Goal: Task Accomplishment & Management: Manage account settings

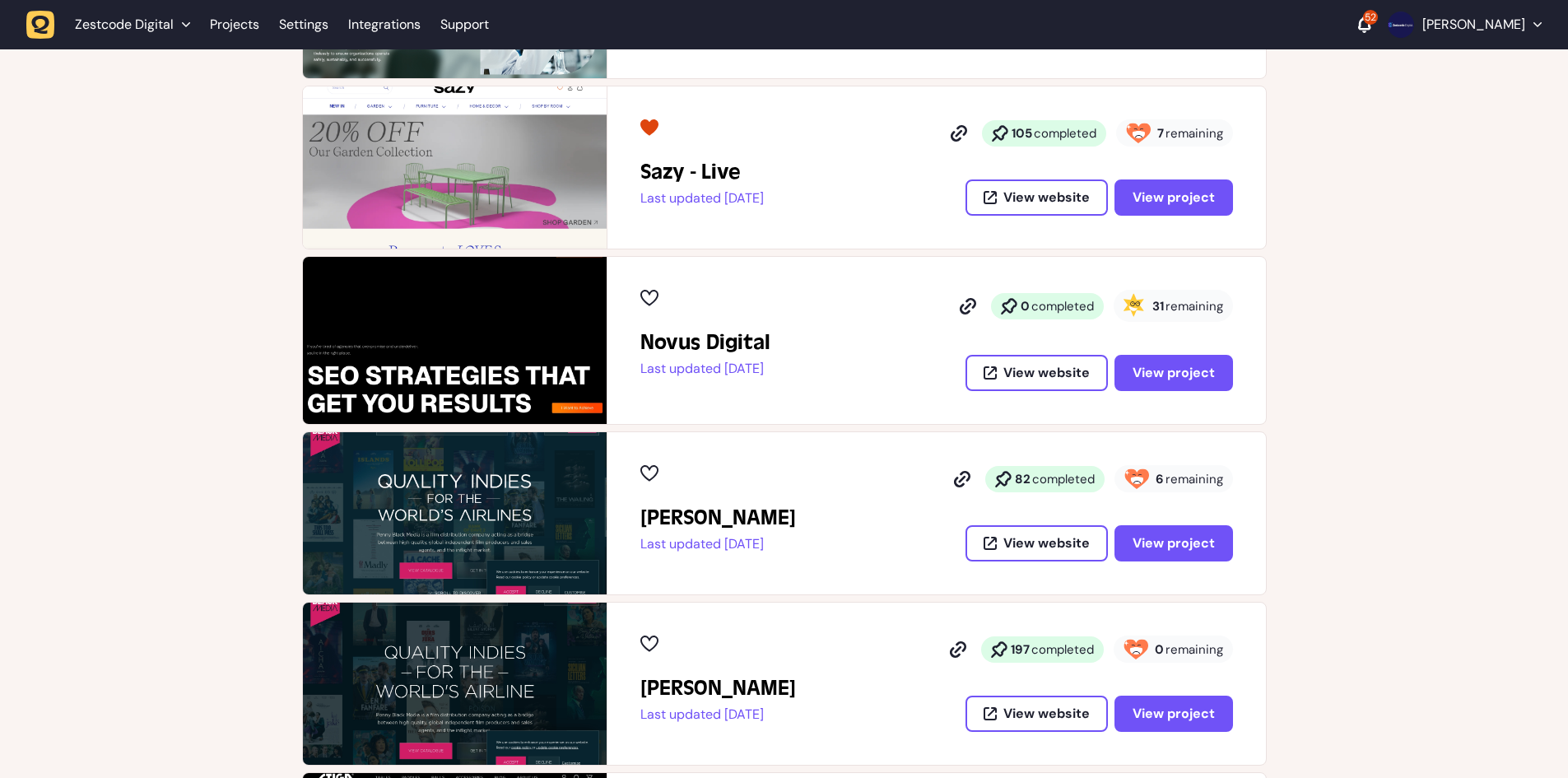
scroll to position [411, 0]
click at [1188, 365] on span "View project" at bounding box center [1174, 371] width 83 height 17
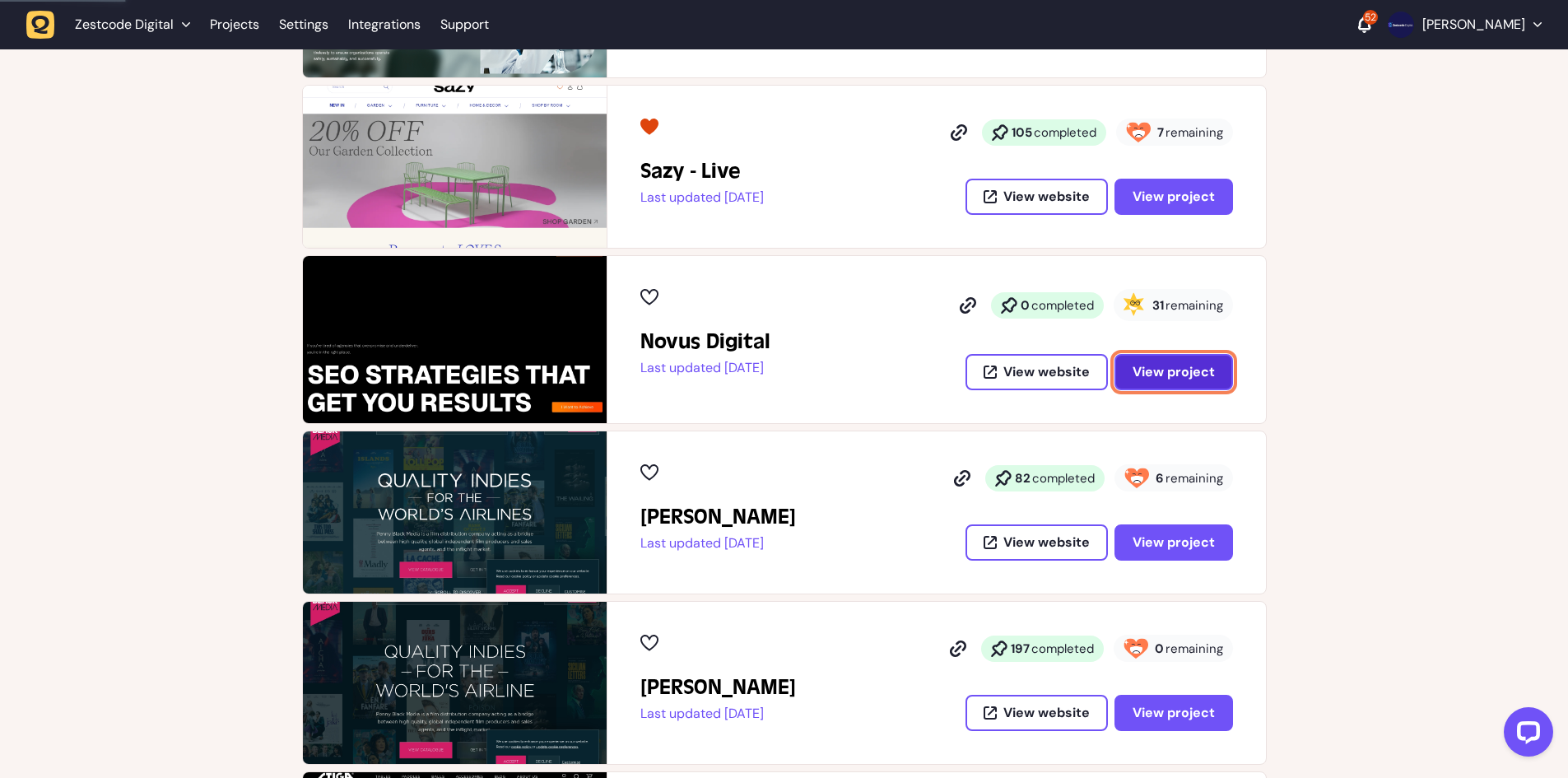
scroll to position [0, 0]
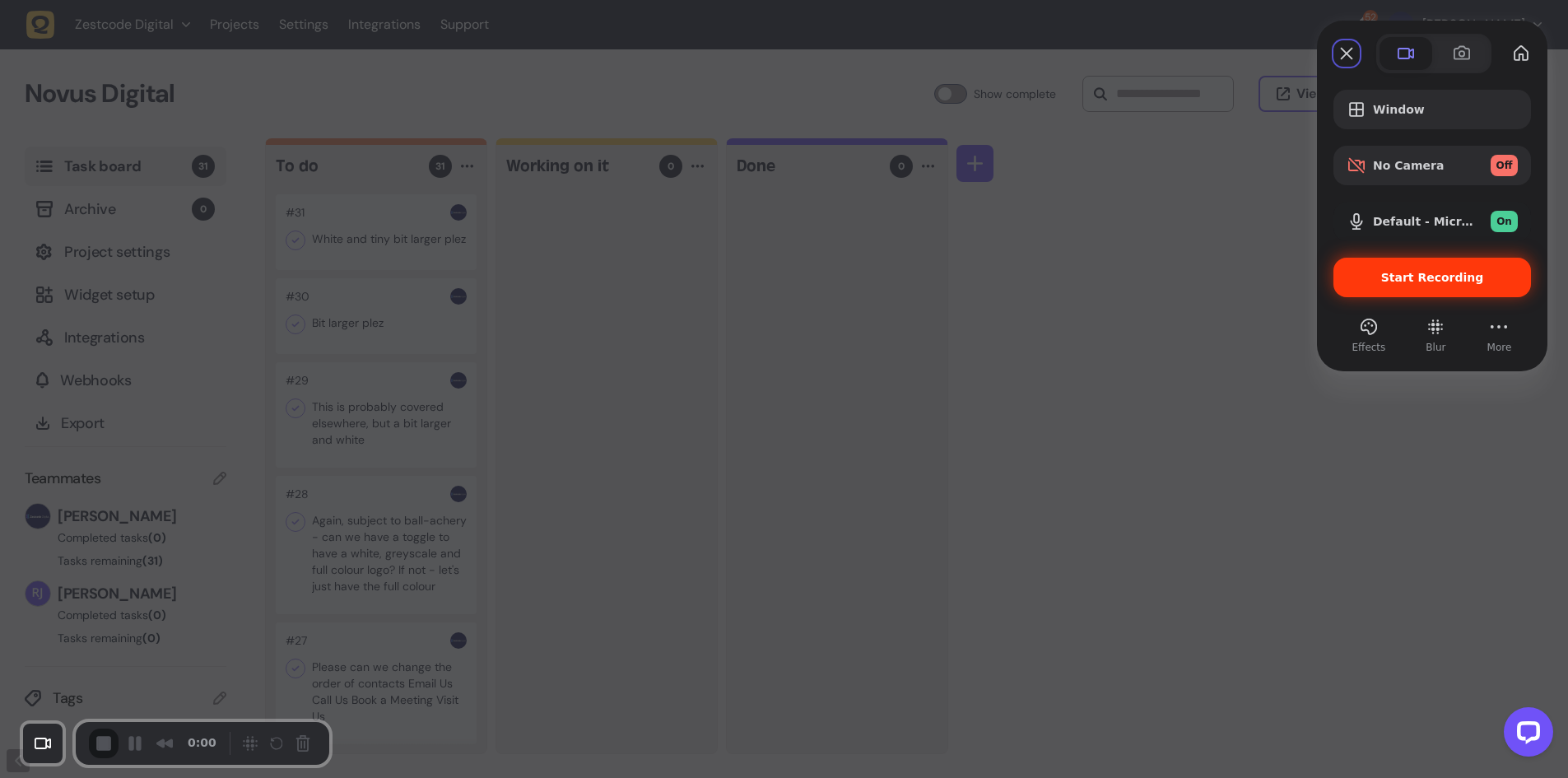
click at [1410, 268] on div "Start Recording" at bounding box center [1432, 277] width 198 height 40
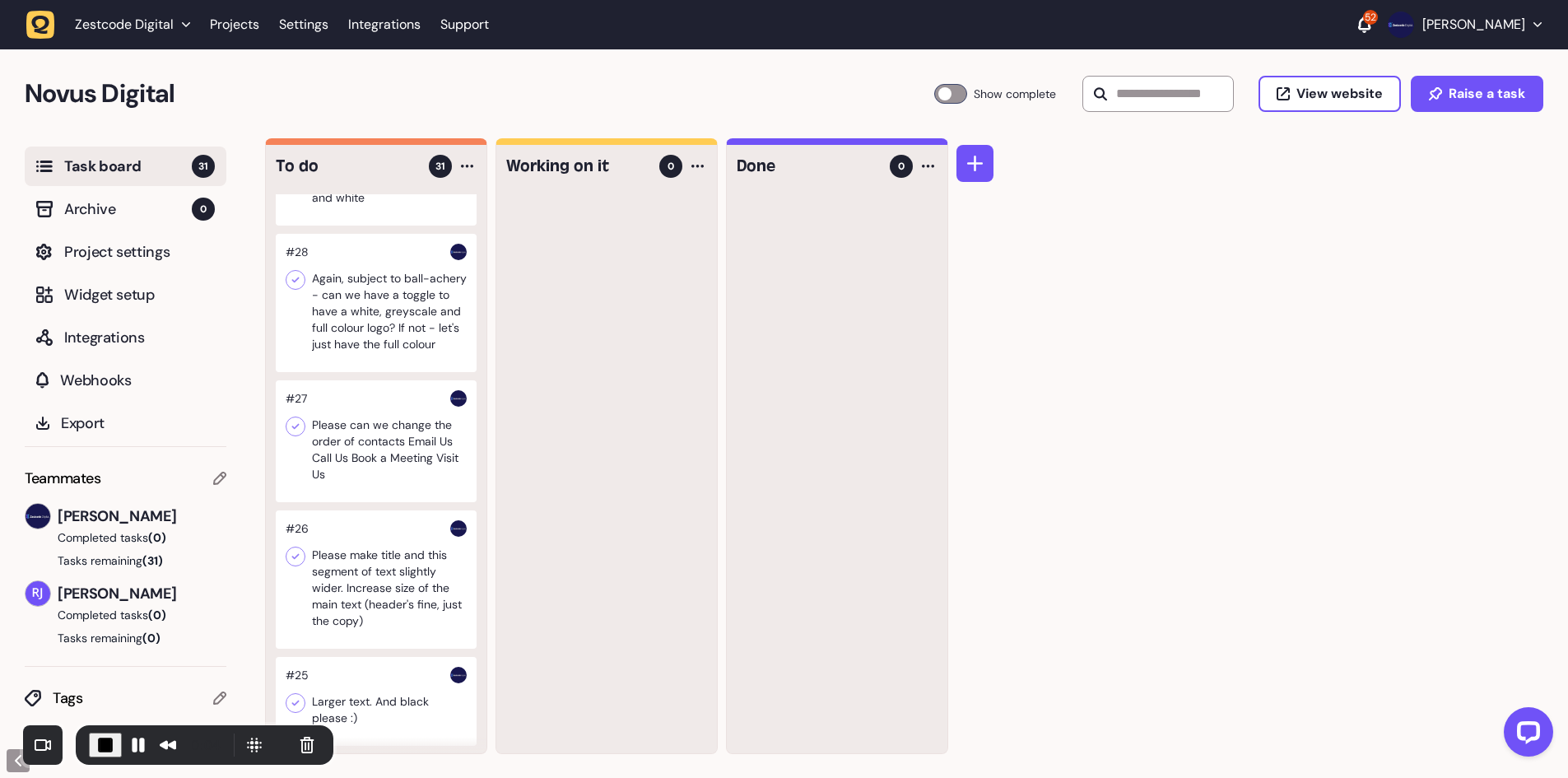
scroll to position [247, 0]
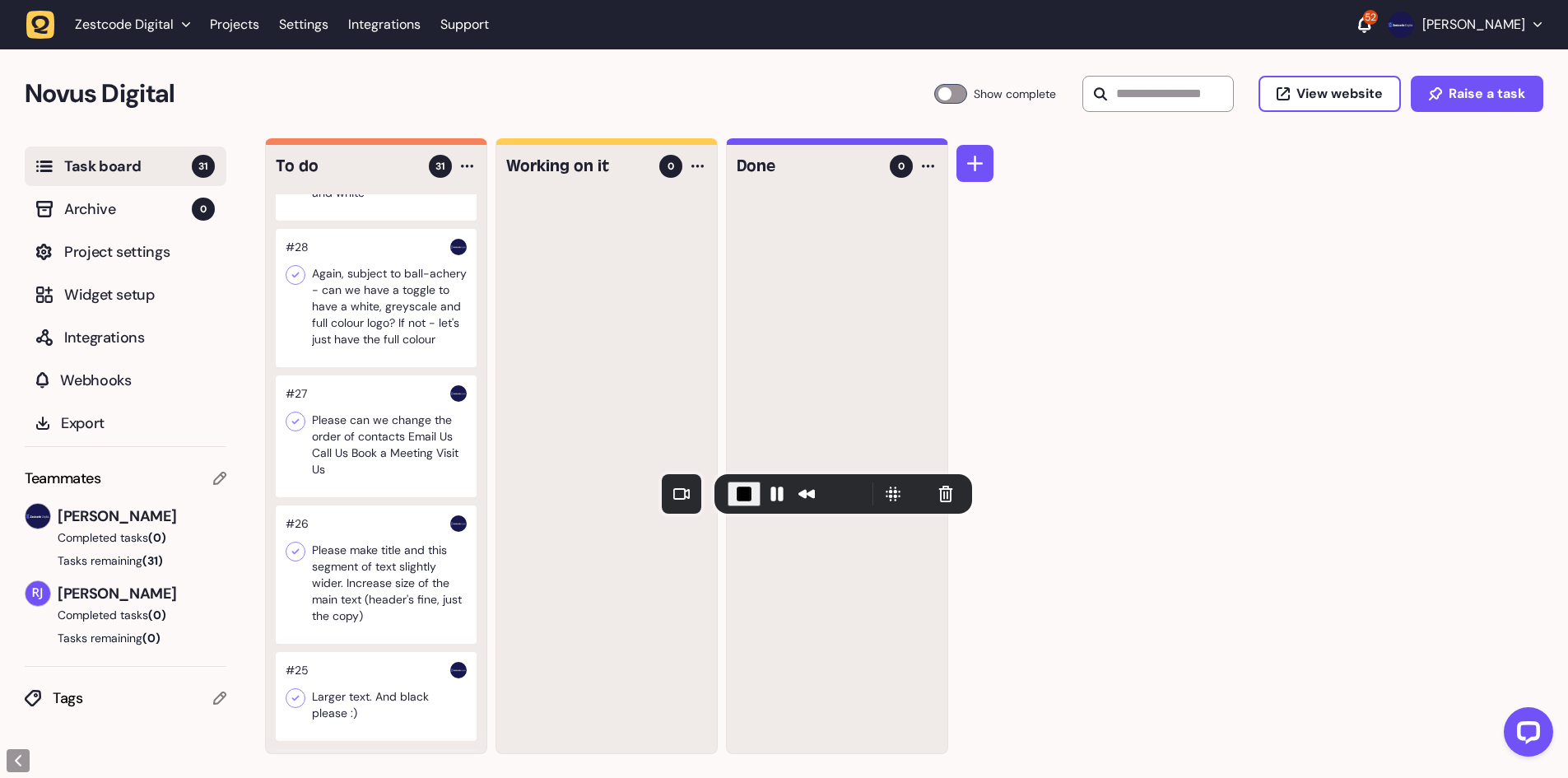
drag, startPoint x: 154, startPoint y: 728, endPoint x: 789, endPoint y: 475, distance: 683.5
click at [793, 476] on div "0:07" at bounding box center [842, 494] width 257 height 40
click at [6, 750] on div "Task board 31 Archive 0 Project settings Widget setup Integrations Webhooks Exp…" at bounding box center [125, 459] width 251 height 640
click at [9, 757] on button at bounding box center [18, 761] width 23 height 23
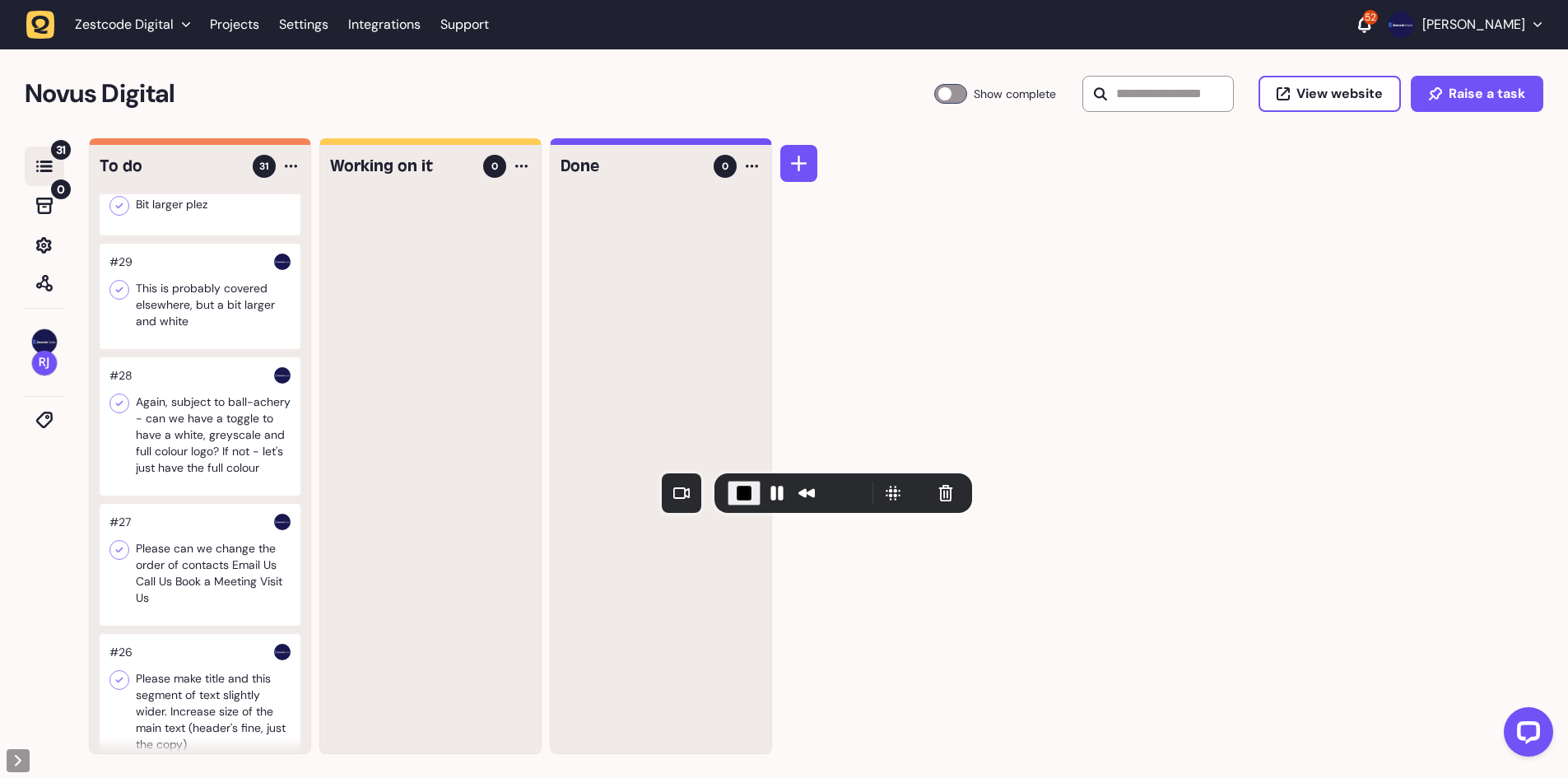
scroll to position [0, 0]
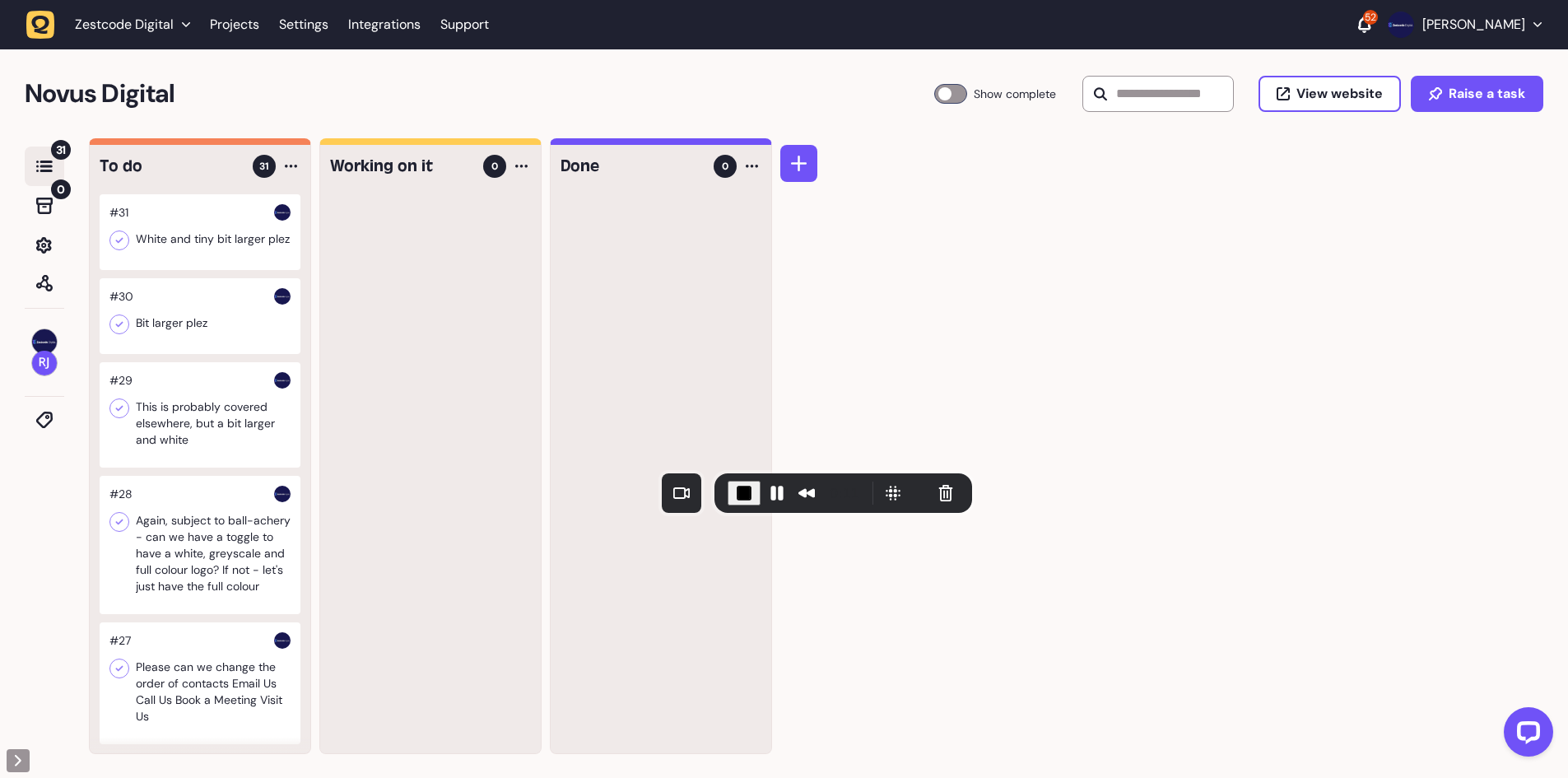
click at [184, 543] on div at bounding box center [199, 545] width 200 height 139
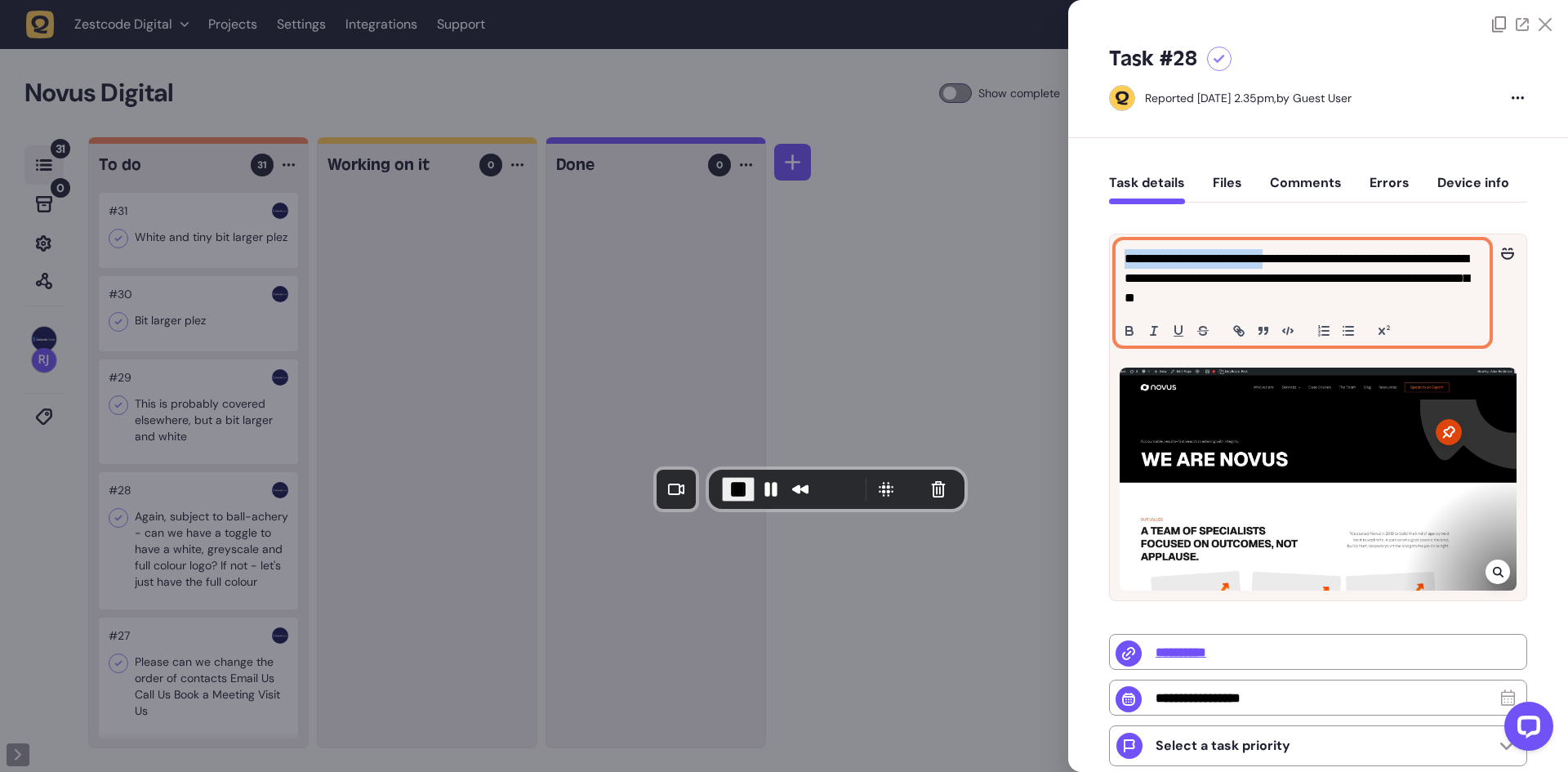
drag, startPoint x: 1120, startPoint y: 255, endPoint x: 1289, endPoint y: 265, distance: 169.3
click at [1289, 265] on div "**********" at bounding box center [1302, 293] width 372 height 104
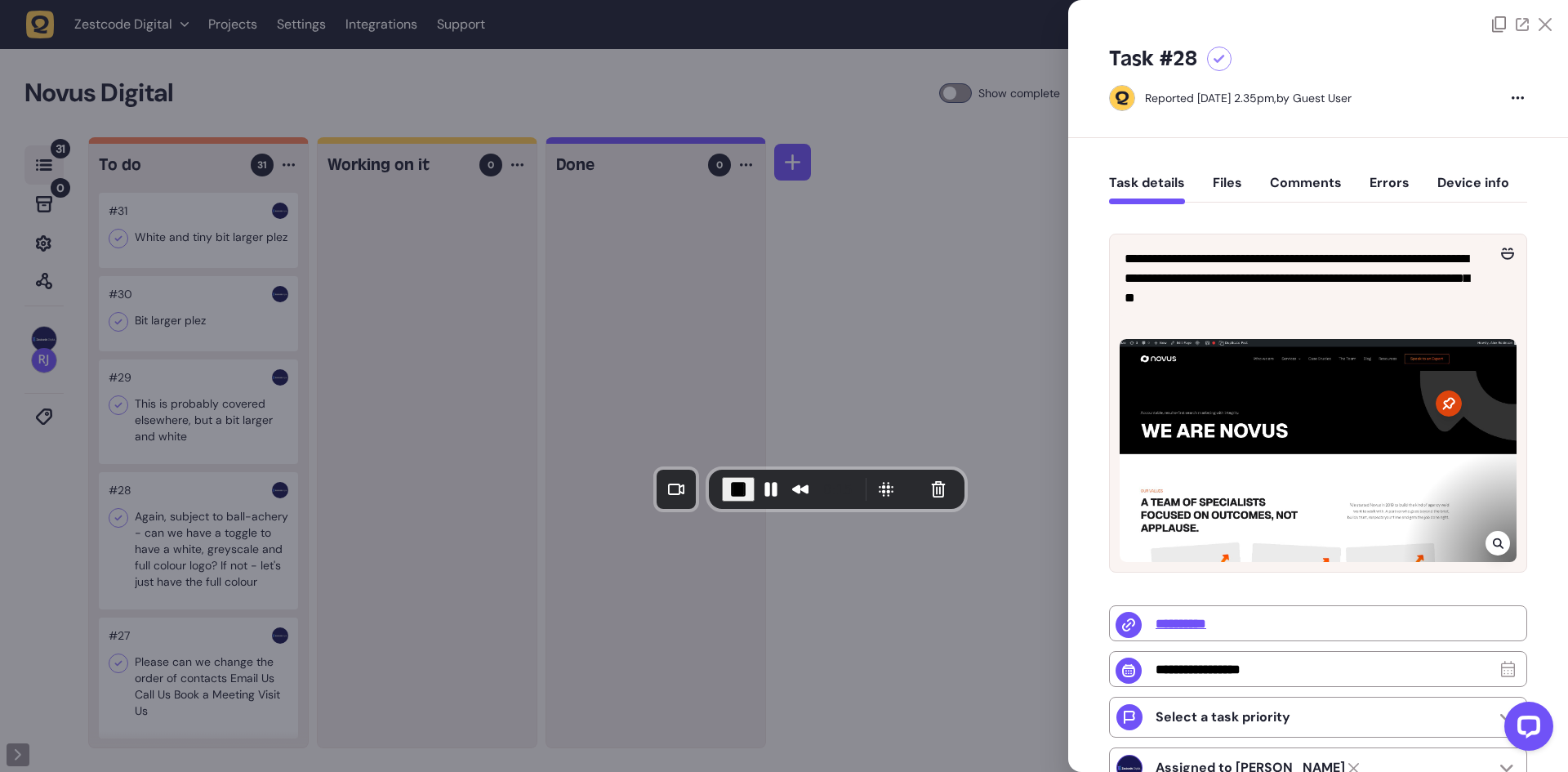
click at [720, 270] on div at bounding box center [784, 386] width 1568 height 772
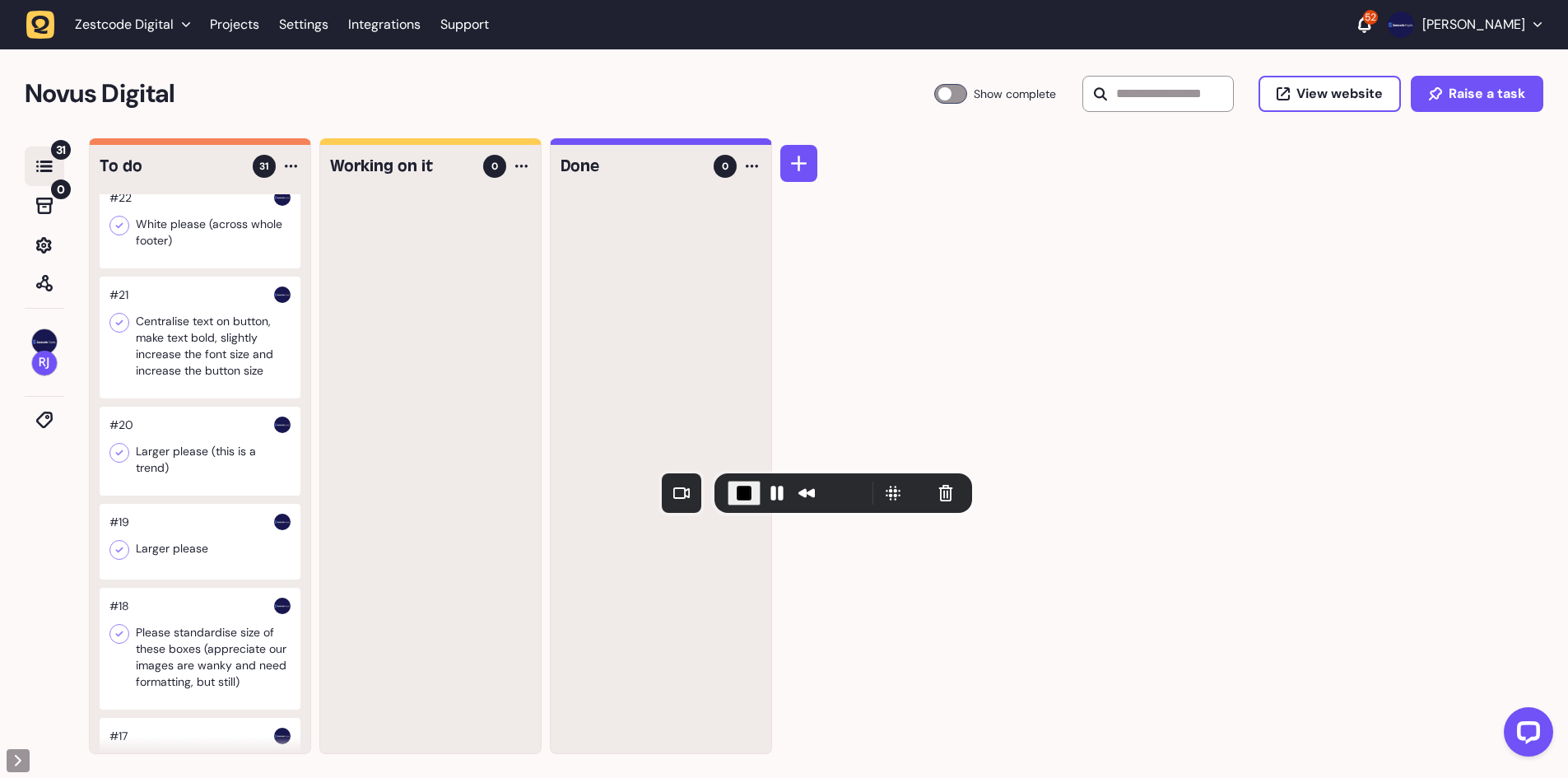
scroll to position [1071, 0]
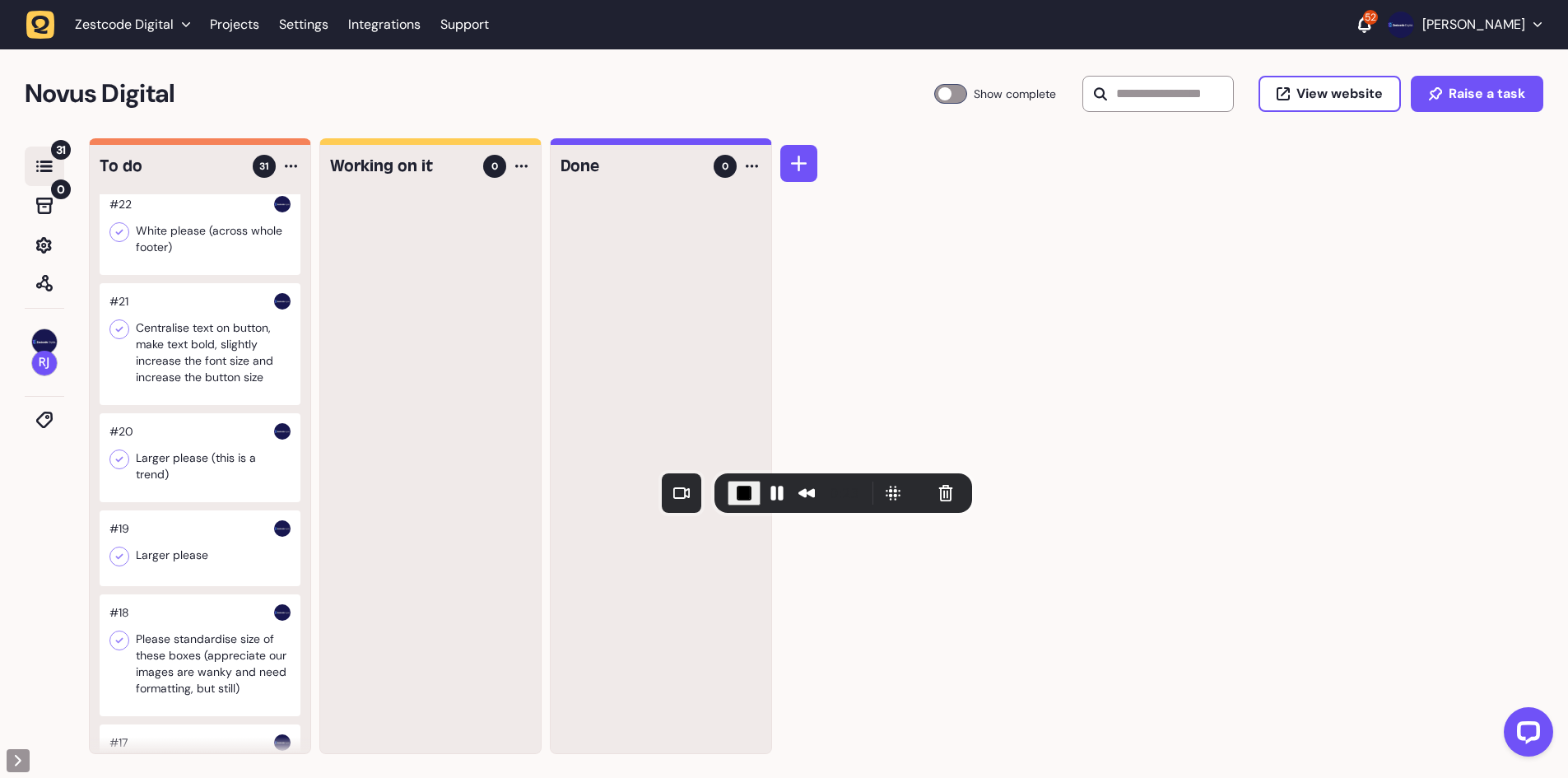
click at [210, 266] on div at bounding box center [199, 231] width 200 height 89
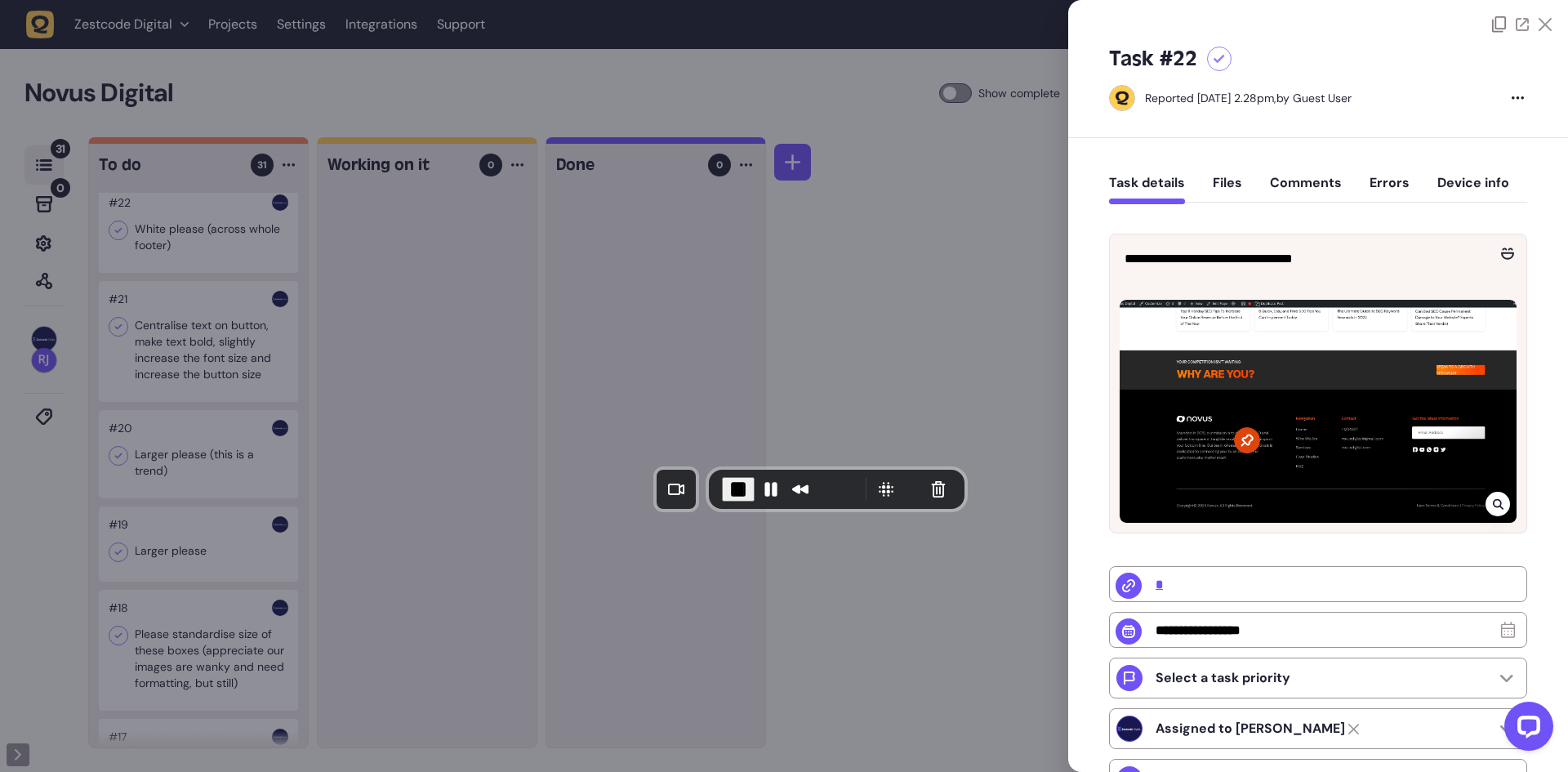
click at [1497, 504] on icon at bounding box center [1497, 504] width 10 height 13
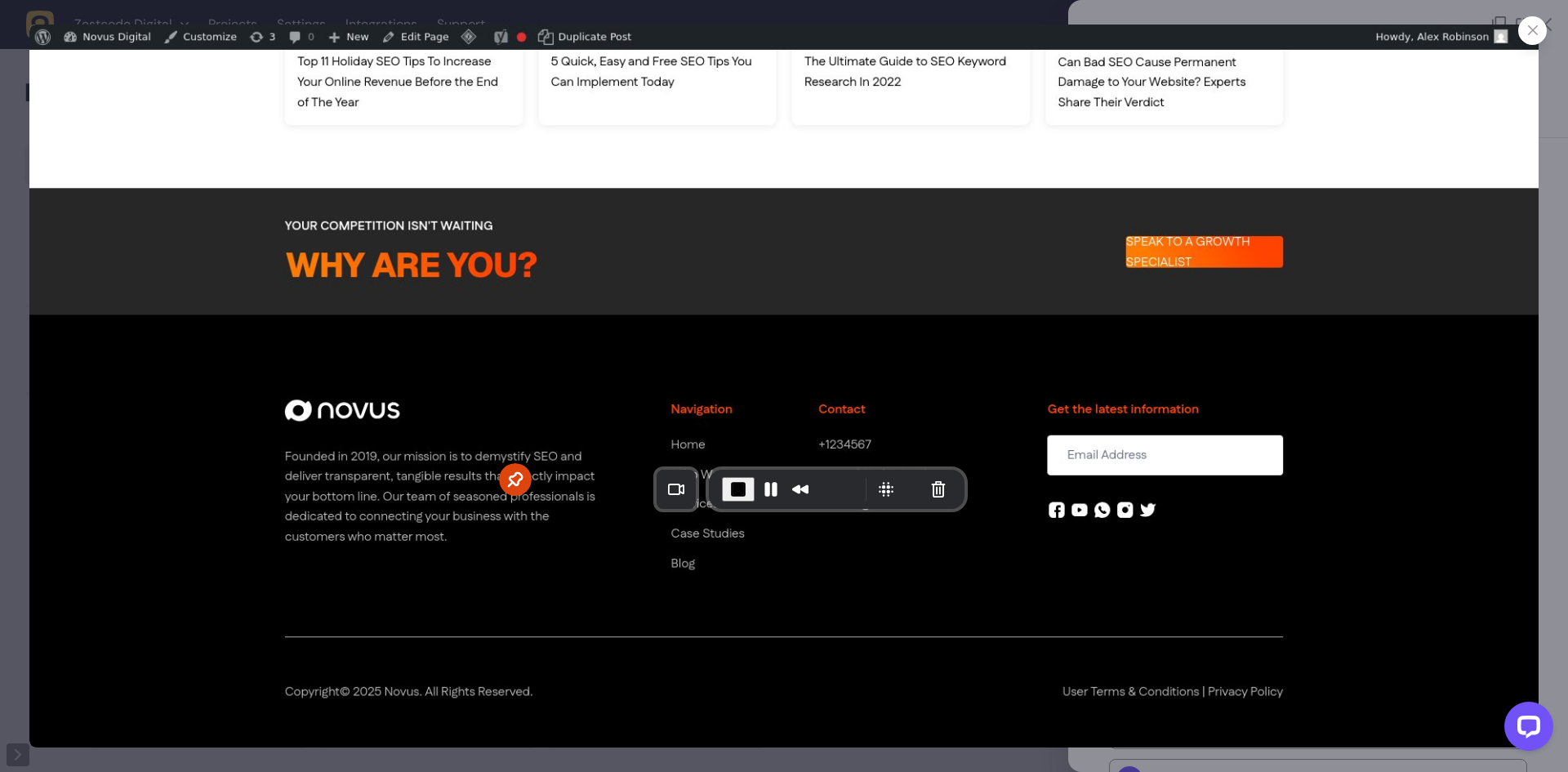
click at [3, 301] on div at bounding box center [784, 386] width 1568 height 772
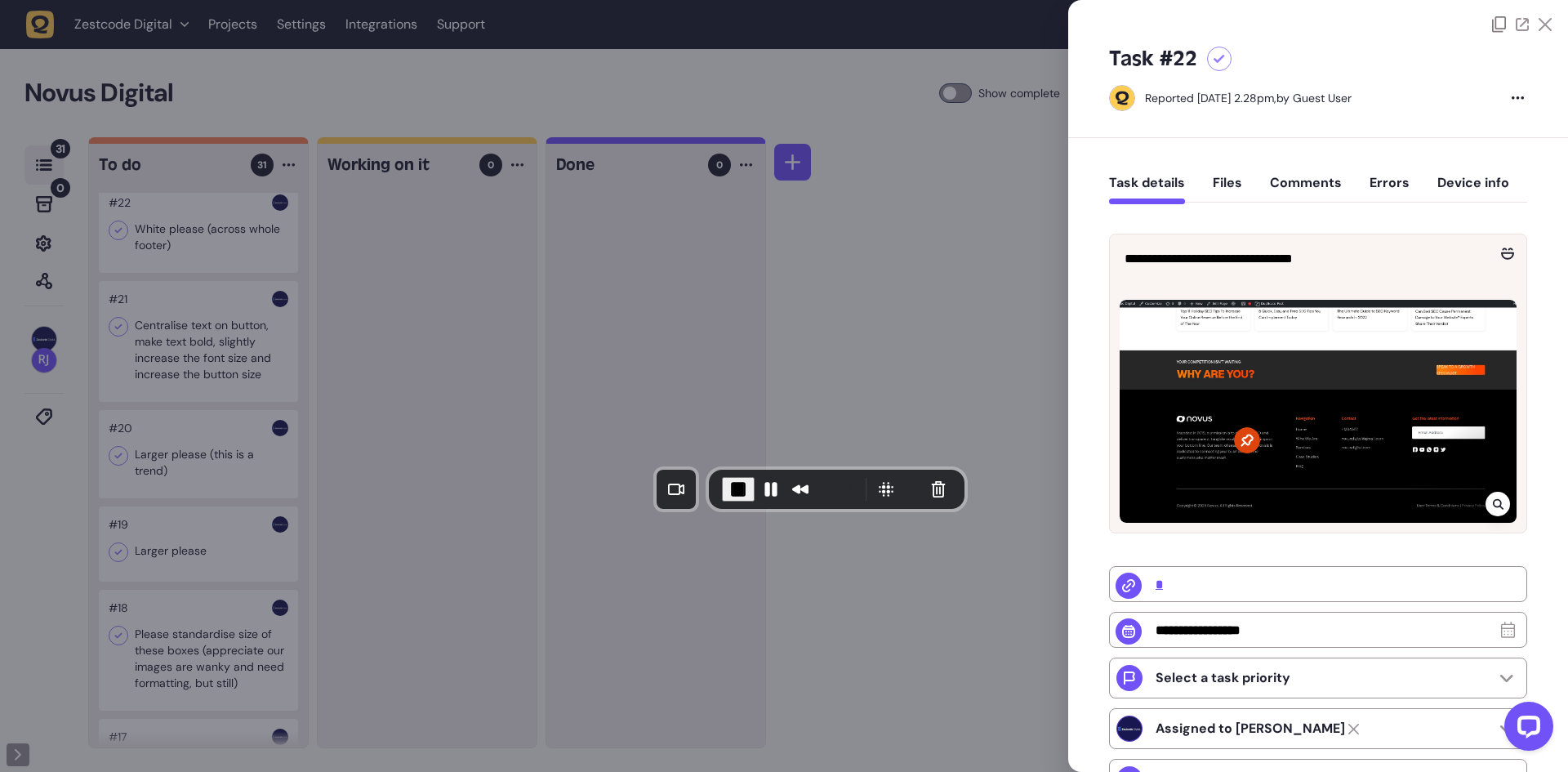
click at [144, 352] on div at bounding box center [784, 386] width 1568 height 772
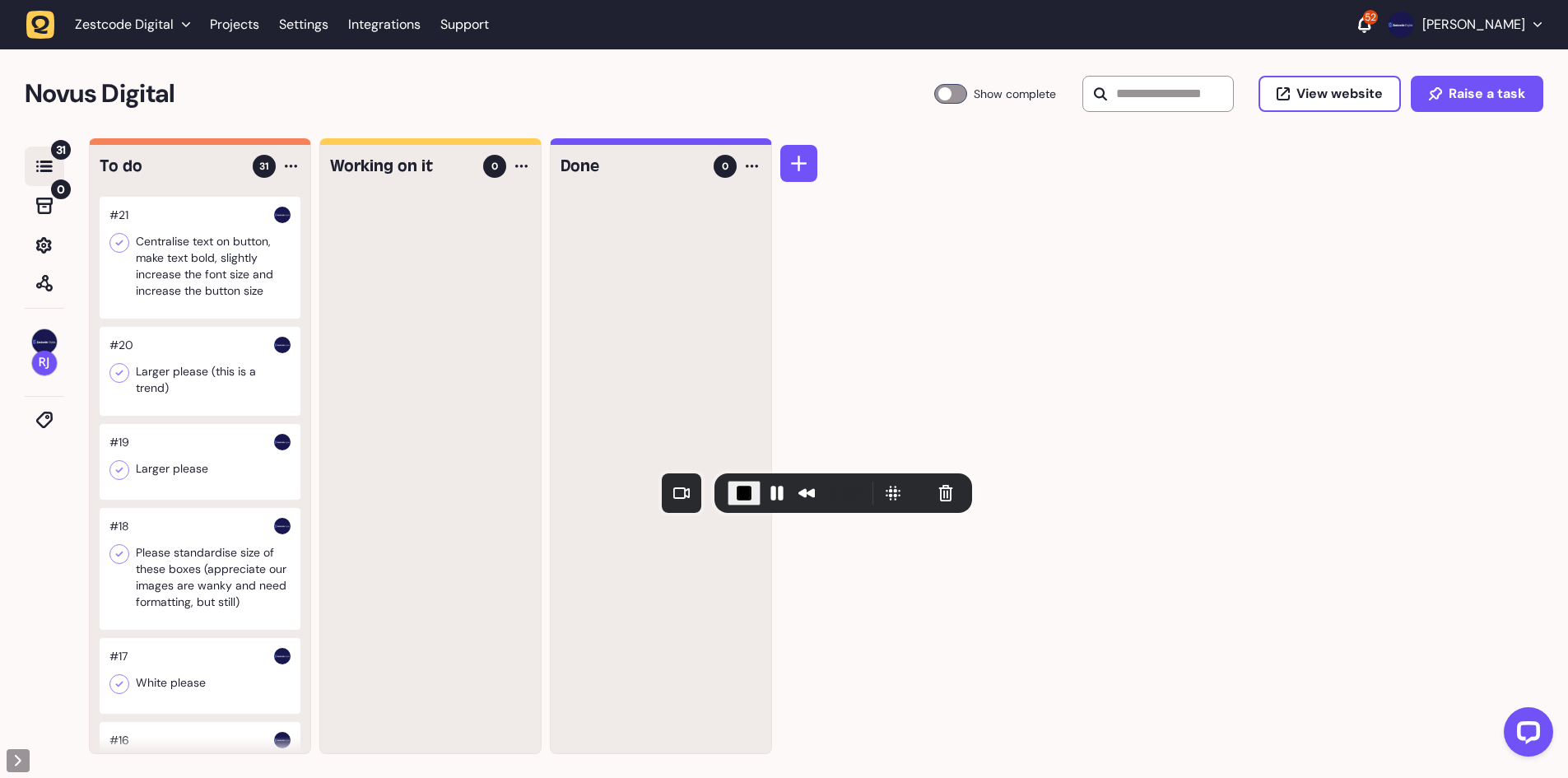
scroll to position [1235, 0]
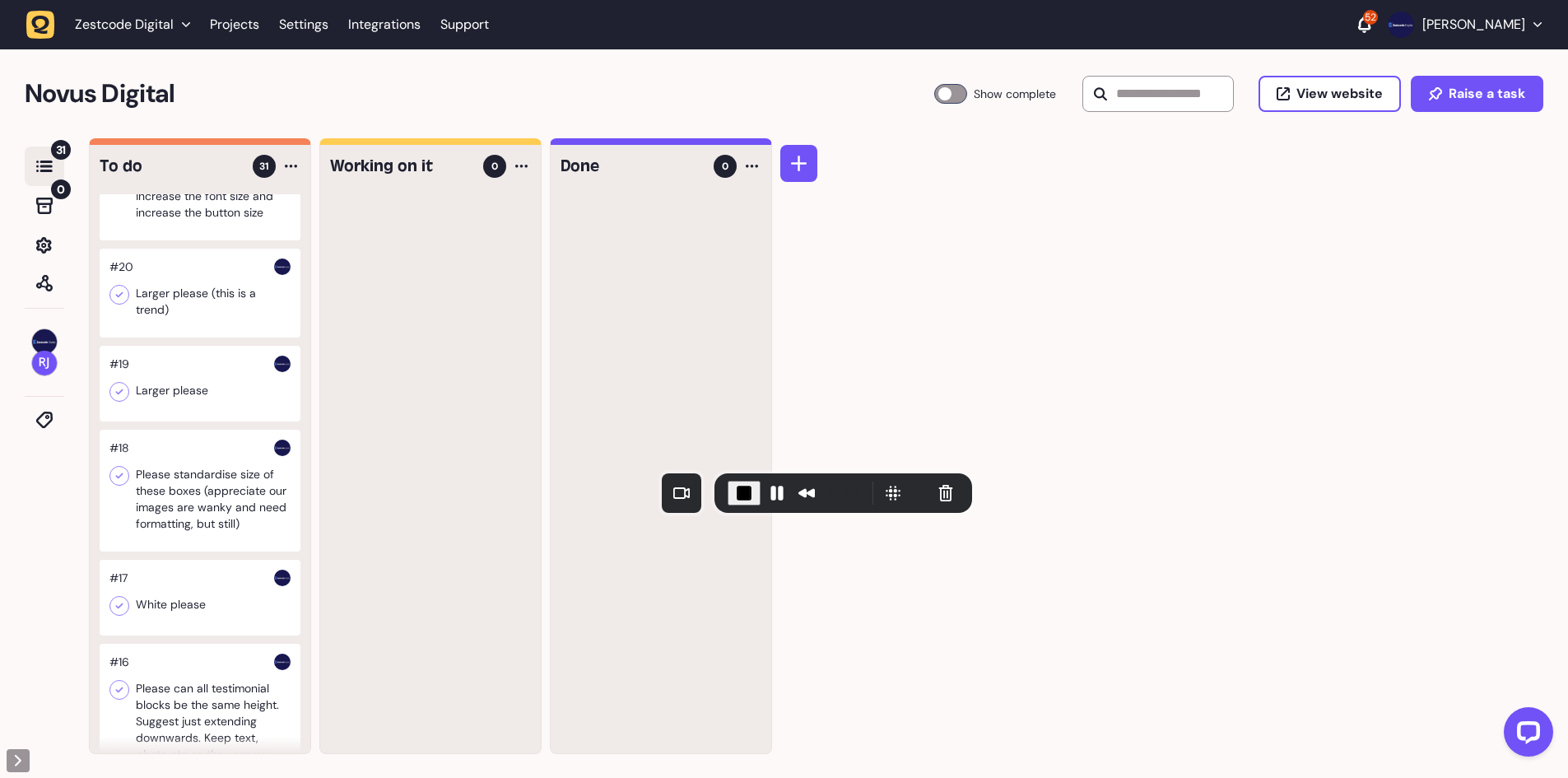
click at [195, 337] on div at bounding box center [199, 294] width 200 height 89
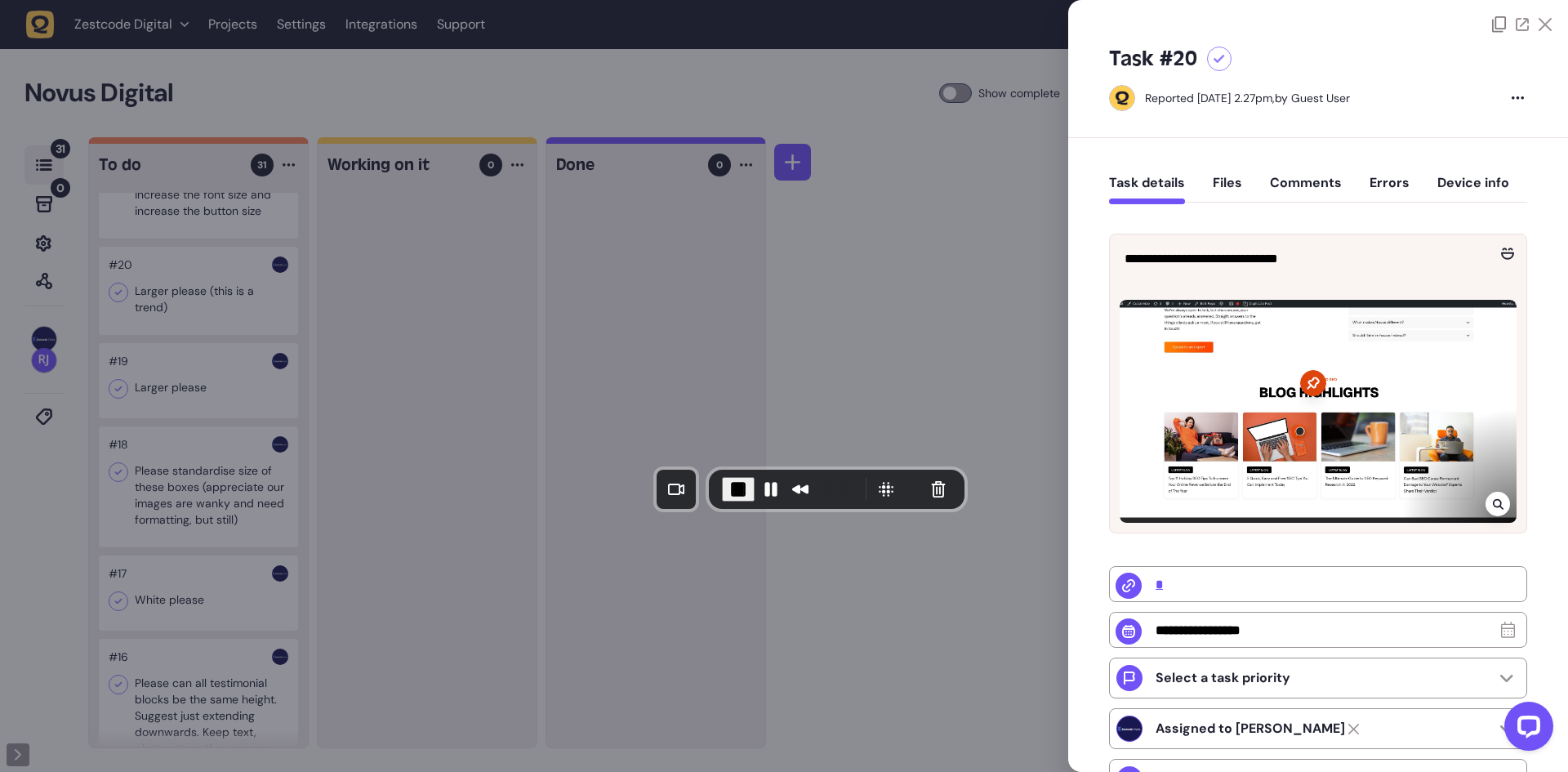
click at [1493, 505] on icon at bounding box center [1497, 504] width 10 height 13
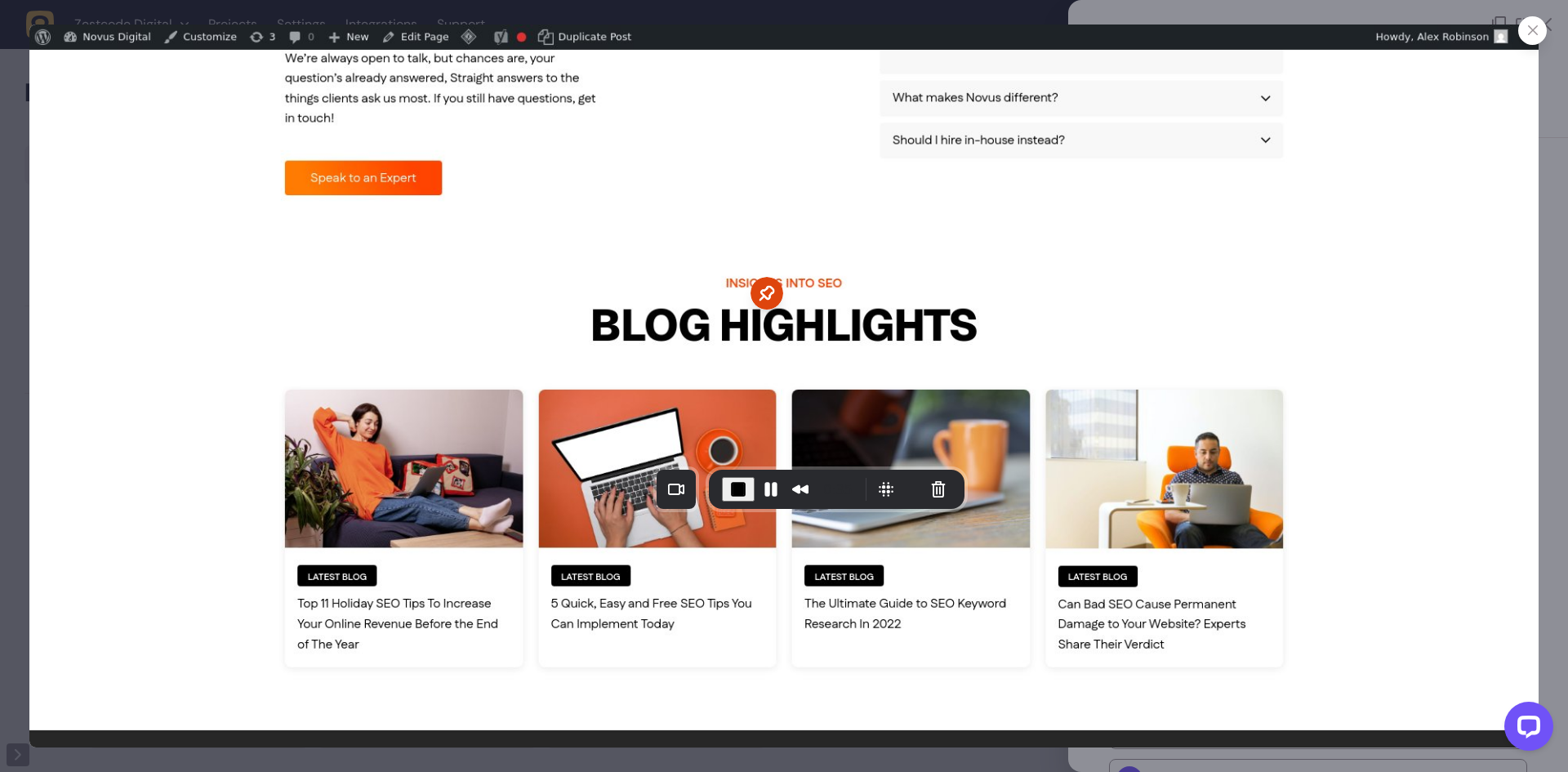
click at [1552, 183] on div at bounding box center [784, 386] width 1568 height 772
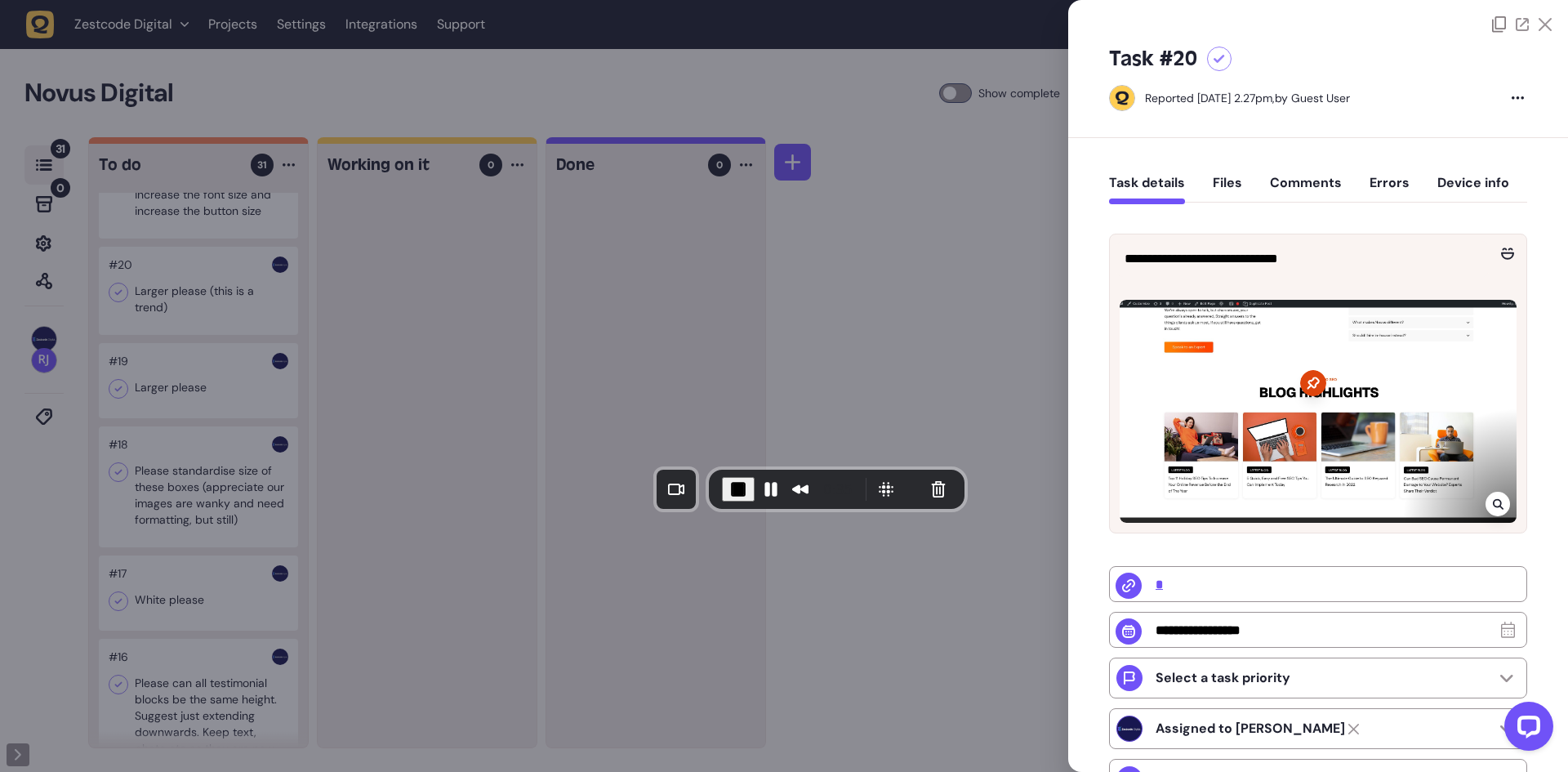
click at [806, 283] on div at bounding box center [784, 386] width 1568 height 772
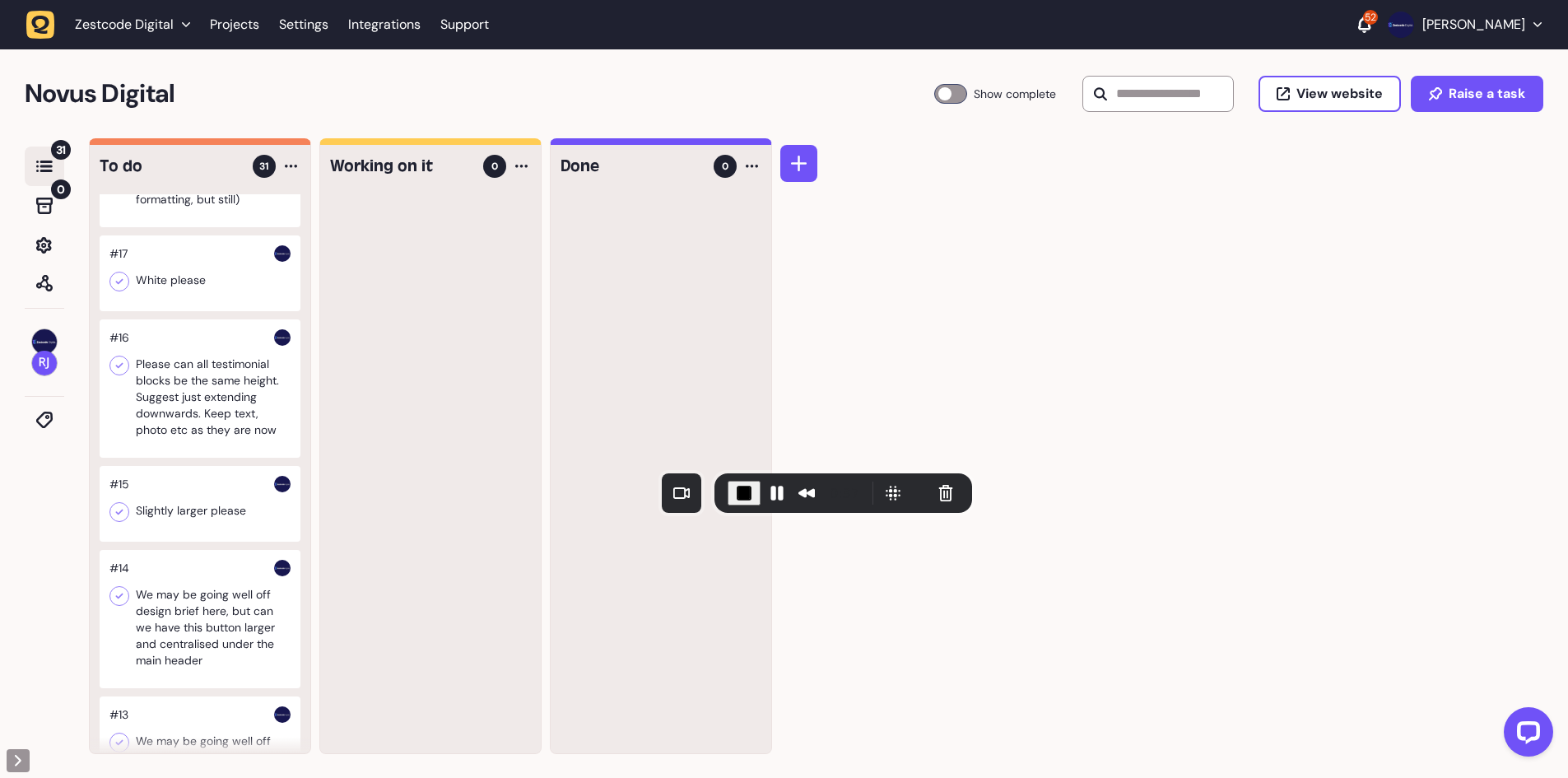
scroll to position [1565, 0]
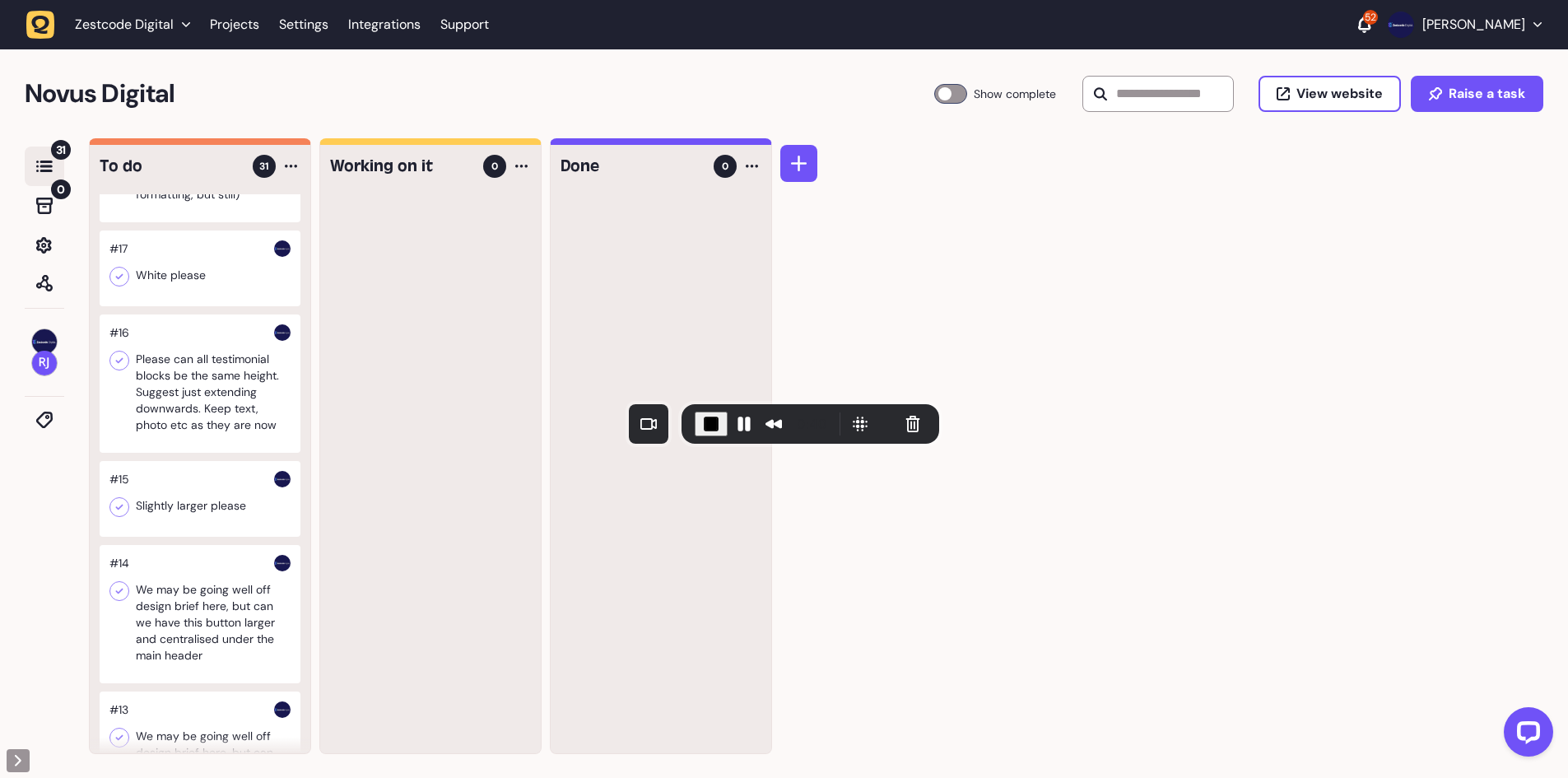
drag, startPoint x: 723, startPoint y: 473, endPoint x: 688, endPoint y: 399, distance: 81.9
click at [688, 405] on div "0:40" at bounding box center [810, 425] width 257 height 40
click at [695, 420] on div "0:44" at bounding box center [811, 427] width 257 height 40
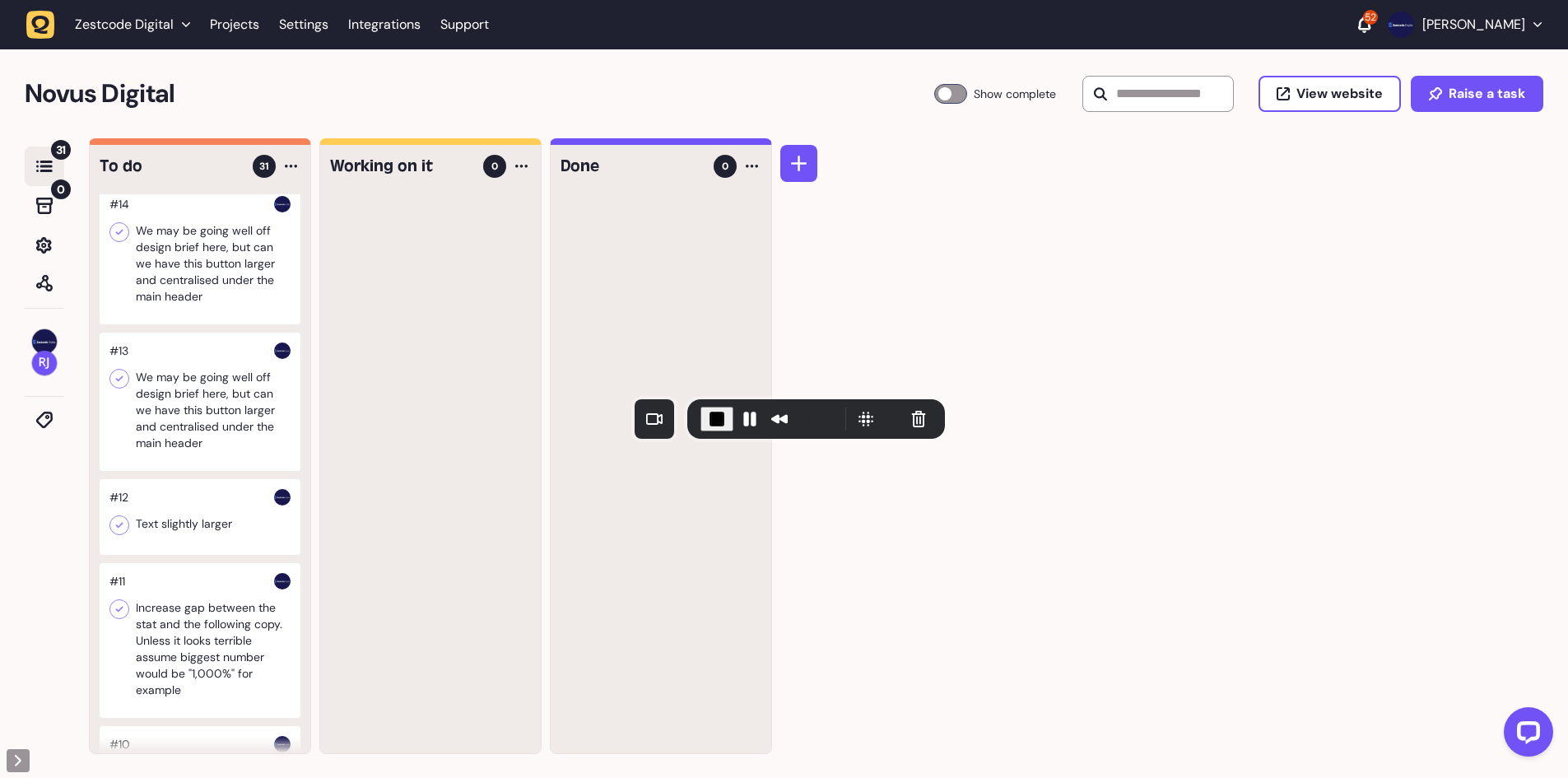
scroll to position [1976, 0]
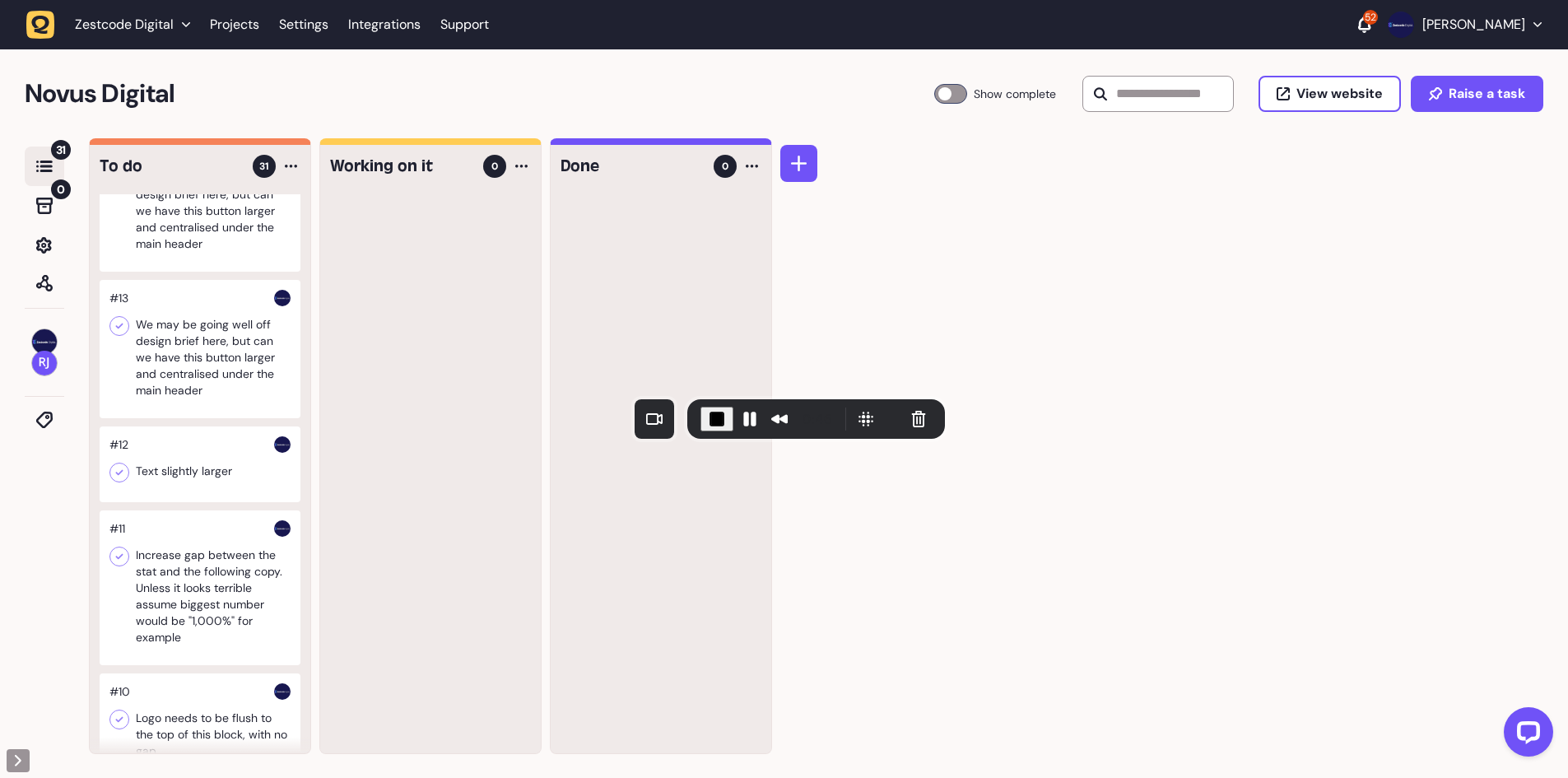
click at [198, 418] on div at bounding box center [199, 350] width 200 height 139
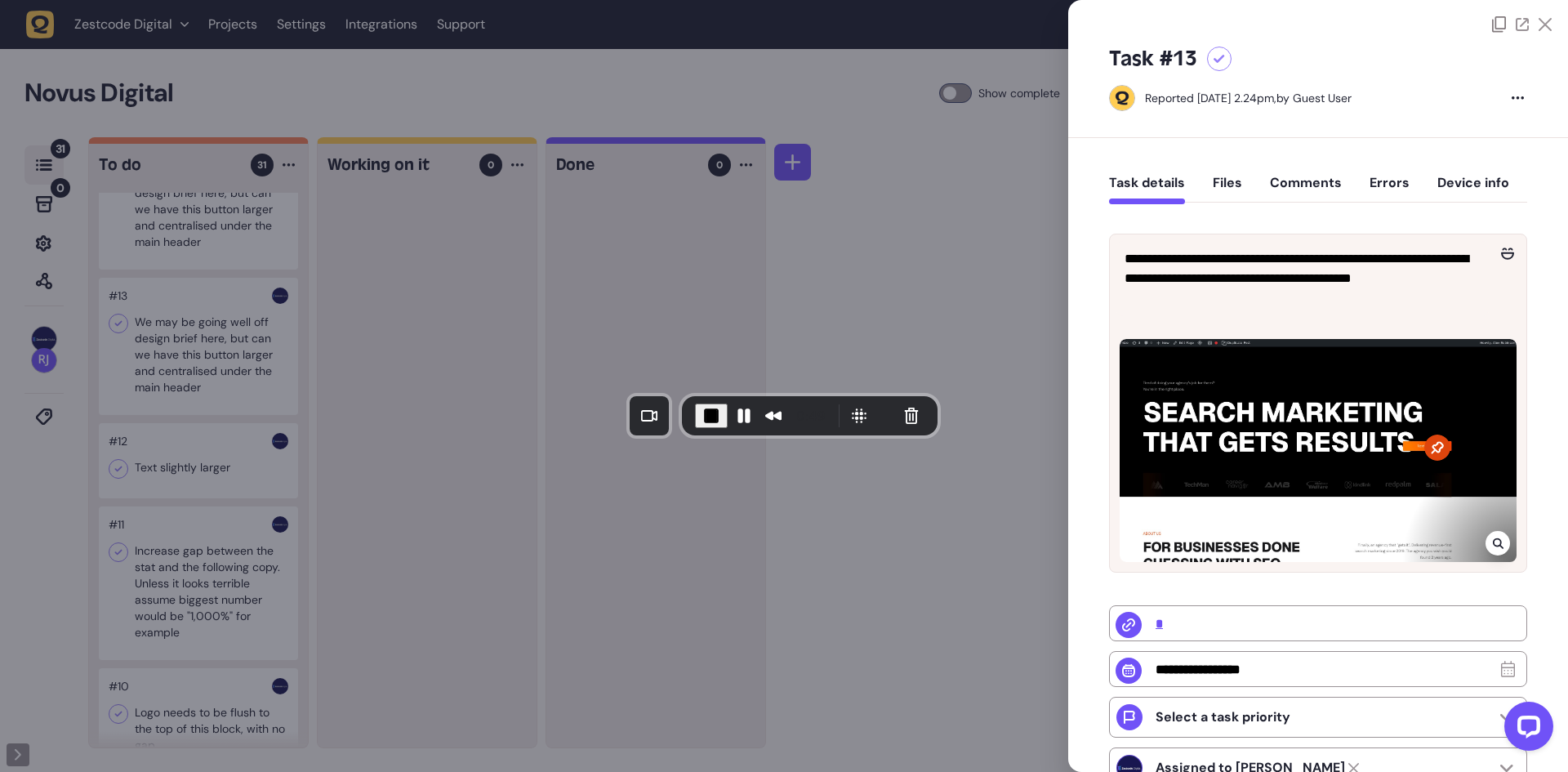
click at [197, 417] on div at bounding box center [784, 386] width 1568 height 772
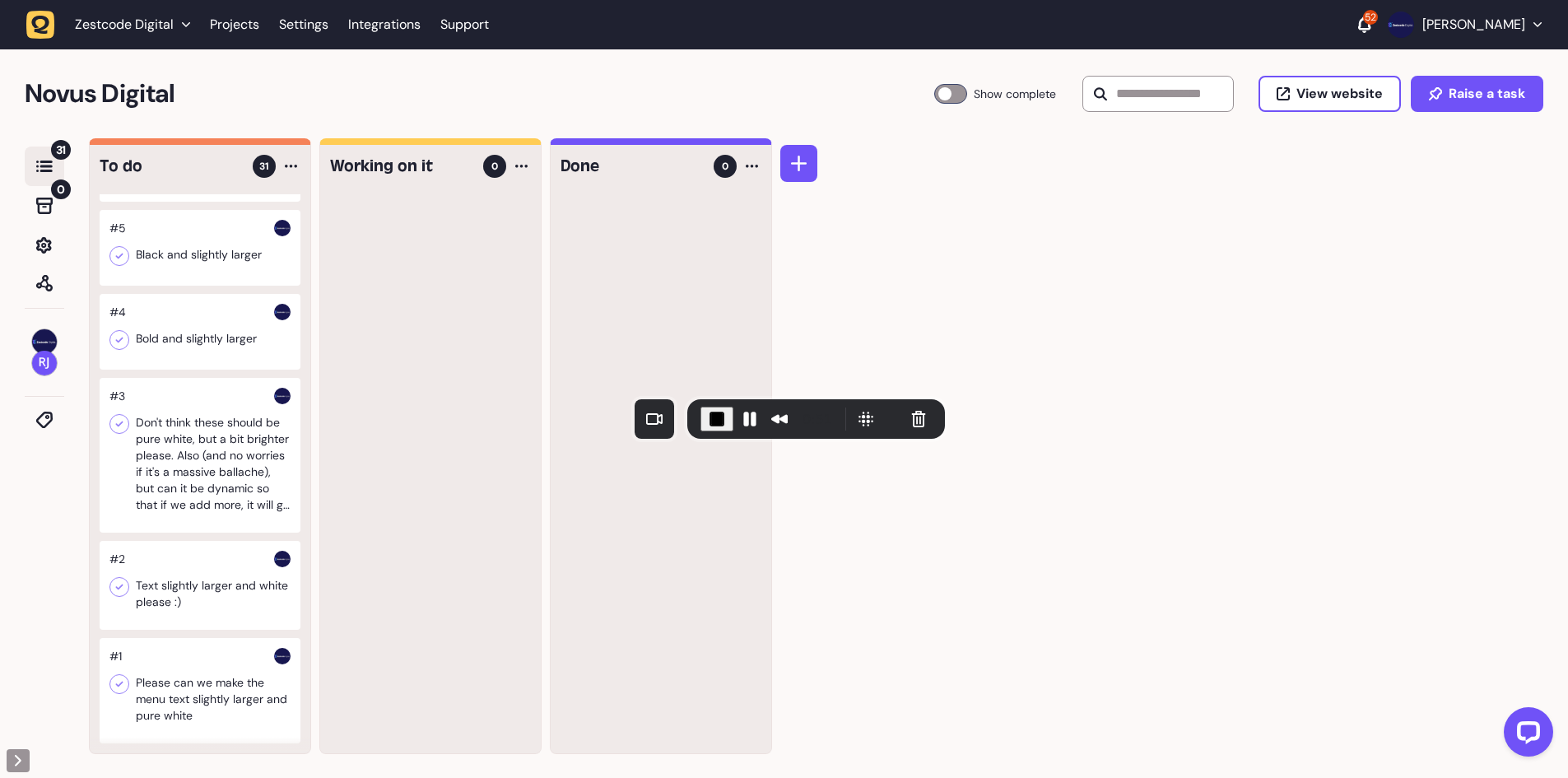
scroll to position [2932, 0]
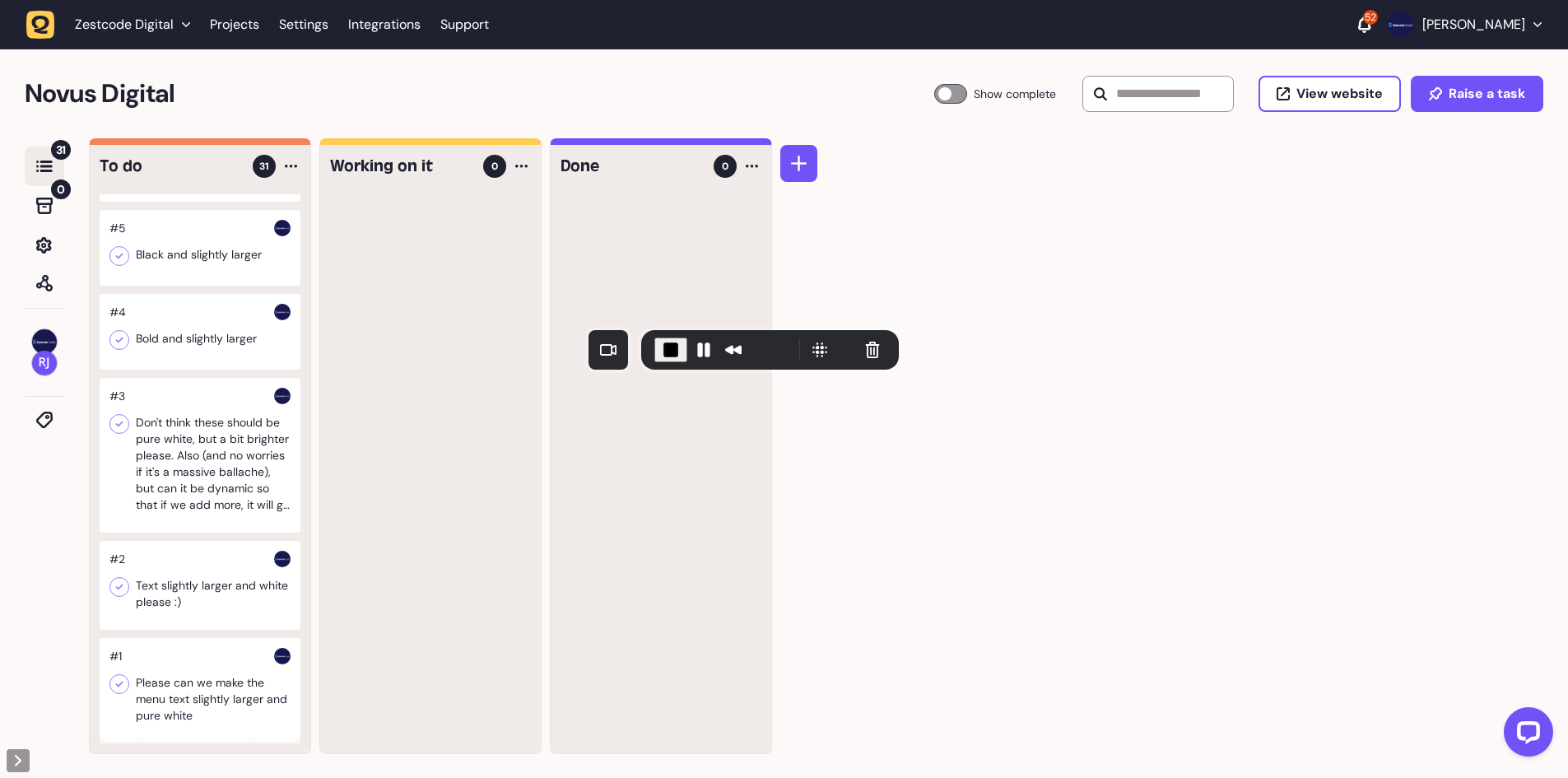
drag, startPoint x: 689, startPoint y: 411, endPoint x: 642, endPoint y: 338, distance: 86.8
click at [642, 338] on div "0:58" at bounding box center [769, 351] width 257 height 40
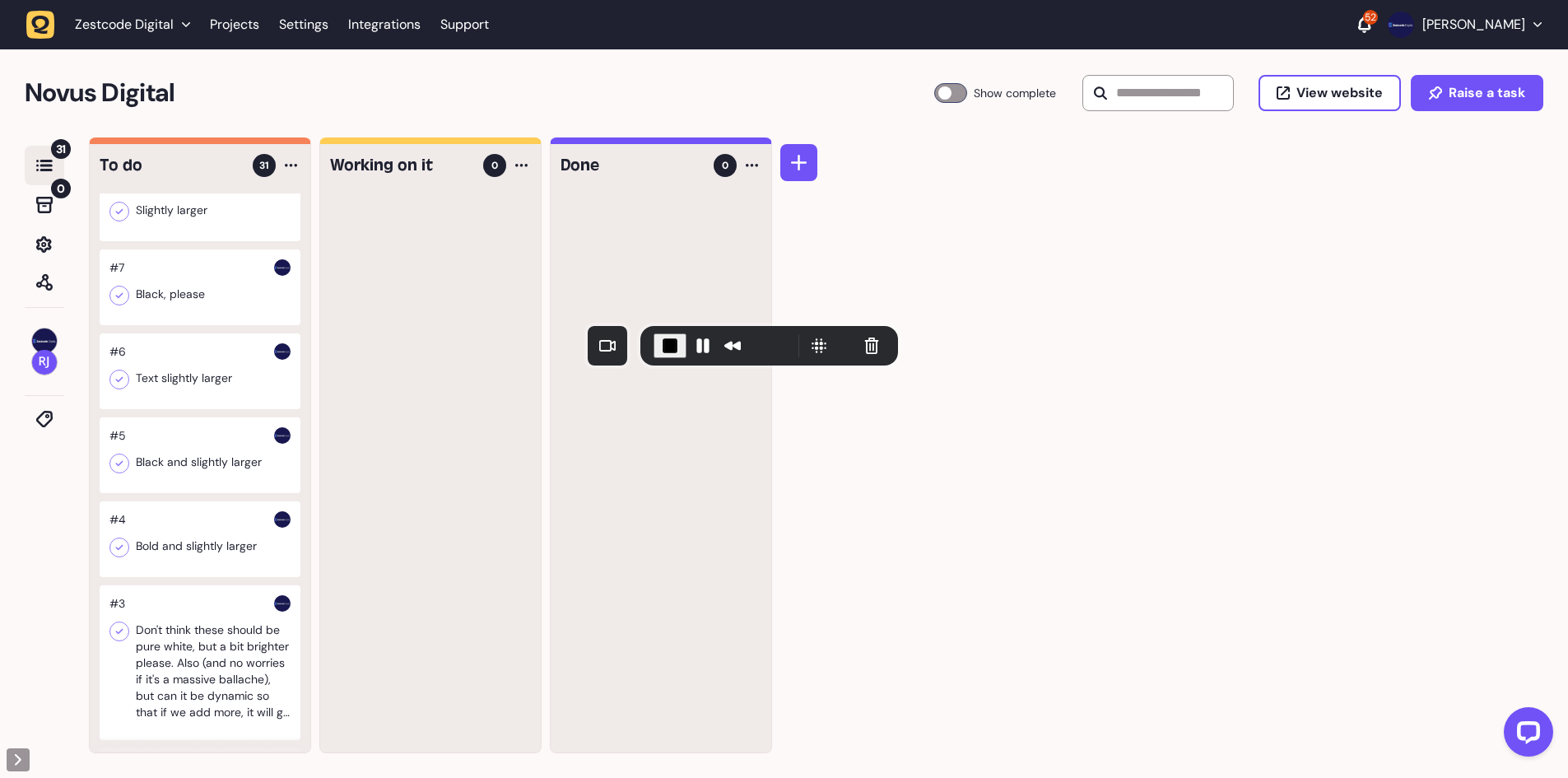
scroll to position [2767, 0]
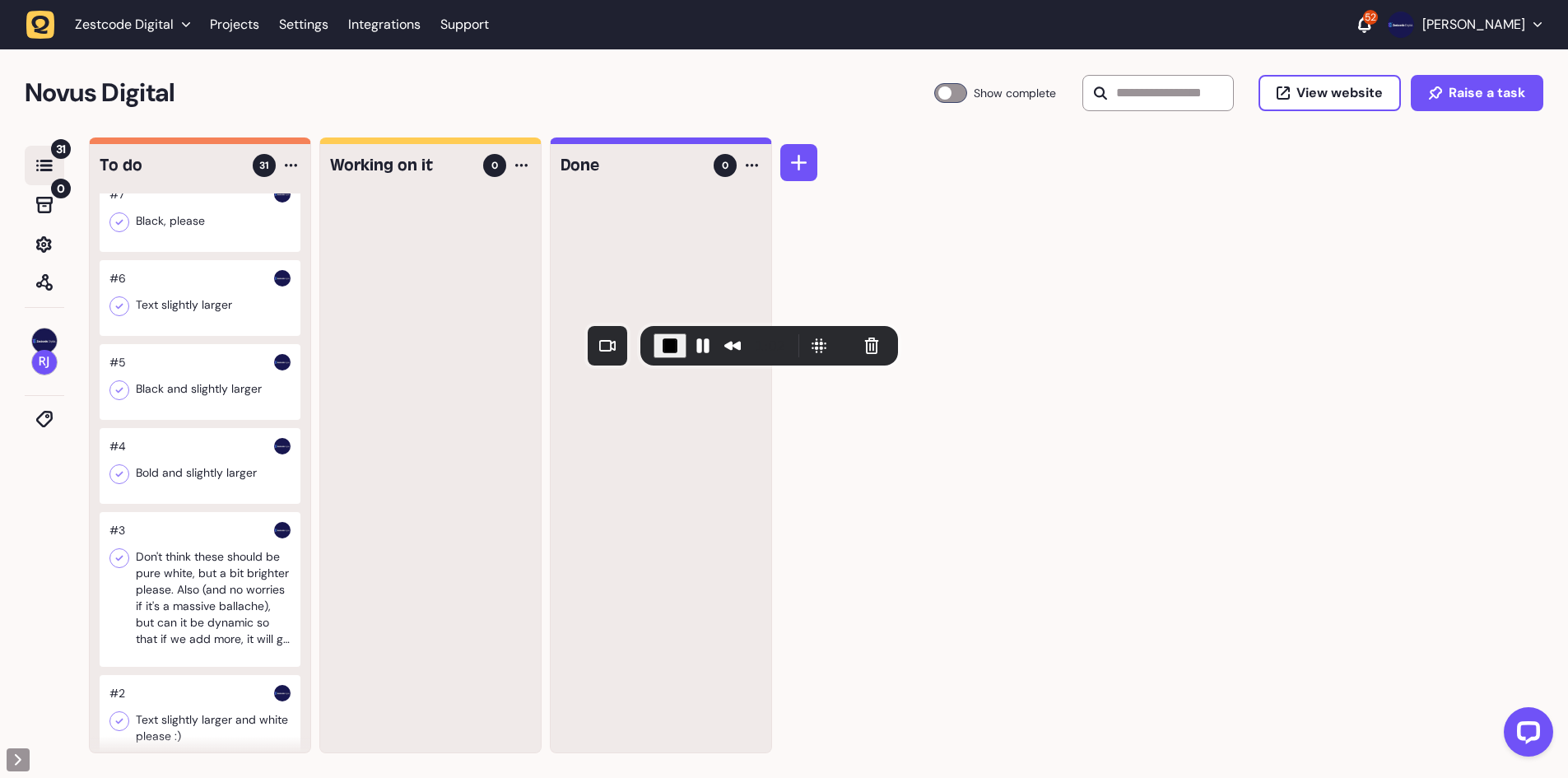
click at [250, 407] on div at bounding box center [199, 382] width 200 height 76
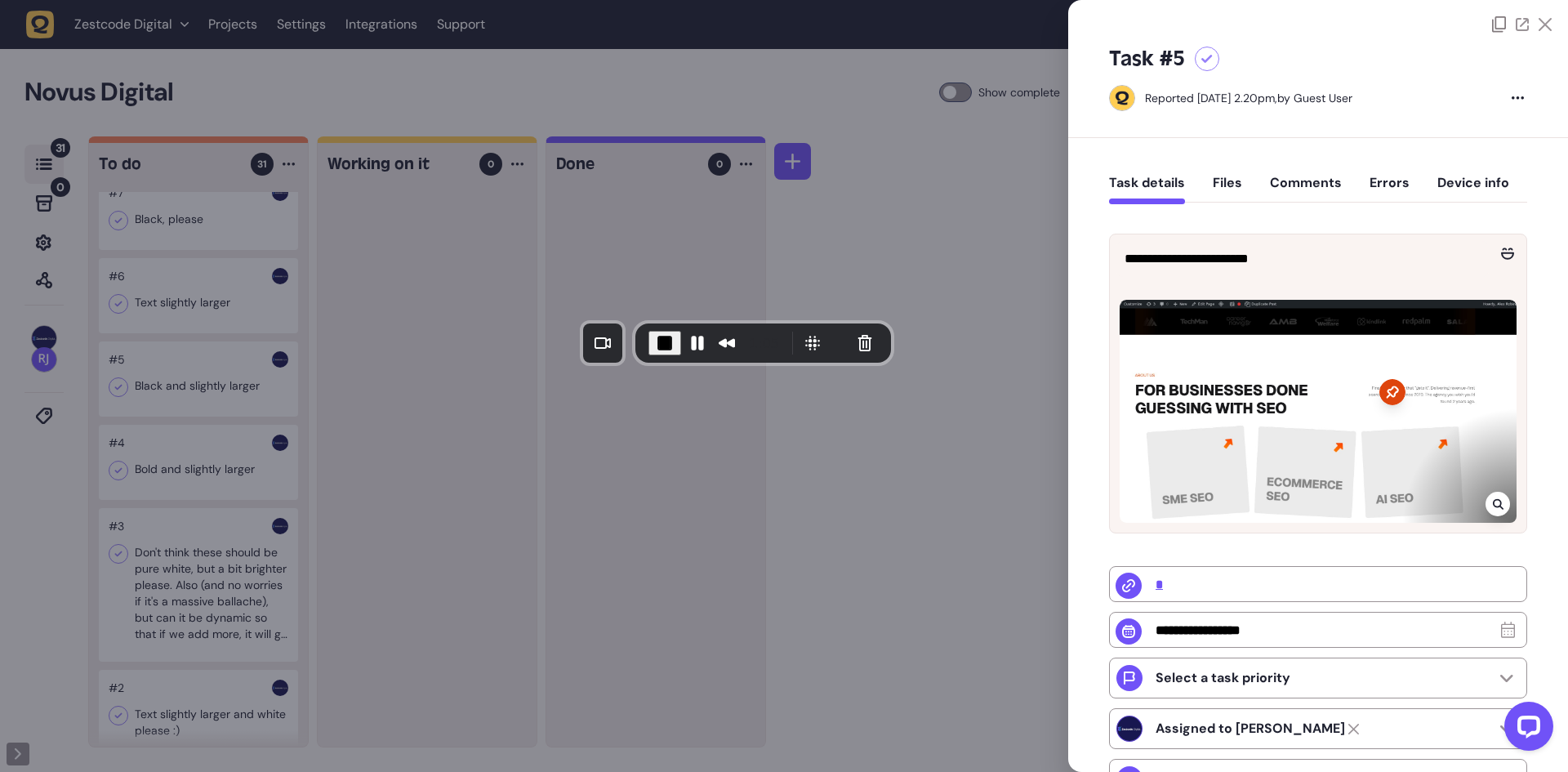
click at [280, 468] on div at bounding box center [784, 386] width 1568 height 772
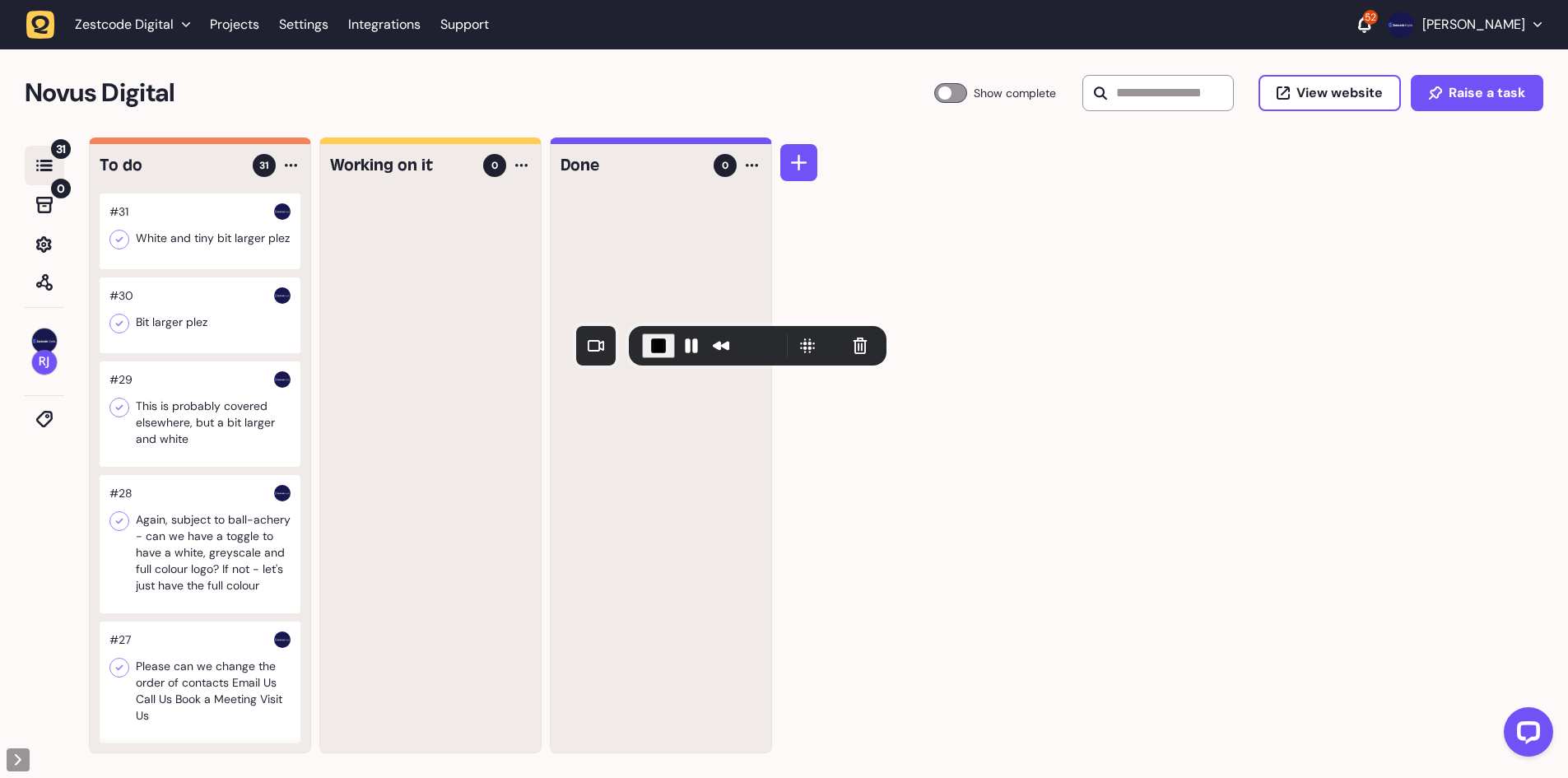
drag, startPoint x: 645, startPoint y: 358, endPoint x: 612, endPoint y: 360, distance: 33.1
click at [629, 360] on div "1:08" at bounding box center [757, 346] width 257 height 40
click at [633, 343] on span "End Recording" at bounding box center [636, 347] width 20 height 20
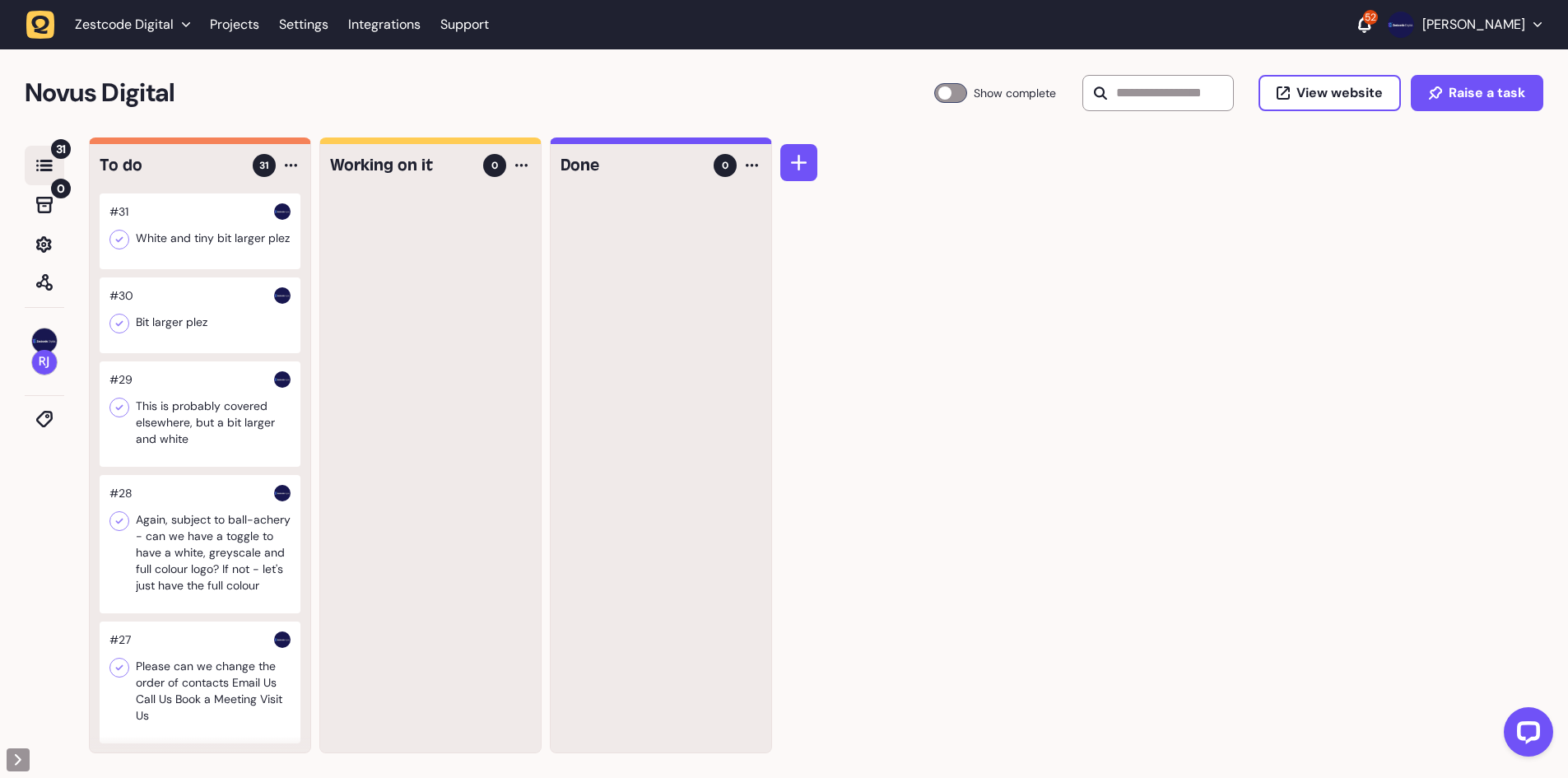
click at [49, 343] on img at bounding box center [45, 341] width 25 height 25
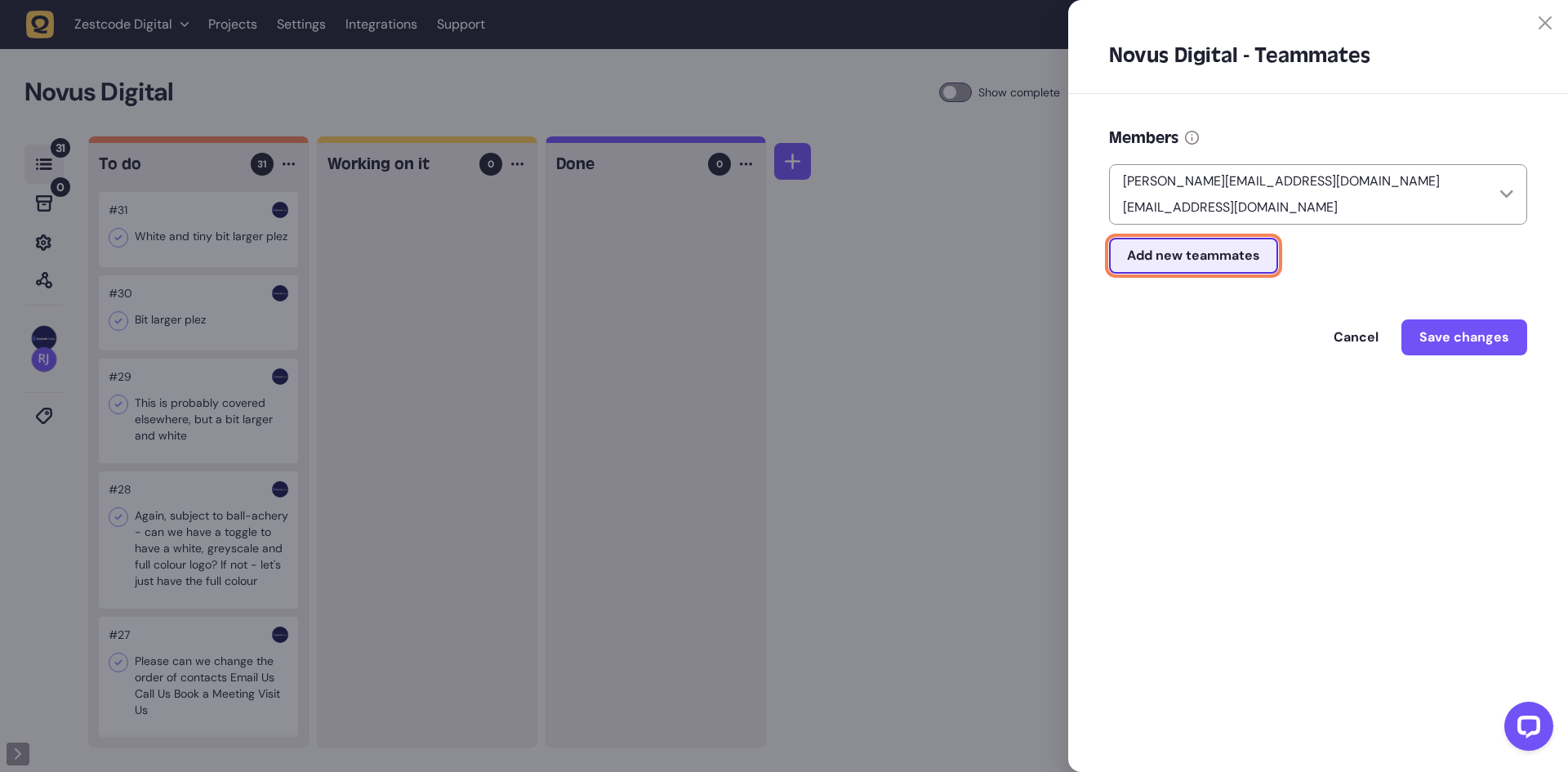
click at [1207, 247] on span "Add new teammates" at bounding box center [1193, 255] width 133 height 17
click at [1265, 189] on p "[PERSON_NAME][EMAIL_ADDRESS][DOMAIN_NAME]" at bounding box center [1282, 181] width 330 height 20
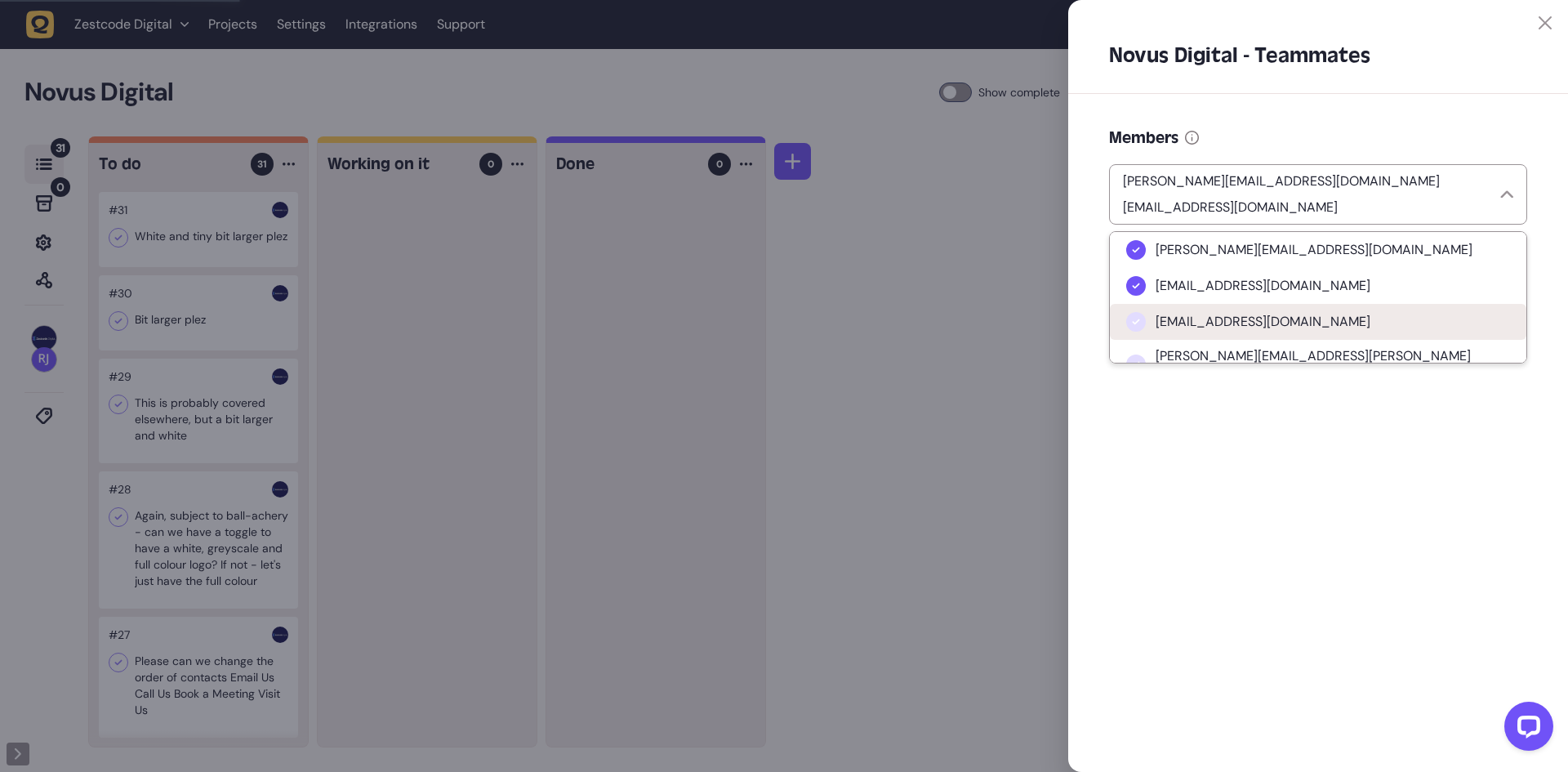
scroll to position [26, 0]
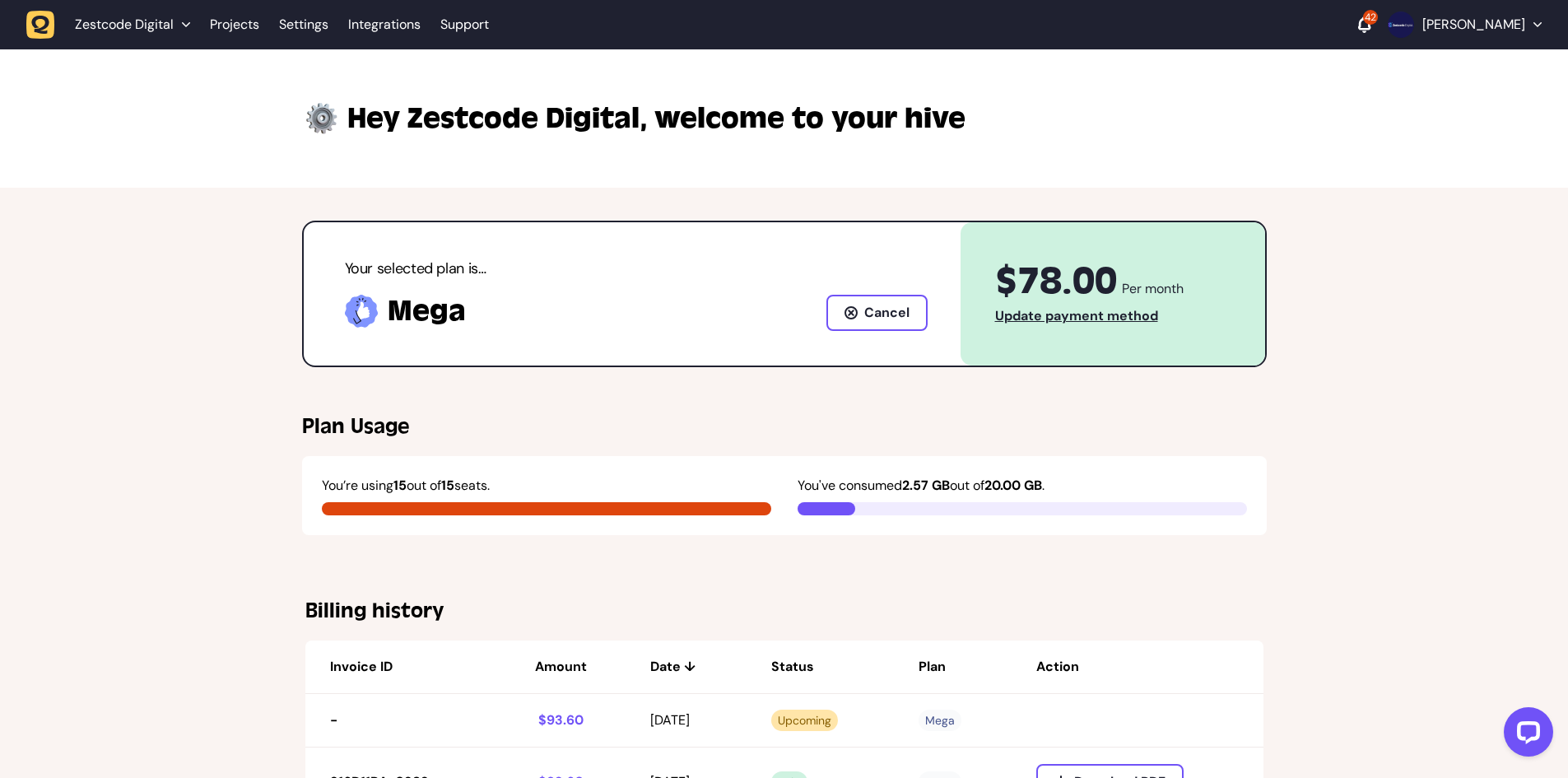
scroll to position [1, 0]
click at [255, 35] on link "Projects" at bounding box center [235, 24] width 49 height 29
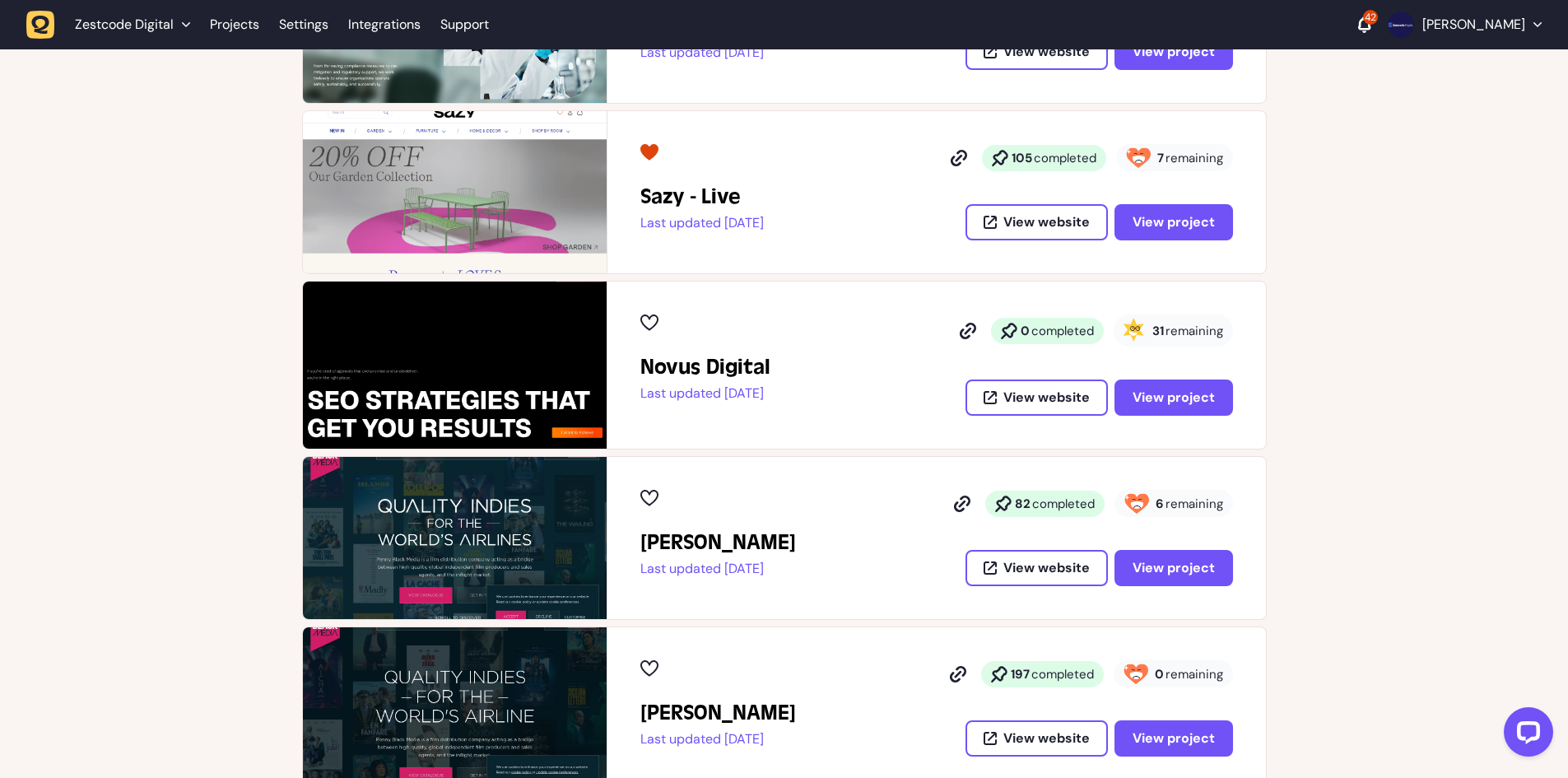
scroll to position [411, 0]
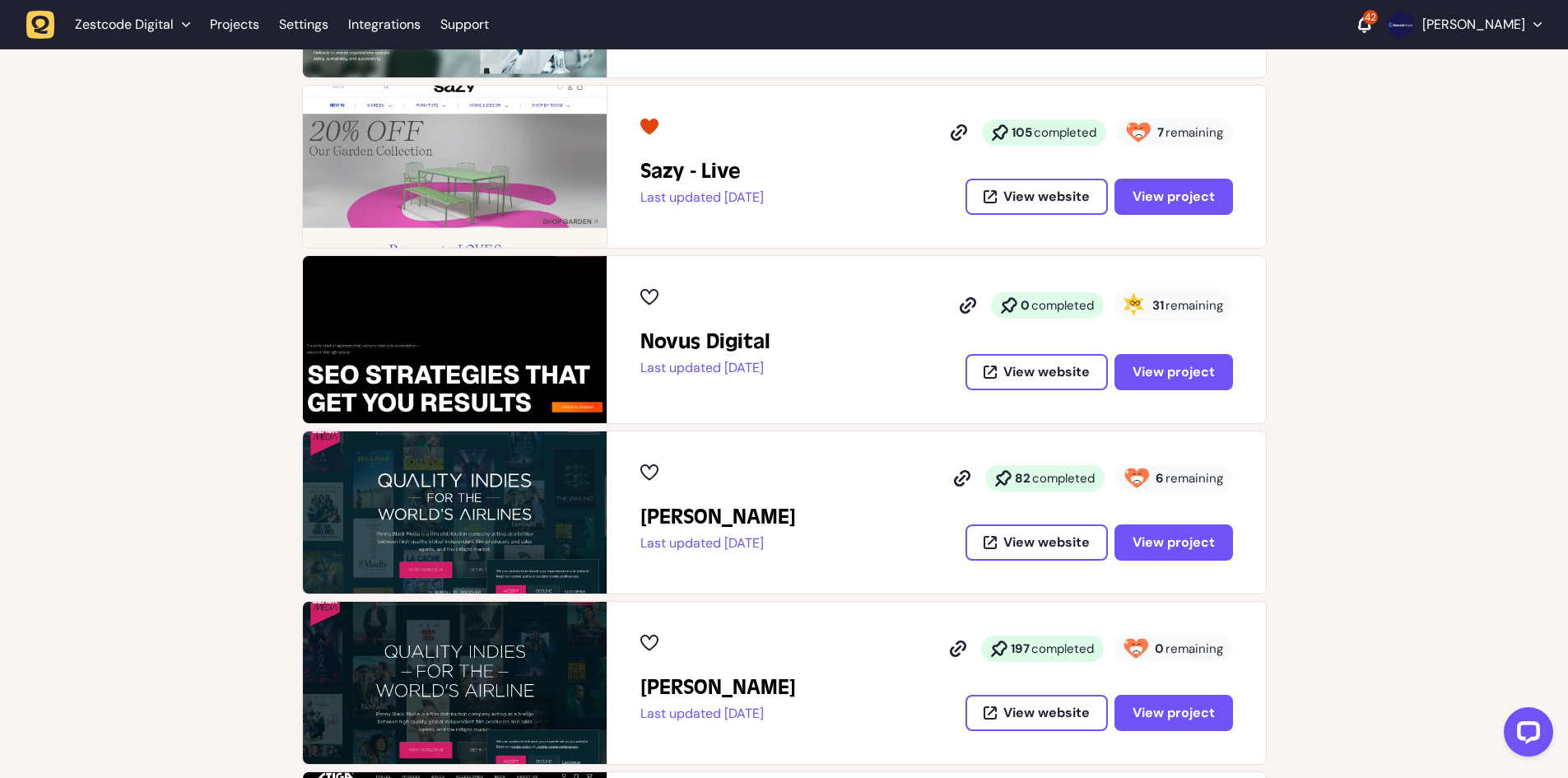
click at [1370, 26] on icon at bounding box center [1364, 23] width 12 height 14
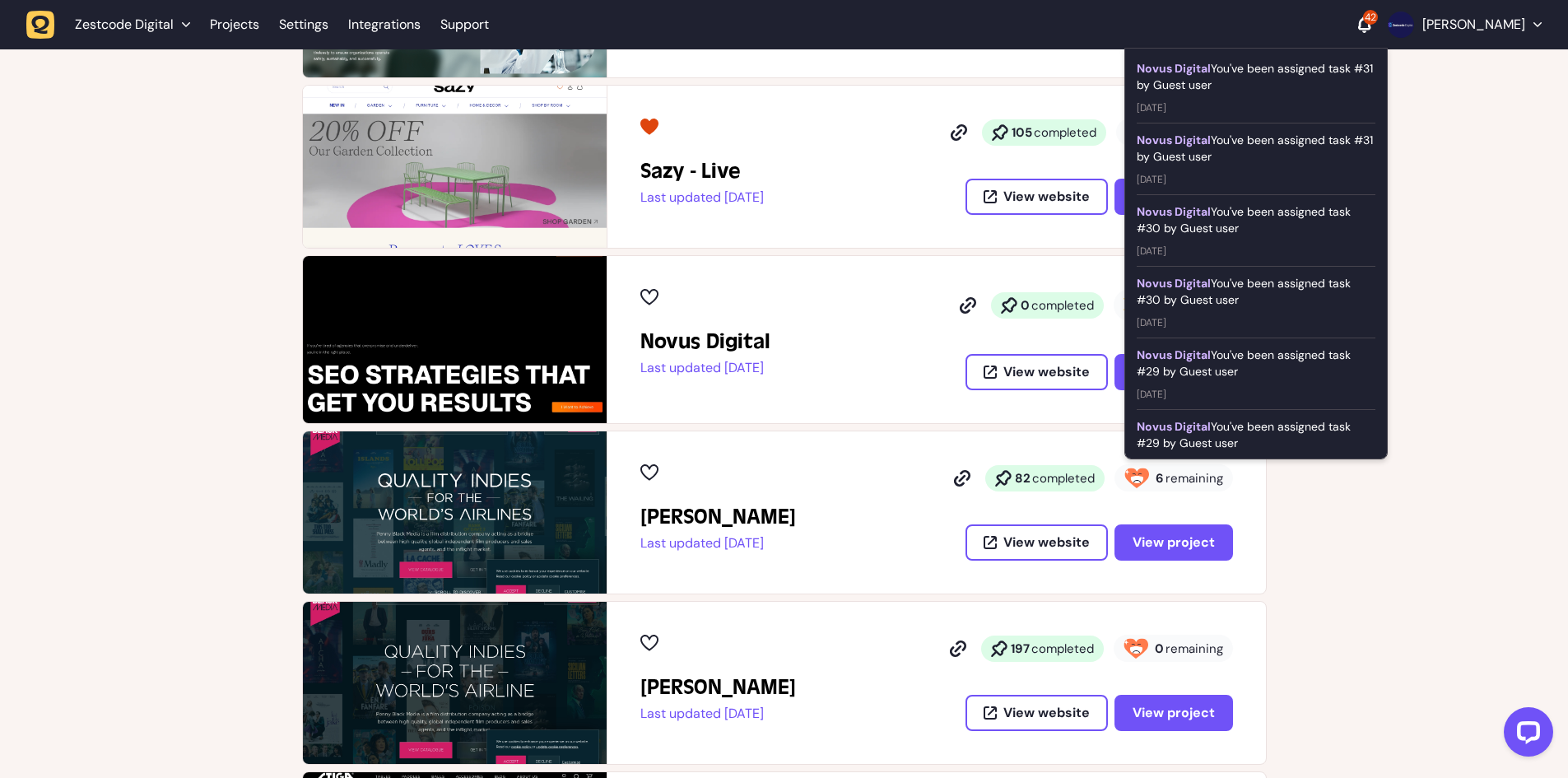
click at [1430, 213] on div "Certek Last updated [DATE] 91 completed 1 remaining View website View project S…" at bounding box center [784, 425] width 1568 height 1021
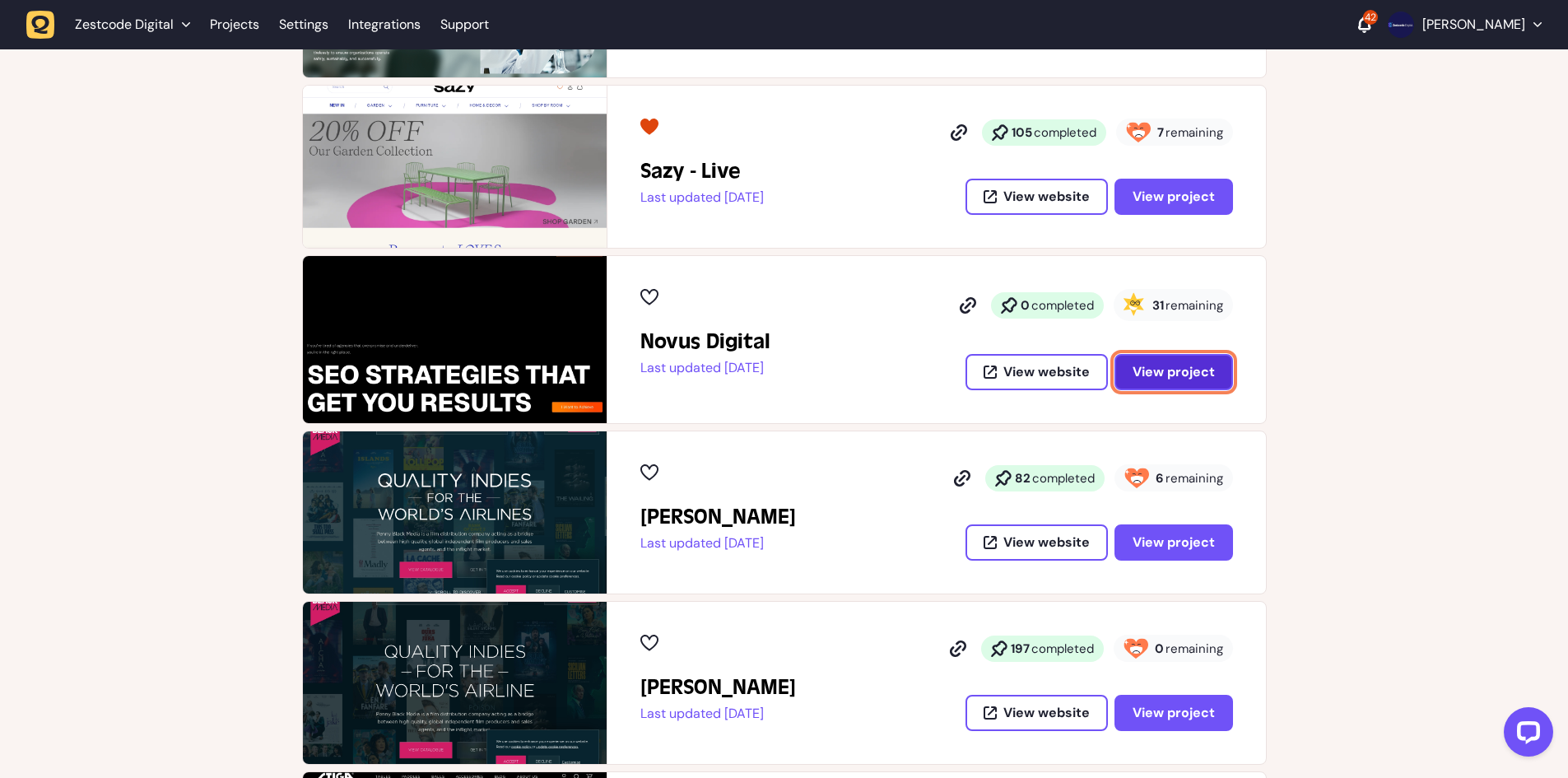
click at [1158, 365] on span "View project" at bounding box center [1174, 371] width 83 height 17
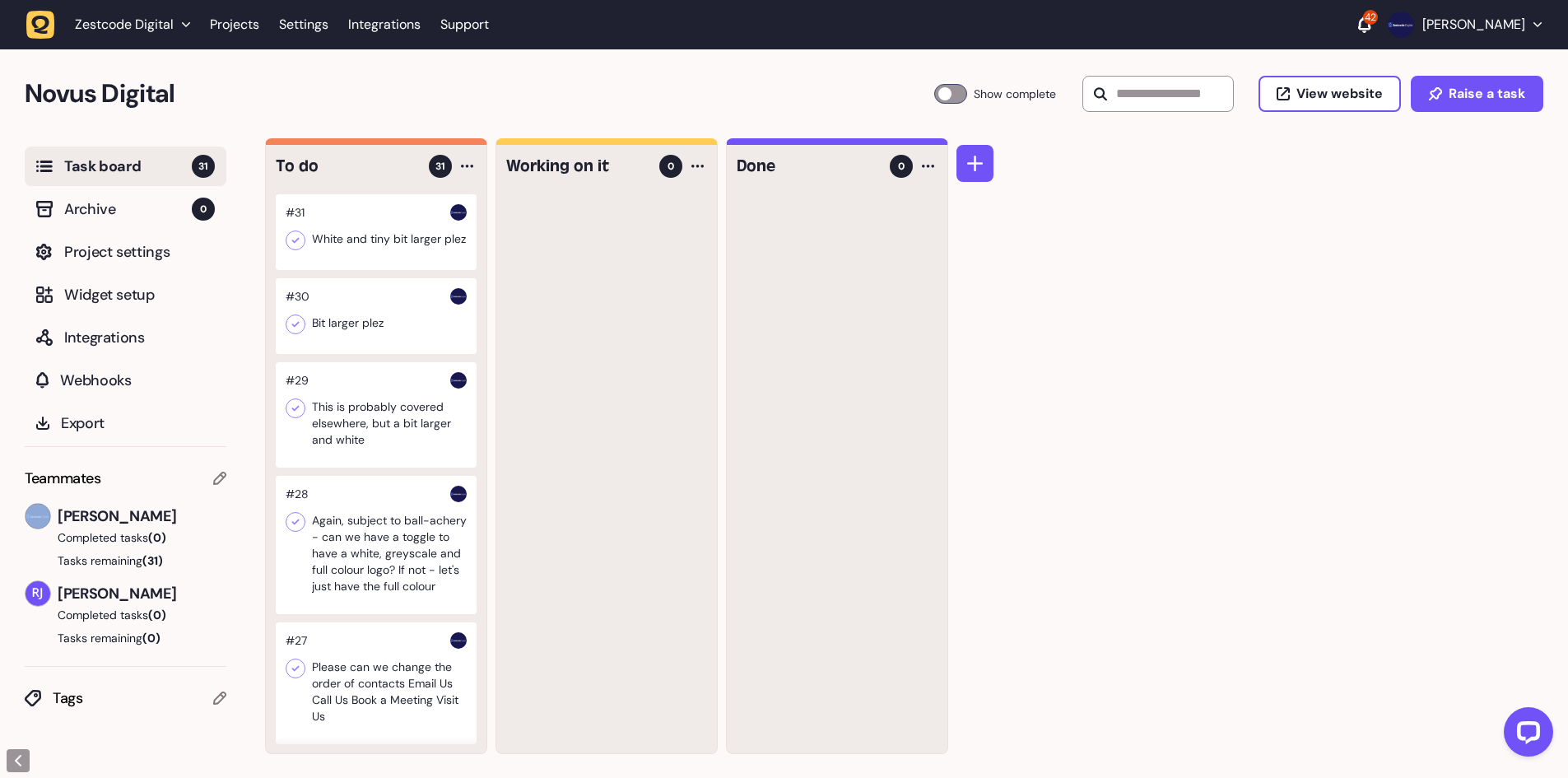
click at [214, 484] on div "Teammates" at bounding box center [125, 478] width 201 height 23
click at [218, 482] on icon at bounding box center [219, 479] width 13 height 13
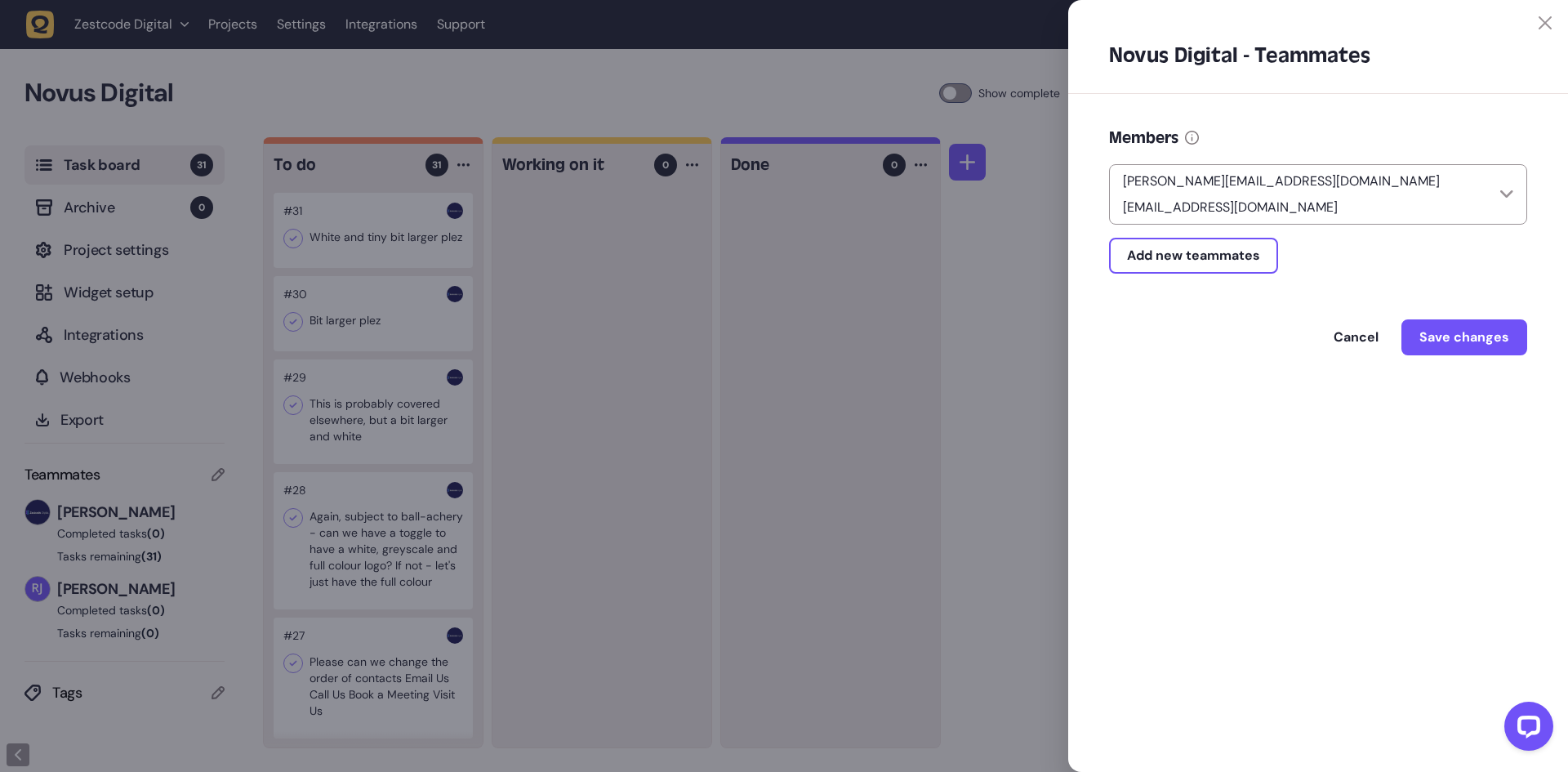
click at [1375, 158] on div "[PERSON_NAME][EMAIL_ADDRESS][DOMAIN_NAME] [EMAIL_ADDRESS][DOMAIN_NAME]" at bounding box center [1318, 188] width 418 height 75
click at [1374, 162] on div "[PERSON_NAME][EMAIL_ADDRESS][DOMAIN_NAME] [EMAIL_ADDRESS][DOMAIN_NAME]" at bounding box center [1318, 188] width 418 height 75
click at [1345, 198] on p "[EMAIL_ADDRESS][DOMAIN_NAME]" at bounding box center [1231, 207] width 228 height 20
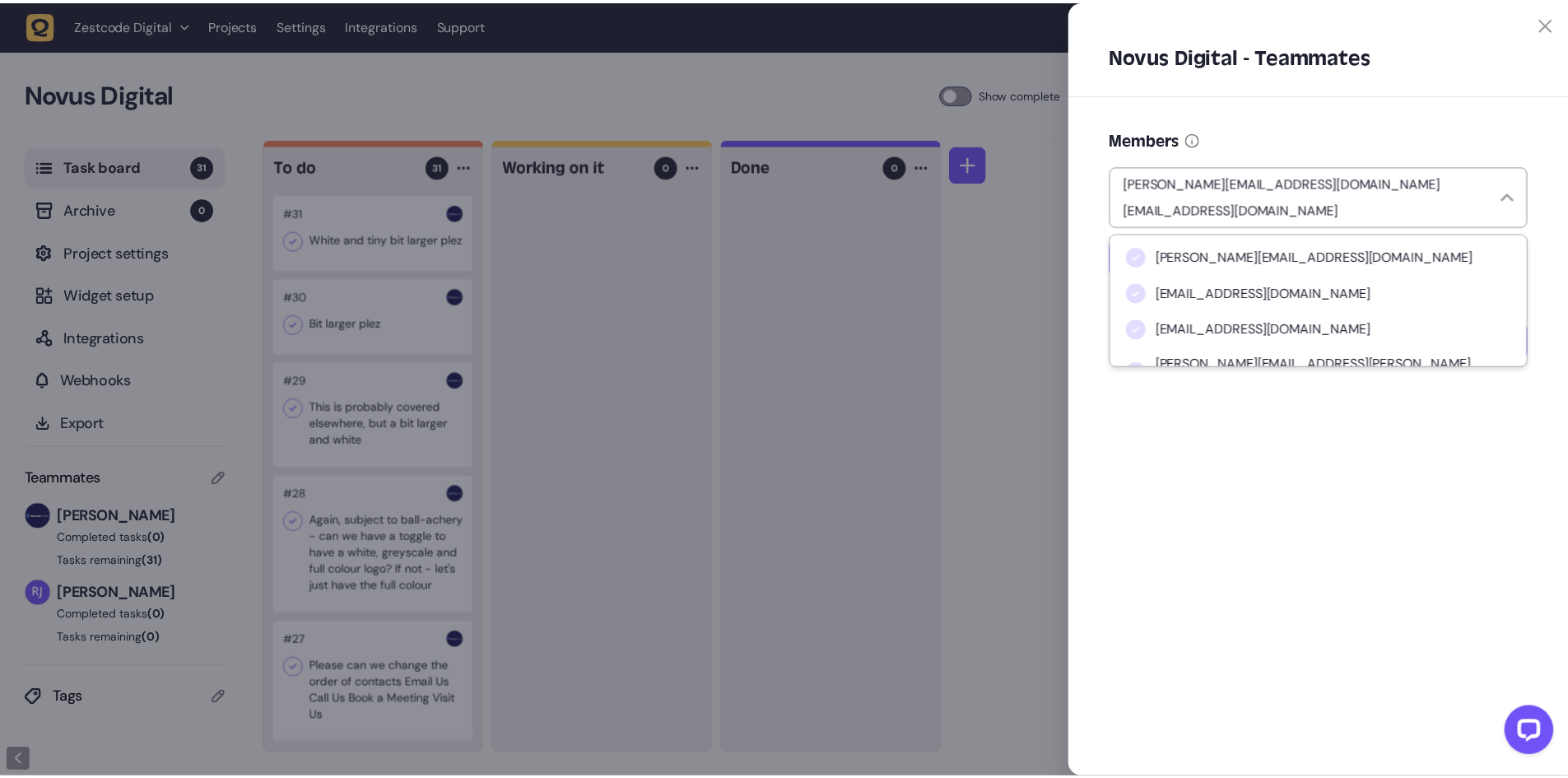
scroll to position [294, 0]
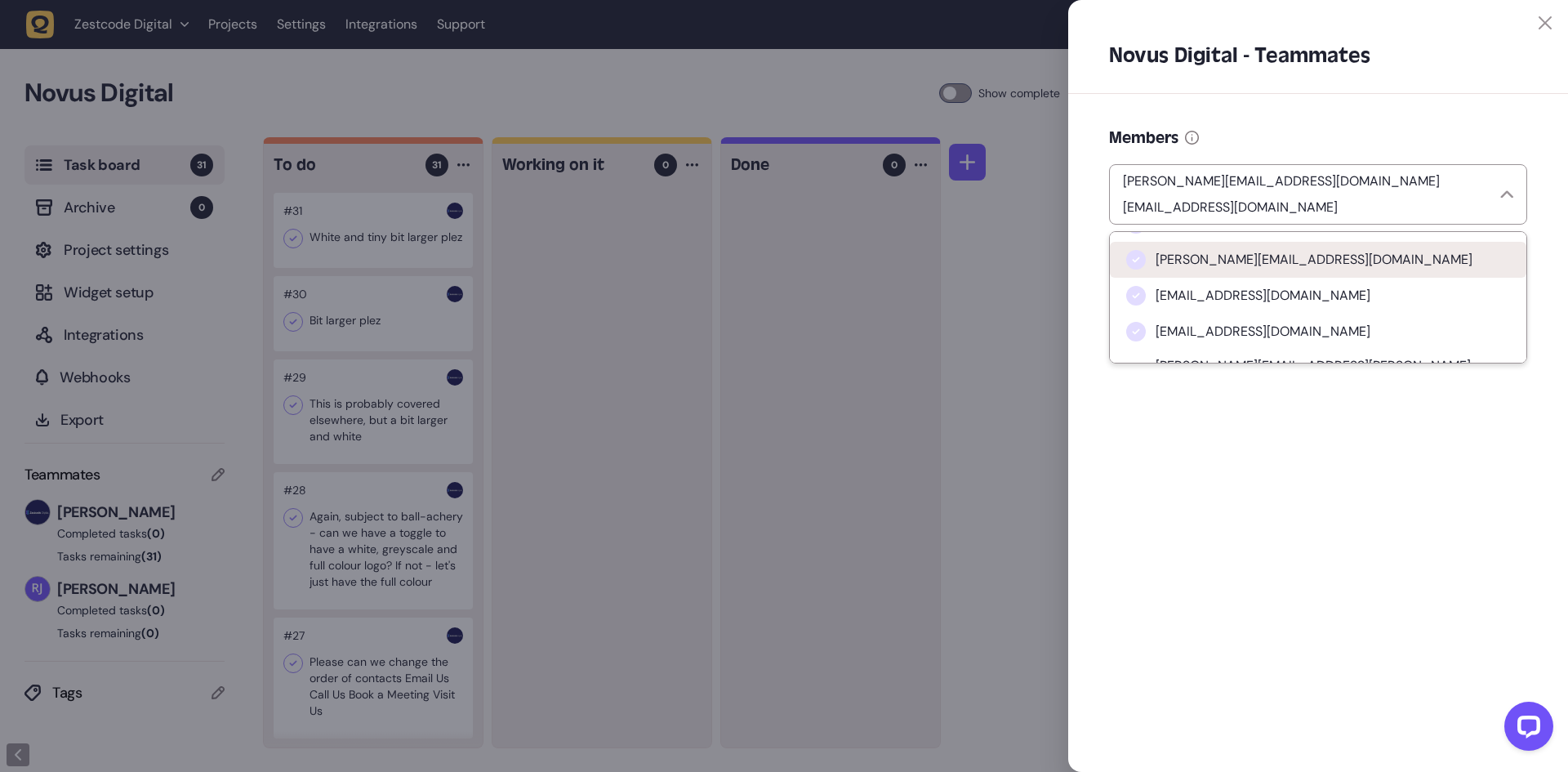
click at [1252, 252] on span "[PERSON_NAME][EMAIL_ADDRESS][DOMAIN_NAME]" at bounding box center [1314, 259] width 317 height 16
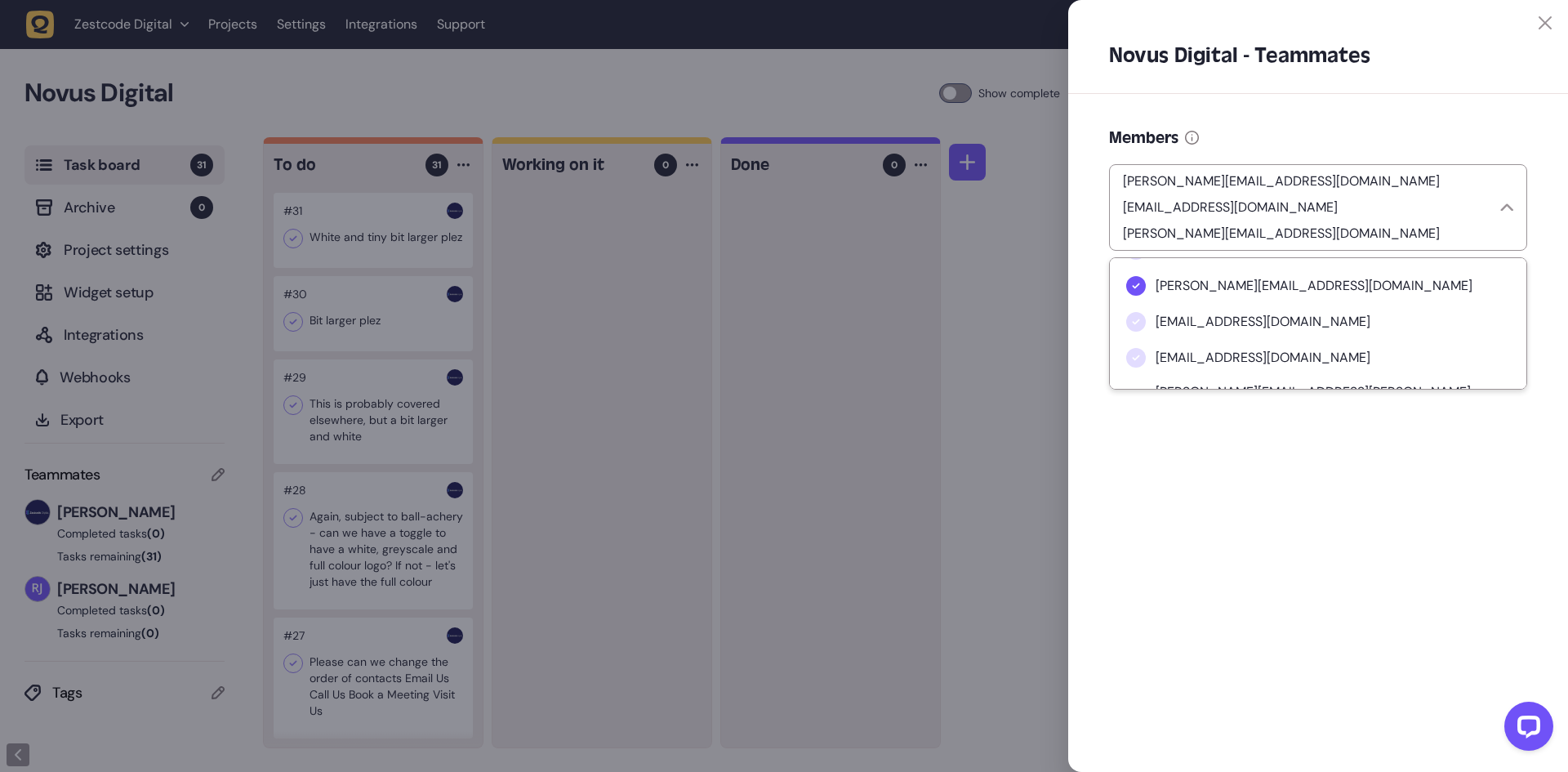
click at [1318, 152] on div "[PERSON_NAME][EMAIL_ADDRESS][DOMAIN_NAME] [EMAIL_ADDRESS][DOMAIN_NAME] [PERSON_…" at bounding box center [1318, 200] width 418 height 101
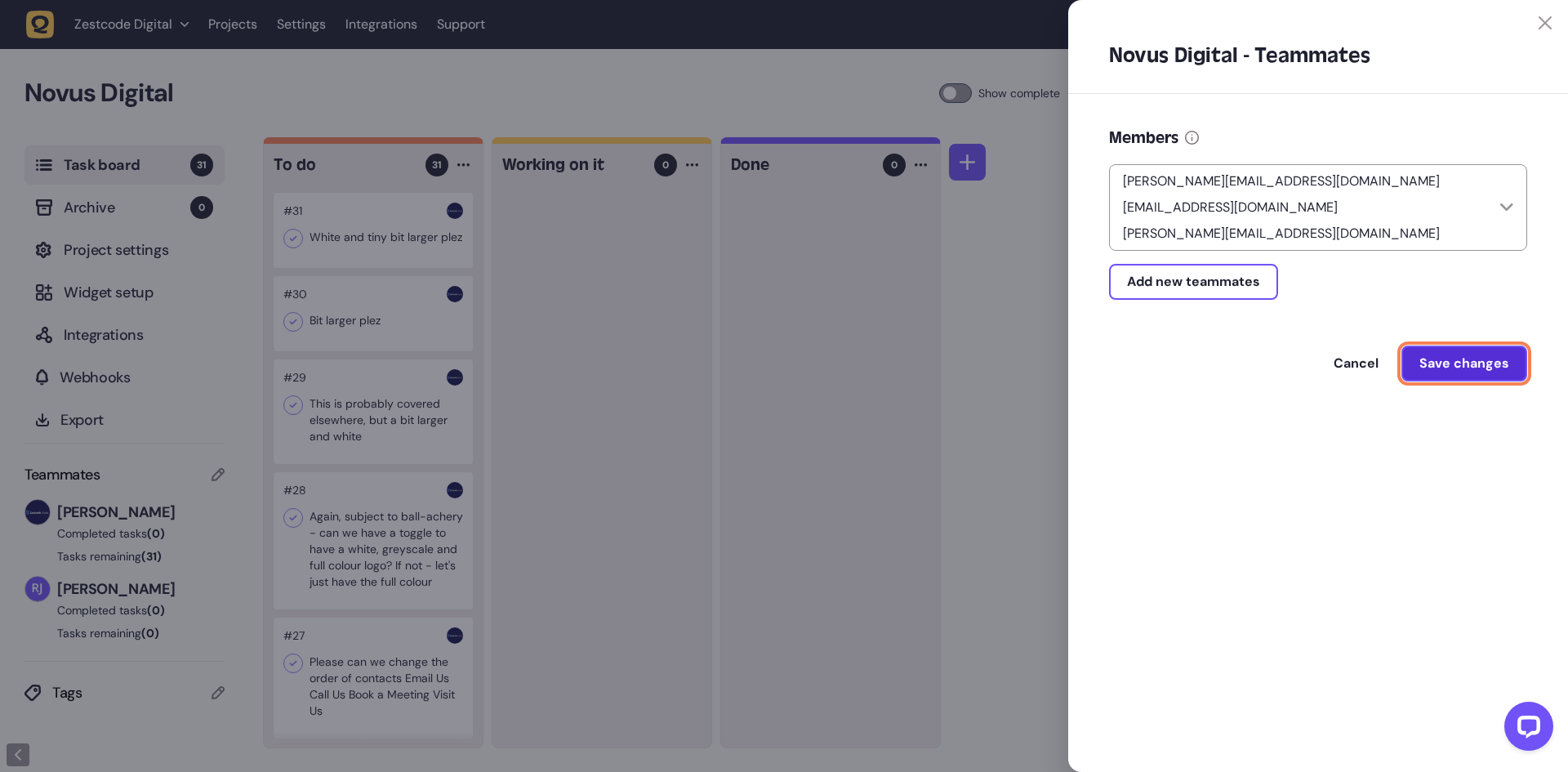
click at [1455, 354] on span "Save changes" at bounding box center [1463, 363] width 90 height 17
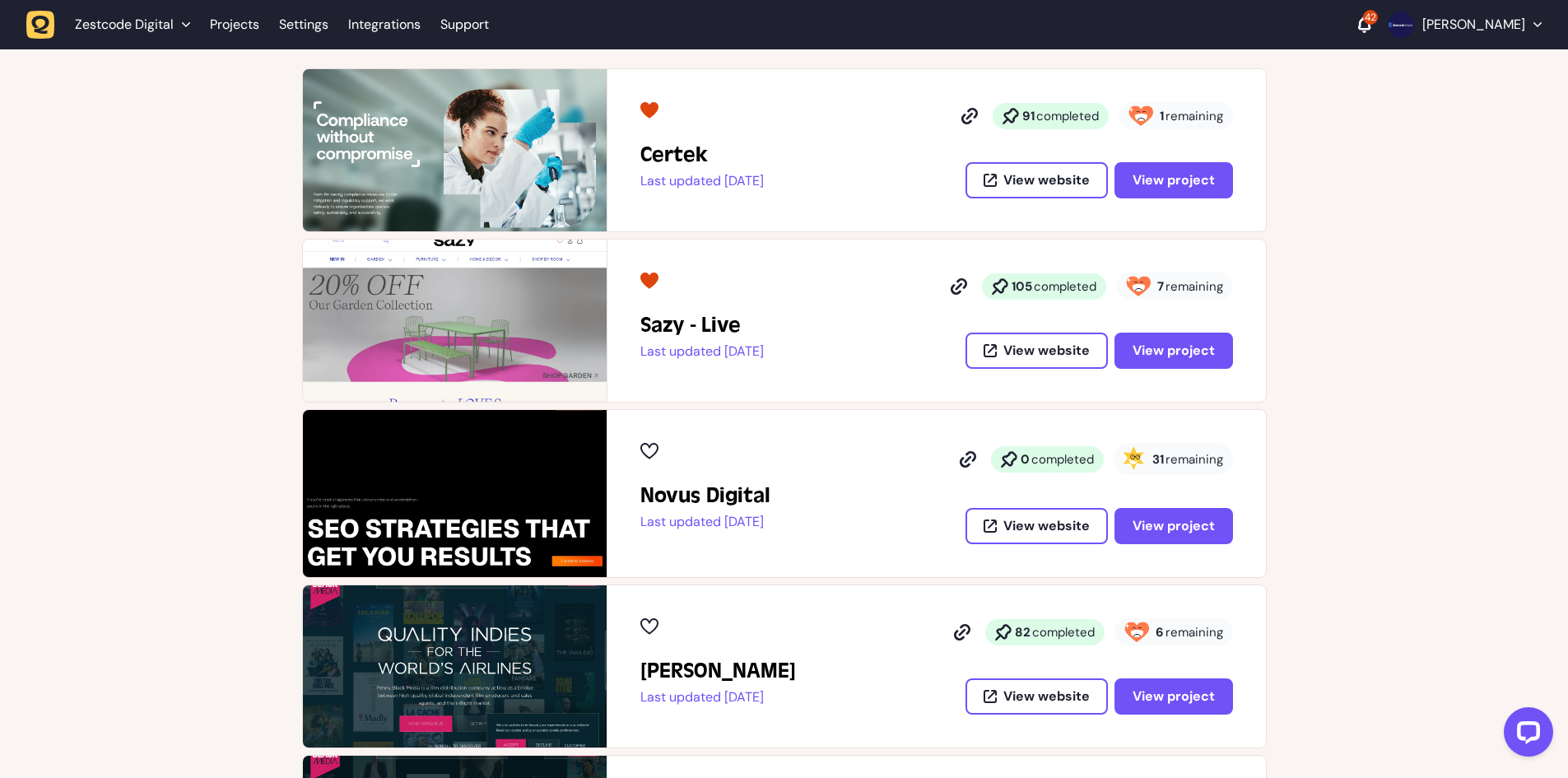
scroll to position [330, 0]
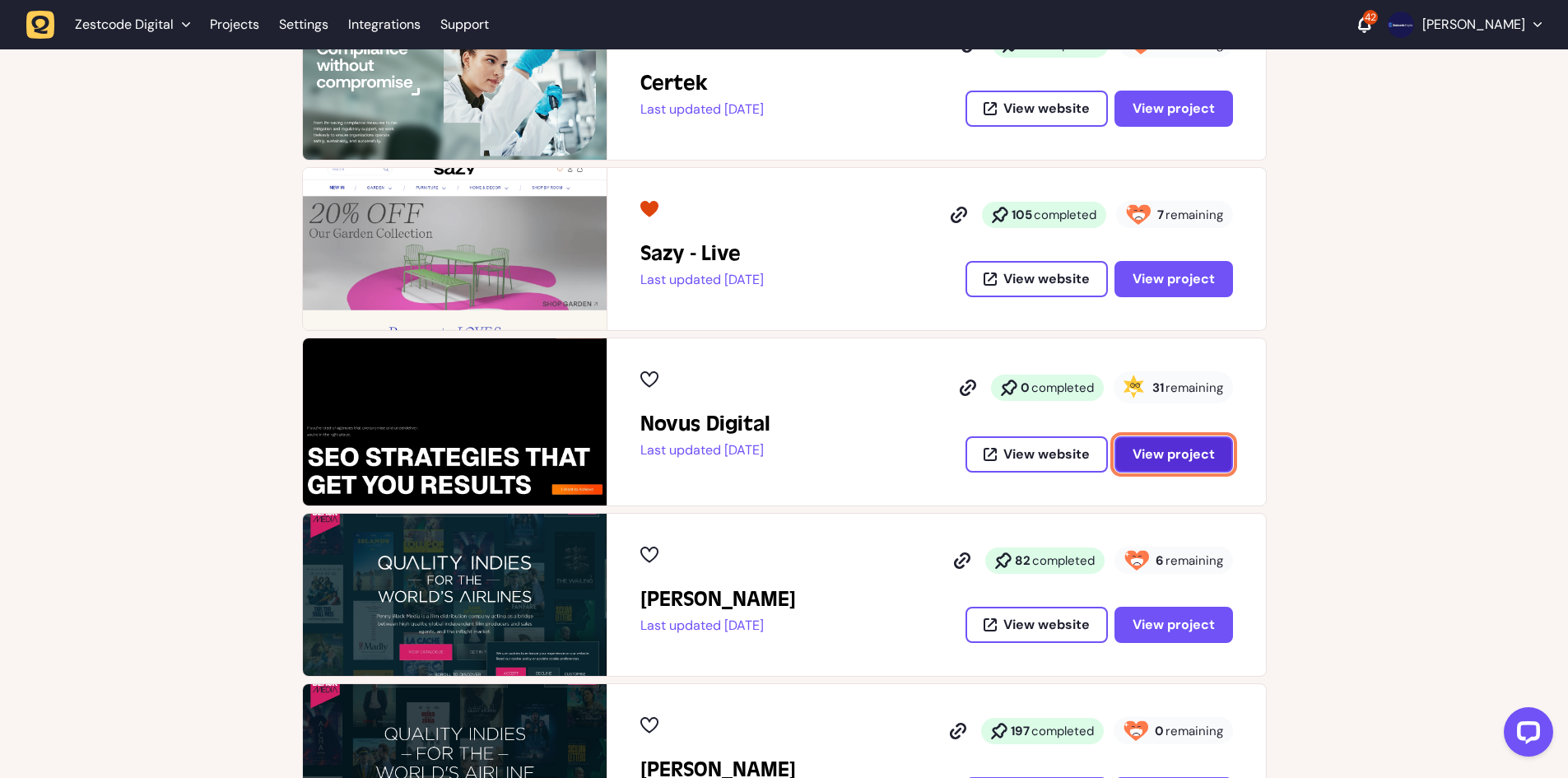
click at [1175, 450] on span "View project" at bounding box center [1174, 454] width 83 height 17
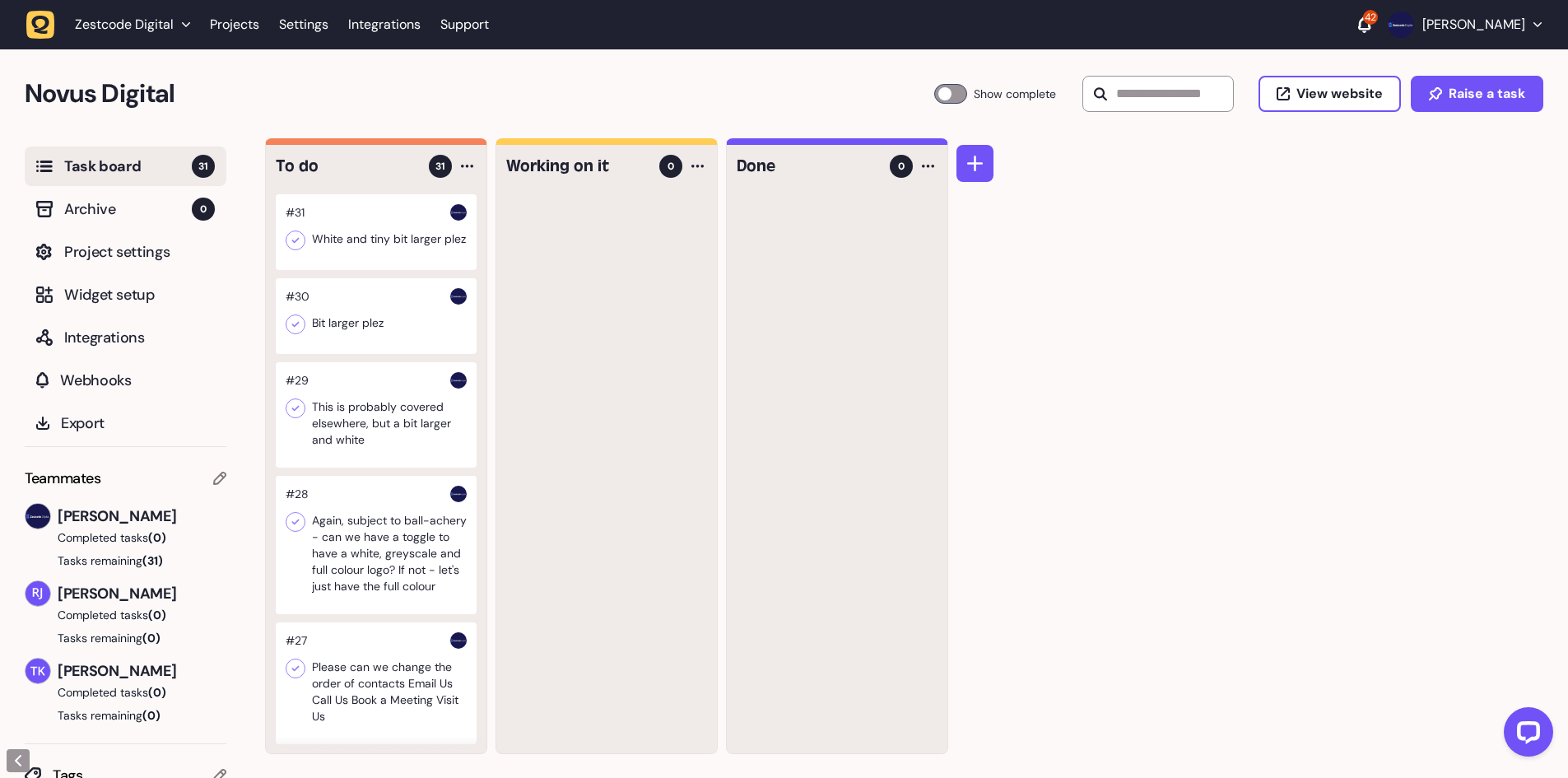
click at [402, 331] on div at bounding box center [375, 316] width 200 height 76
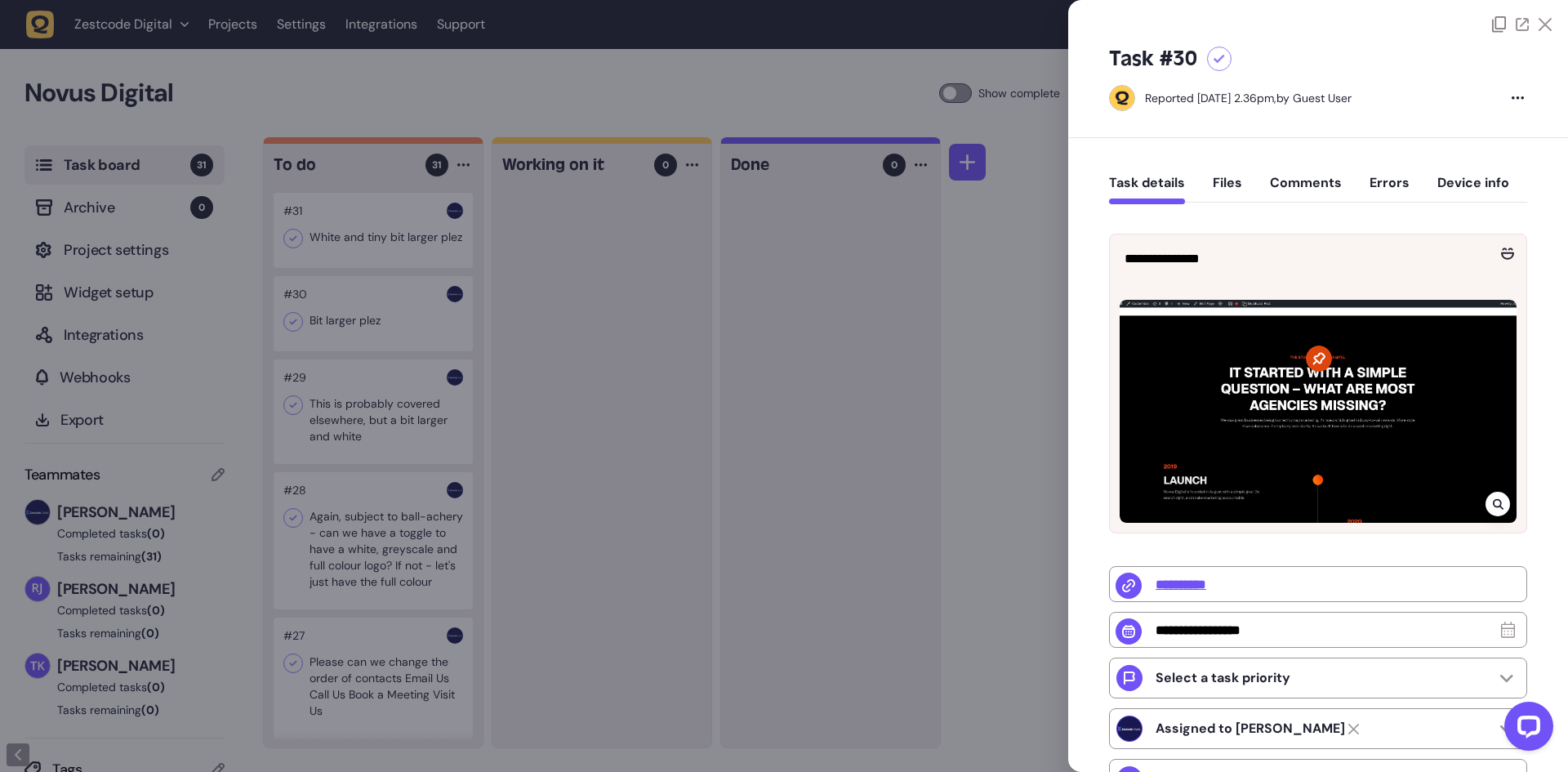
click at [280, 370] on div at bounding box center [784, 386] width 1568 height 772
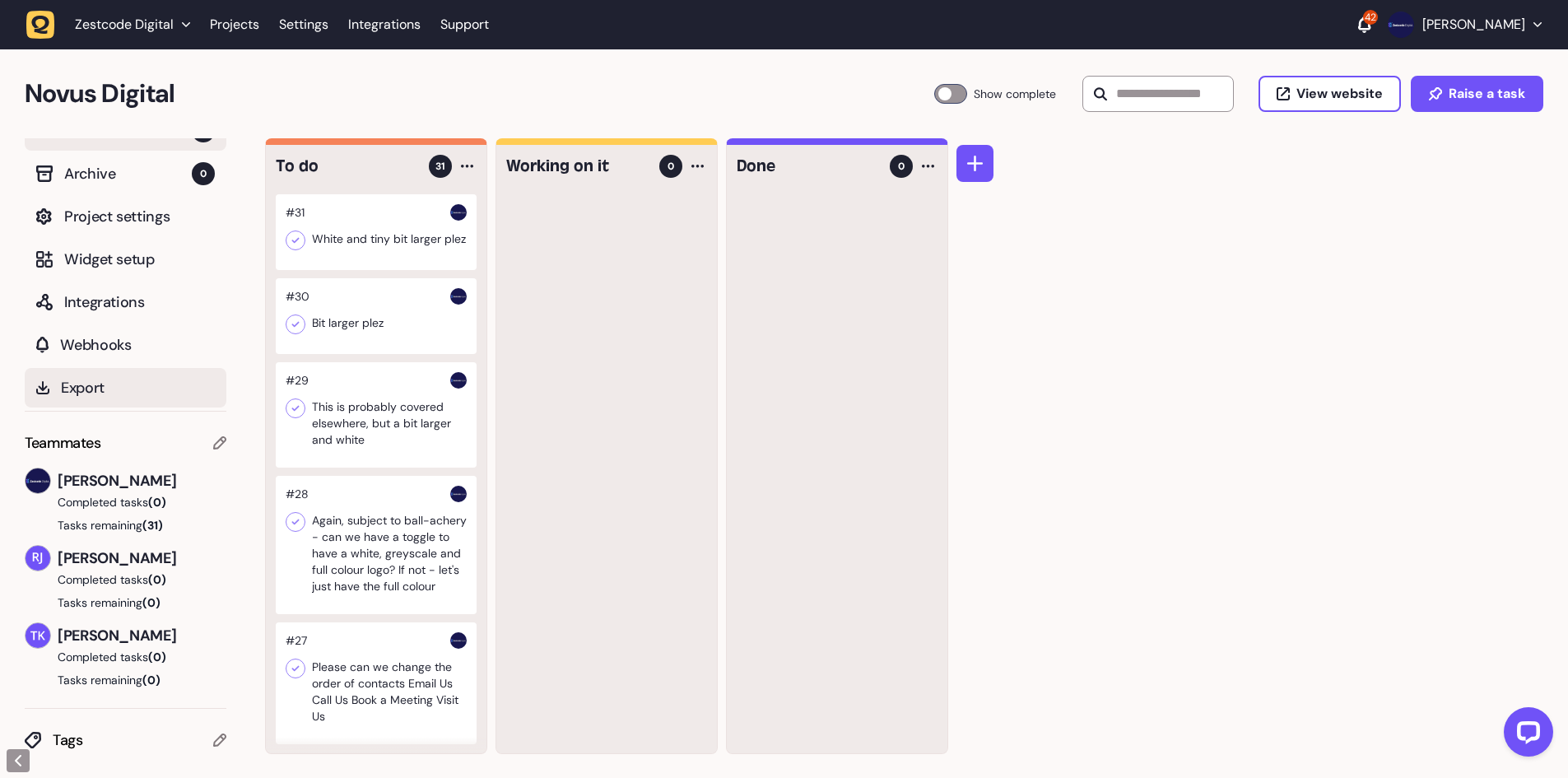
scroll to position [36, 0]
click at [221, 740] on icon at bounding box center [219, 739] width 13 height 13
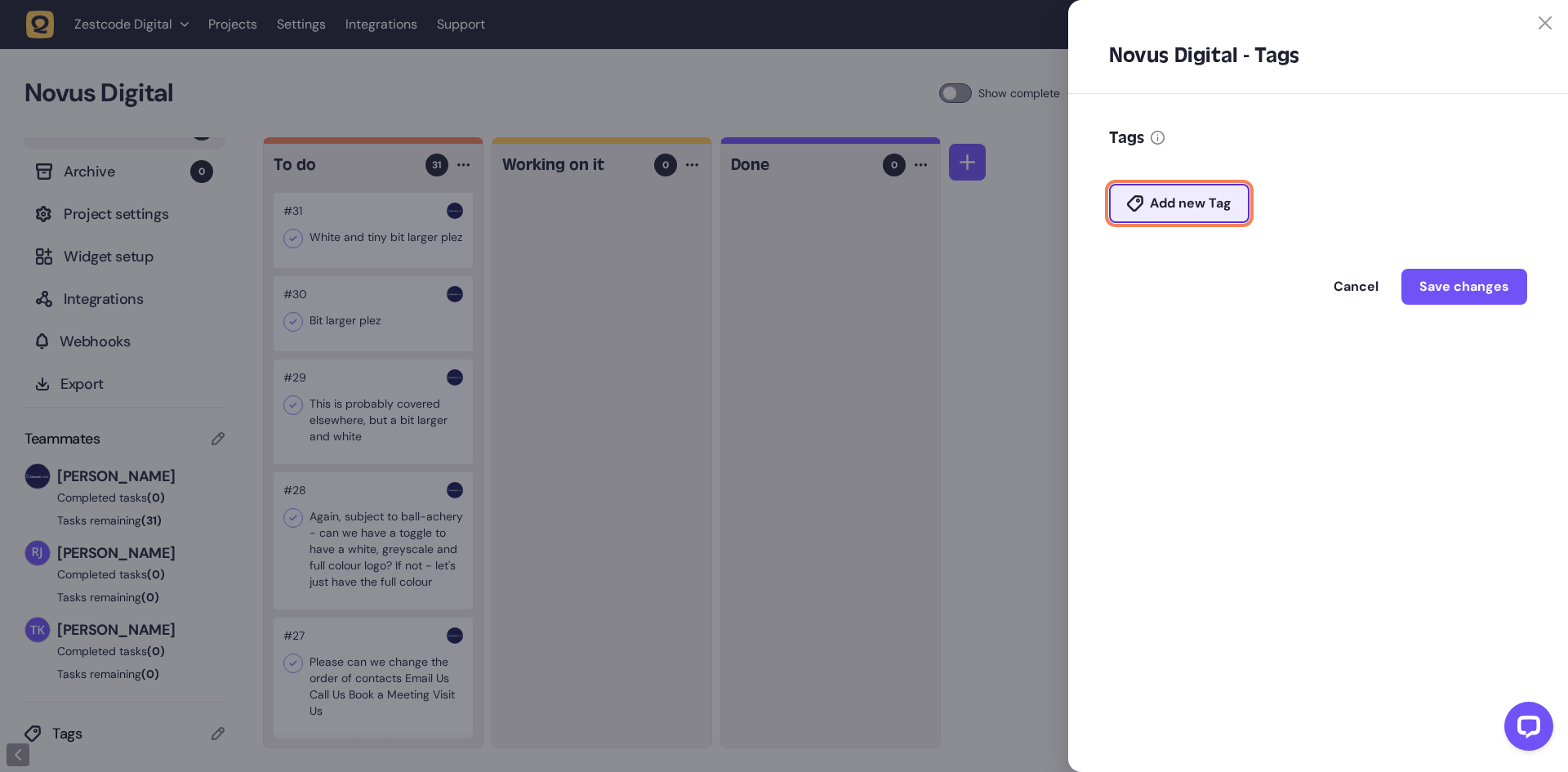
click at [1196, 205] on span "Add new Tag" at bounding box center [1190, 204] width 82 height 13
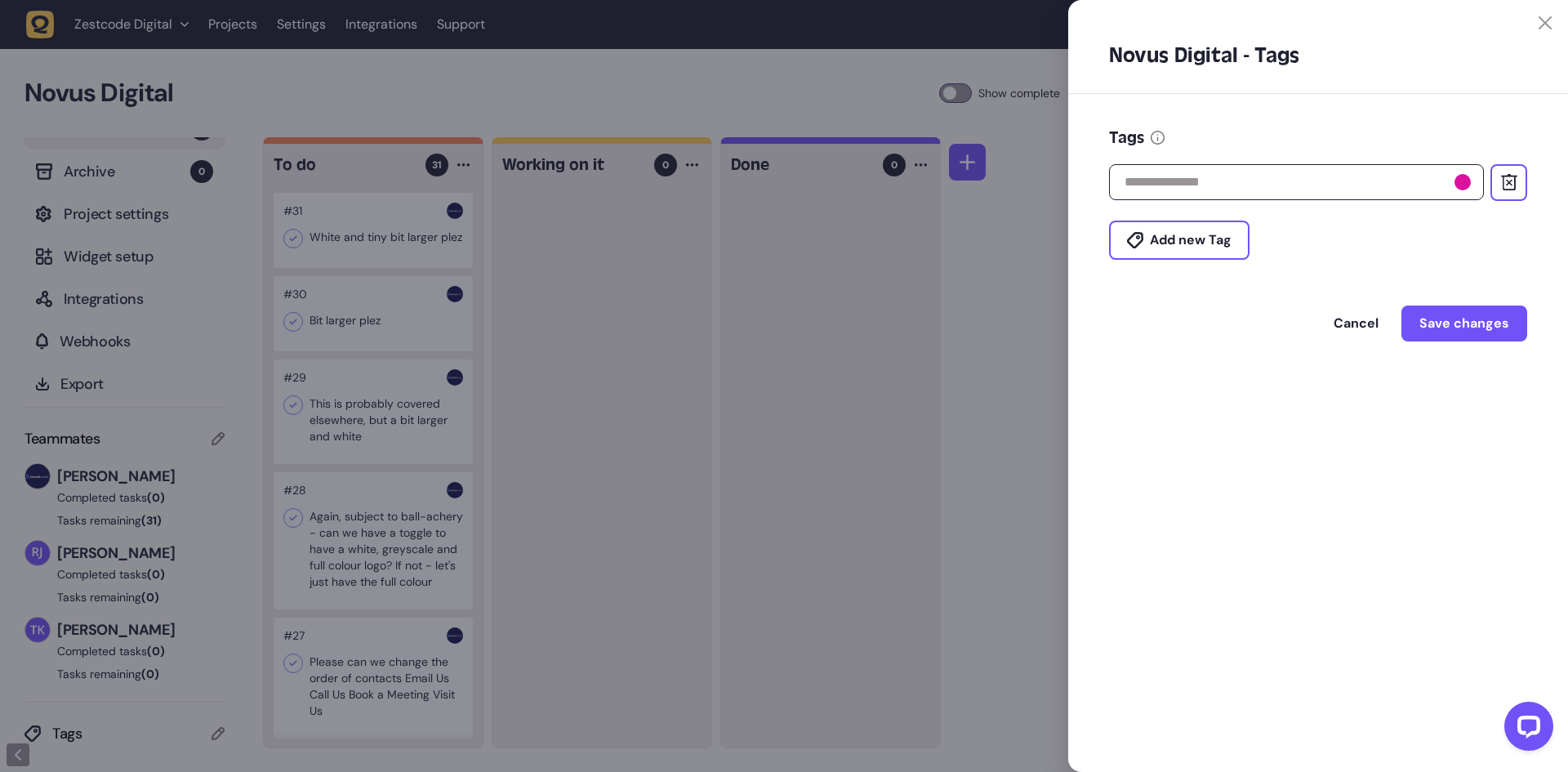
click at [1205, 187] on input "text" at bounding box center [1297, 182] width 375 height 36
type input "**********"
click at [1195, 239] on span "Add new Tag" at bounding box center [1190, 240] width 82 height 13
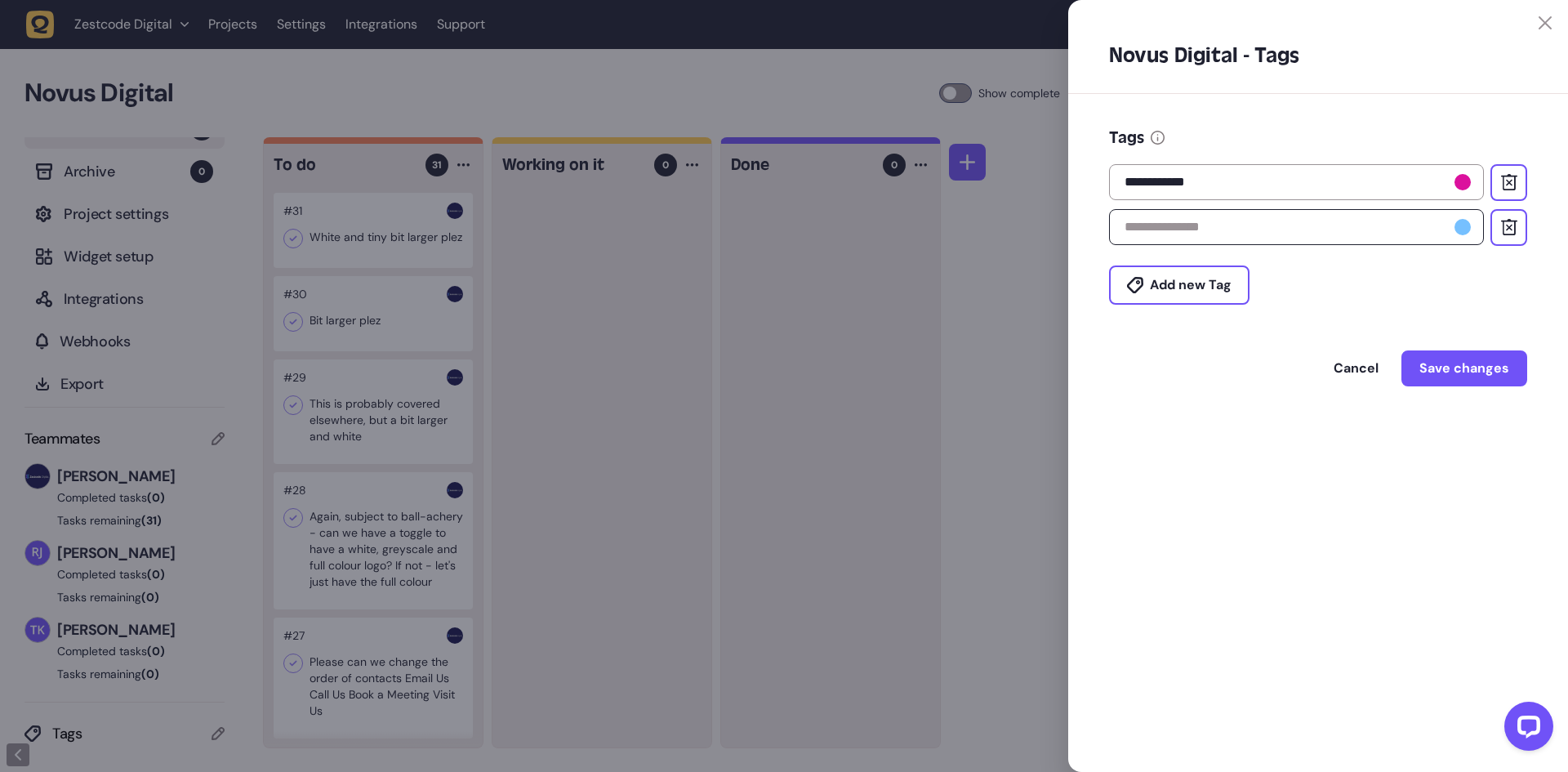
click at [1211, 236] on input "text" at bounding box center [1297, 227] width 375 height 36
type input "**********"
click at [1192, 285] on span "Add new Tag" at bounding box center [1190, 286] width 82 height 13
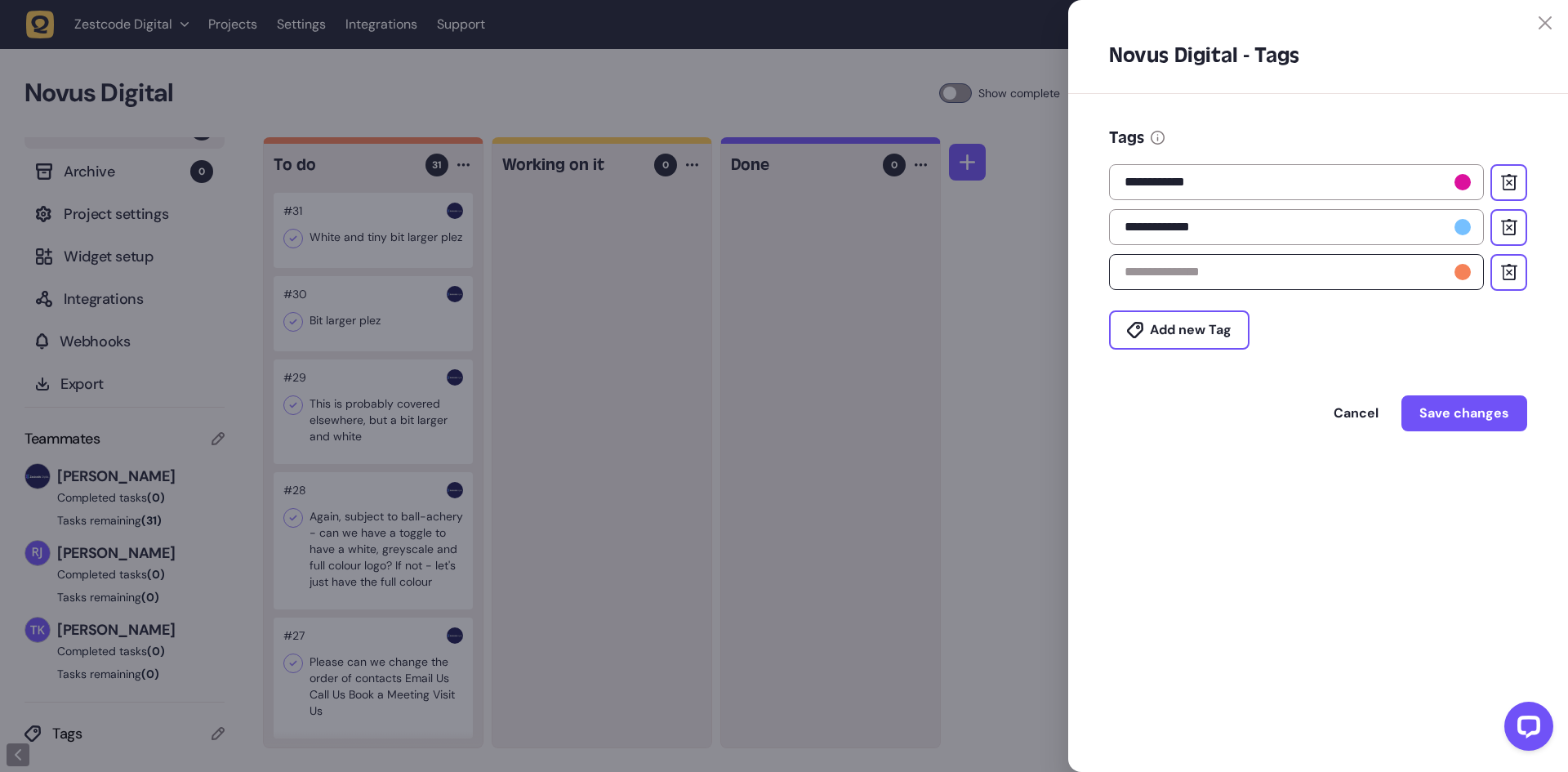
click at [1185, 286] on input "text" at bounding box center [1297, 272] width 375 height 36
type input "**********"
click at [1460, 410] on button "Save changes" at bounding box center [1463, 413] width 125 height 36
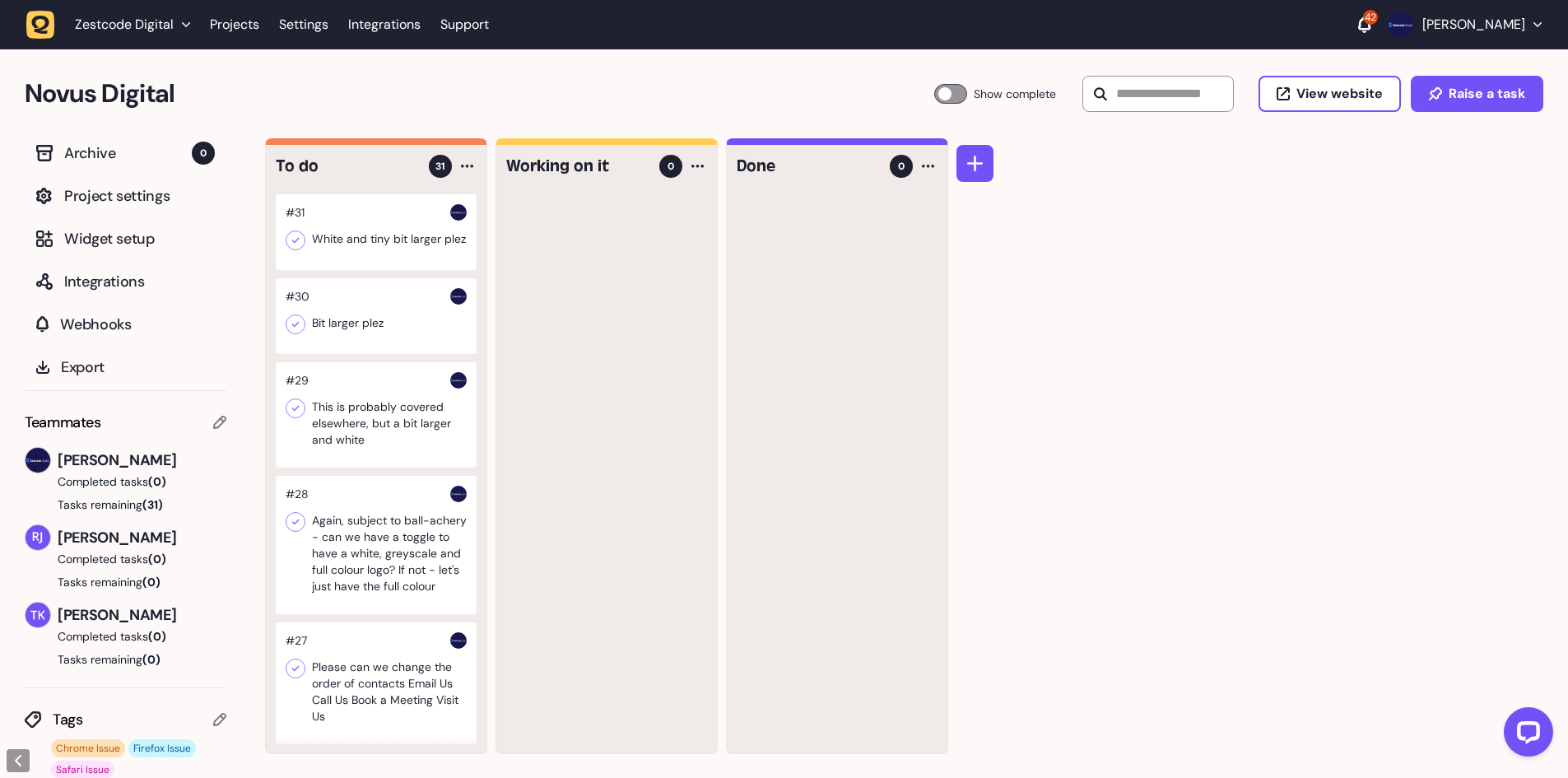
scroll to position [76, 0]
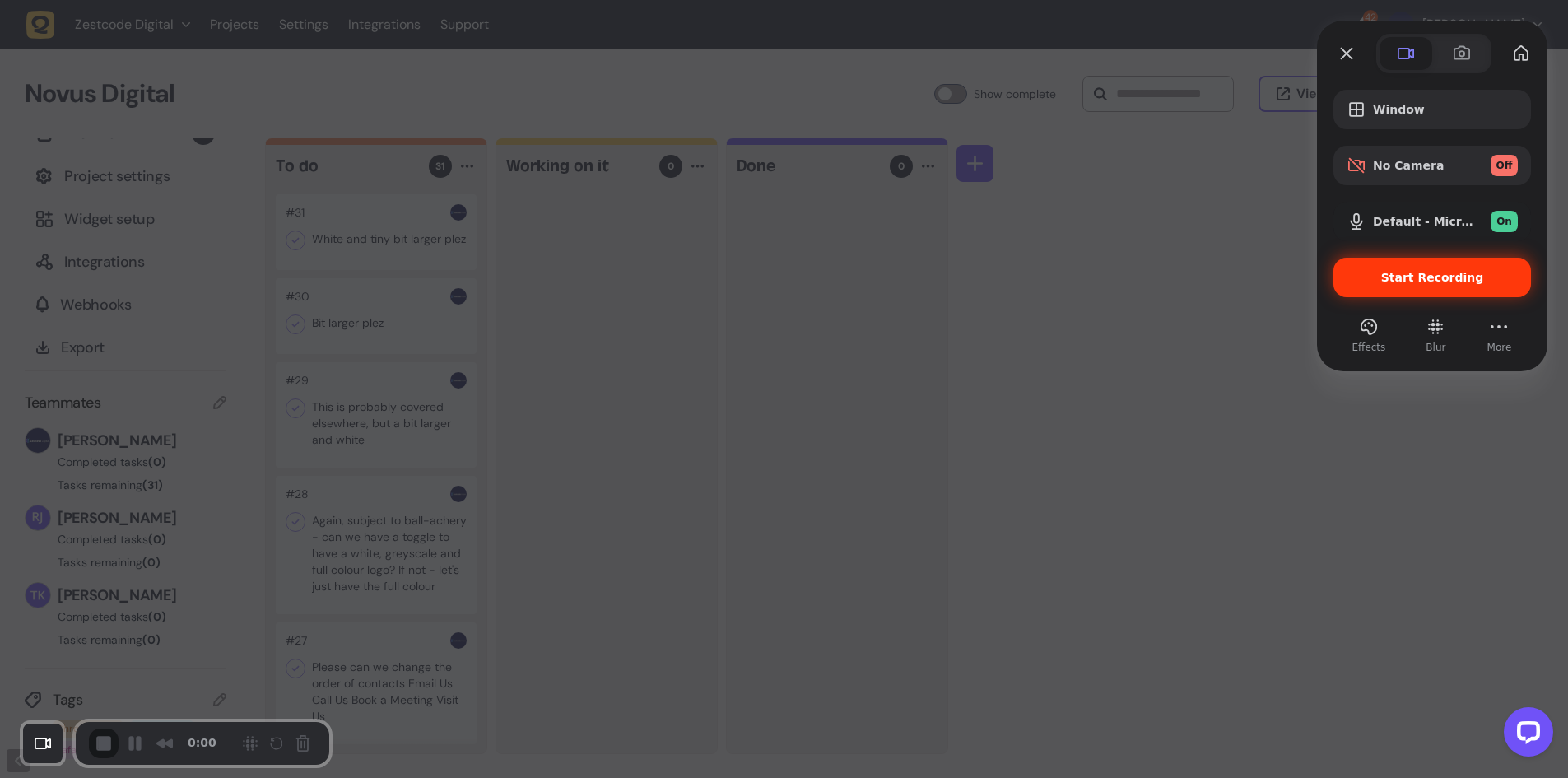
click at [1419, 285] on div "Start Recording" at bounding box center [1432, 277] width 198 height 40
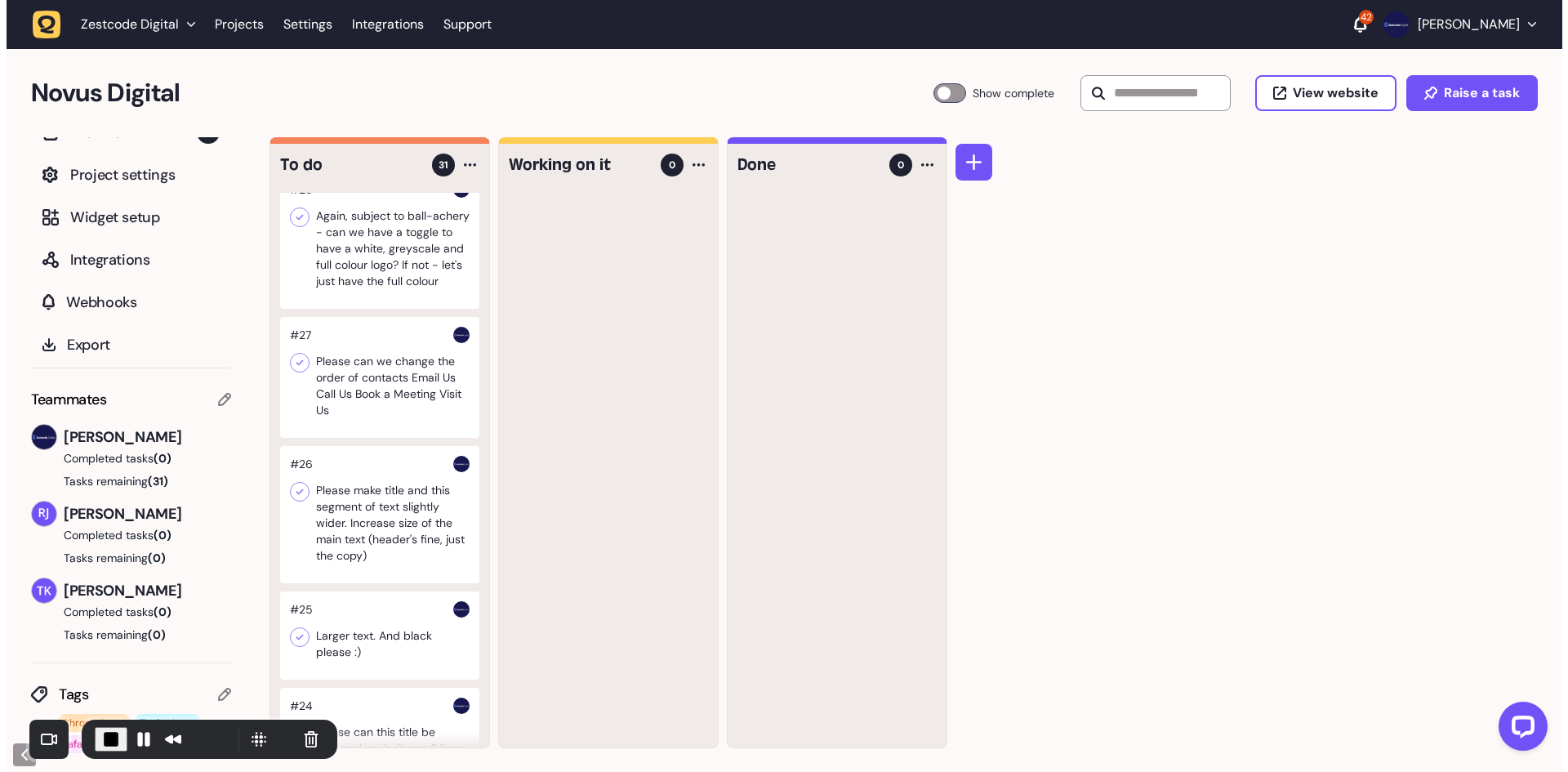
scroll to position [408, 0]
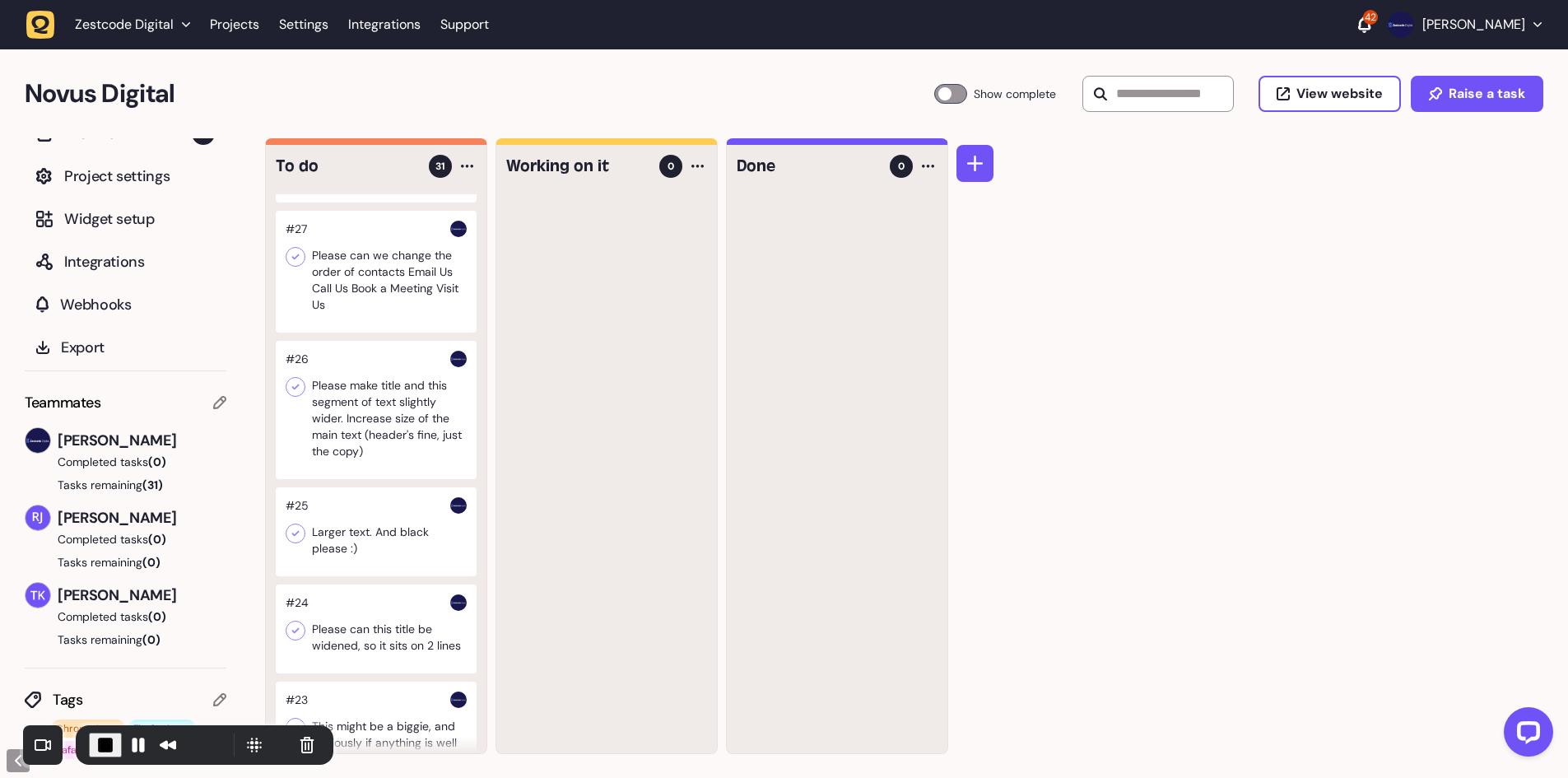
click at [367, 421] on div at bounding box center [375, 410] width 200 height 139
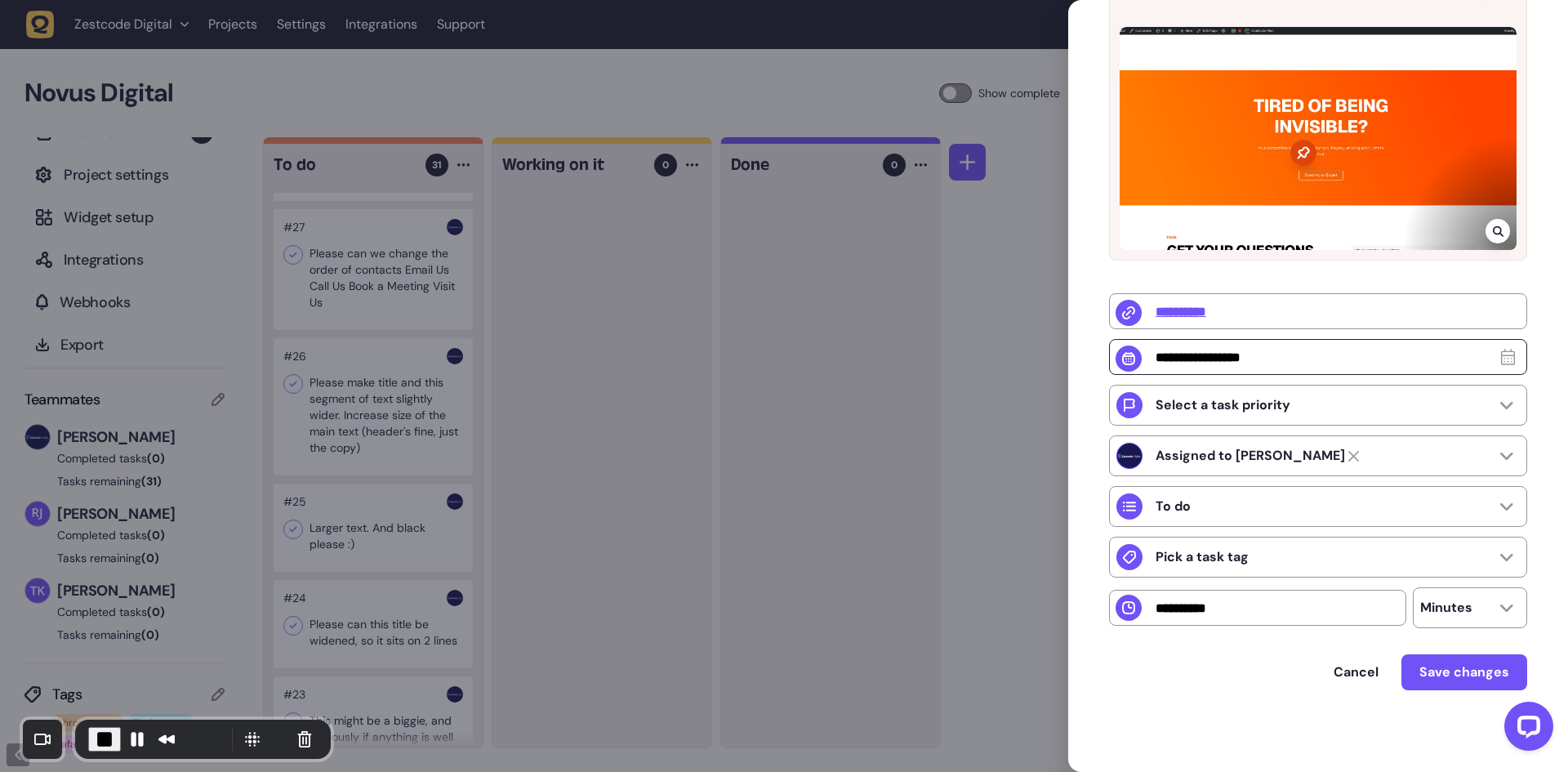
scroll to position [297, 0]
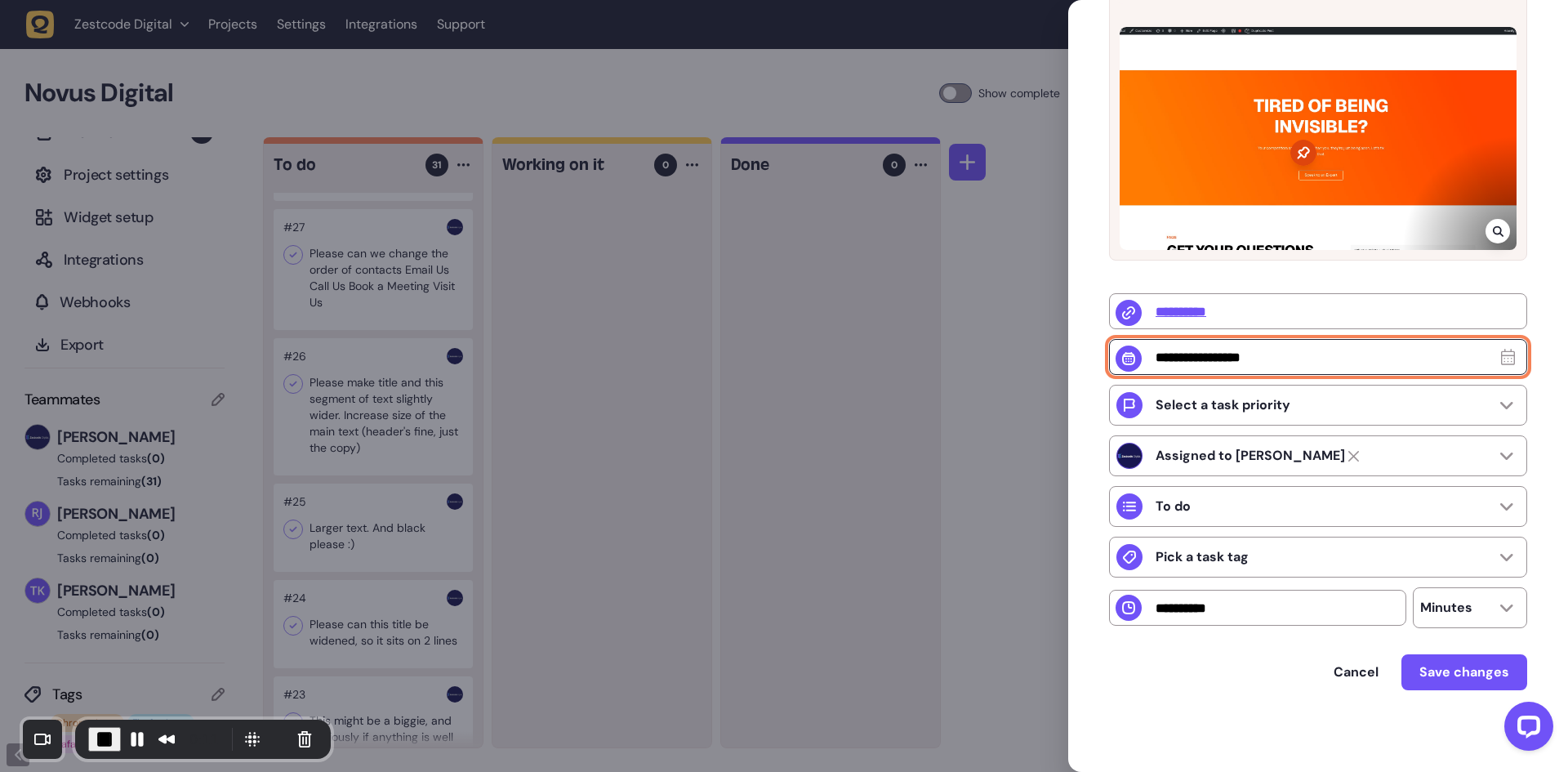
click at [1227, 358] on input "text" at bounding box center [1318, 357] width 418 height 36
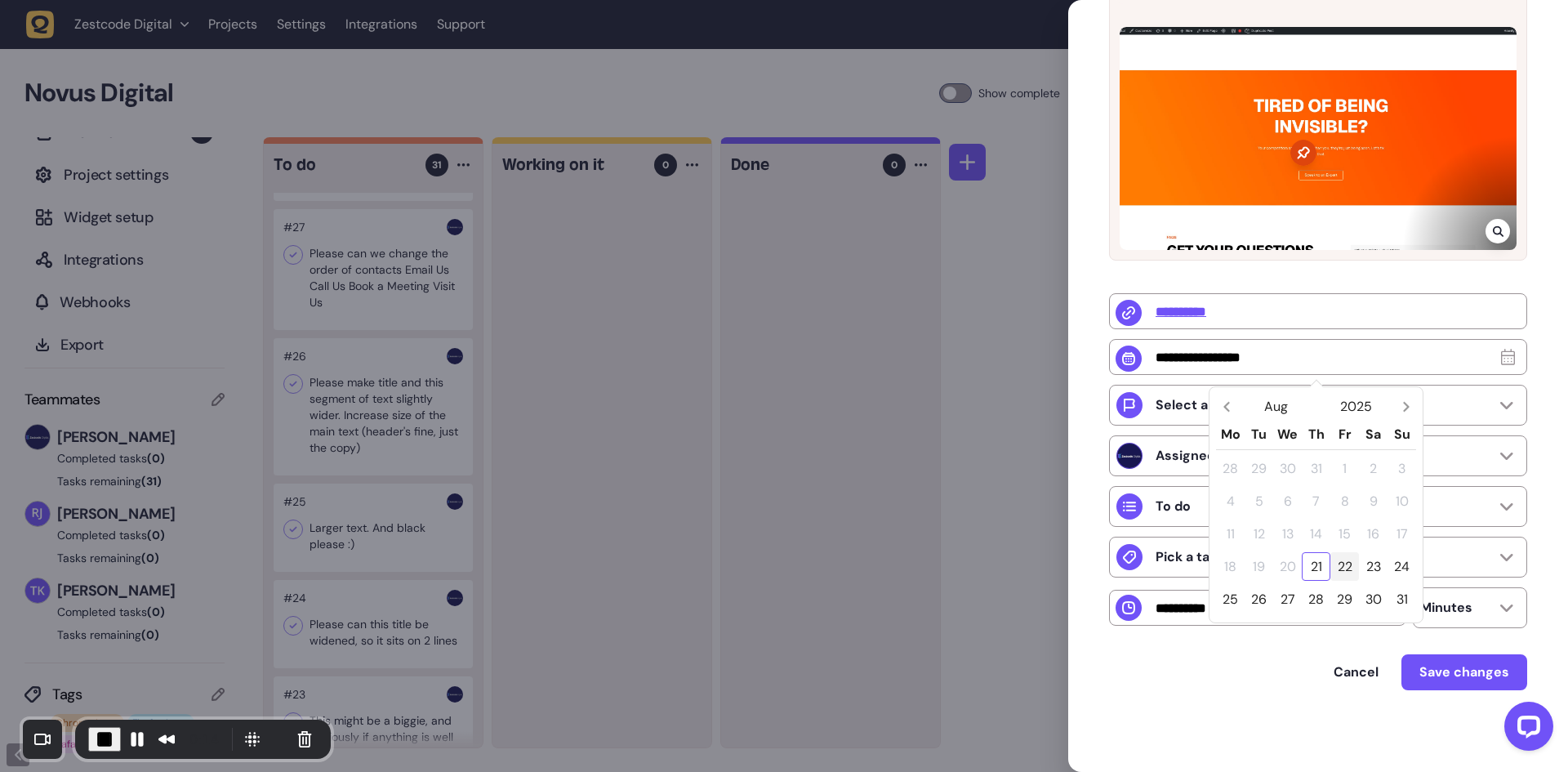
click at [1349, 563] on div "22" at bounding box center [1345, 567] width 28 height 28
type input "**********"
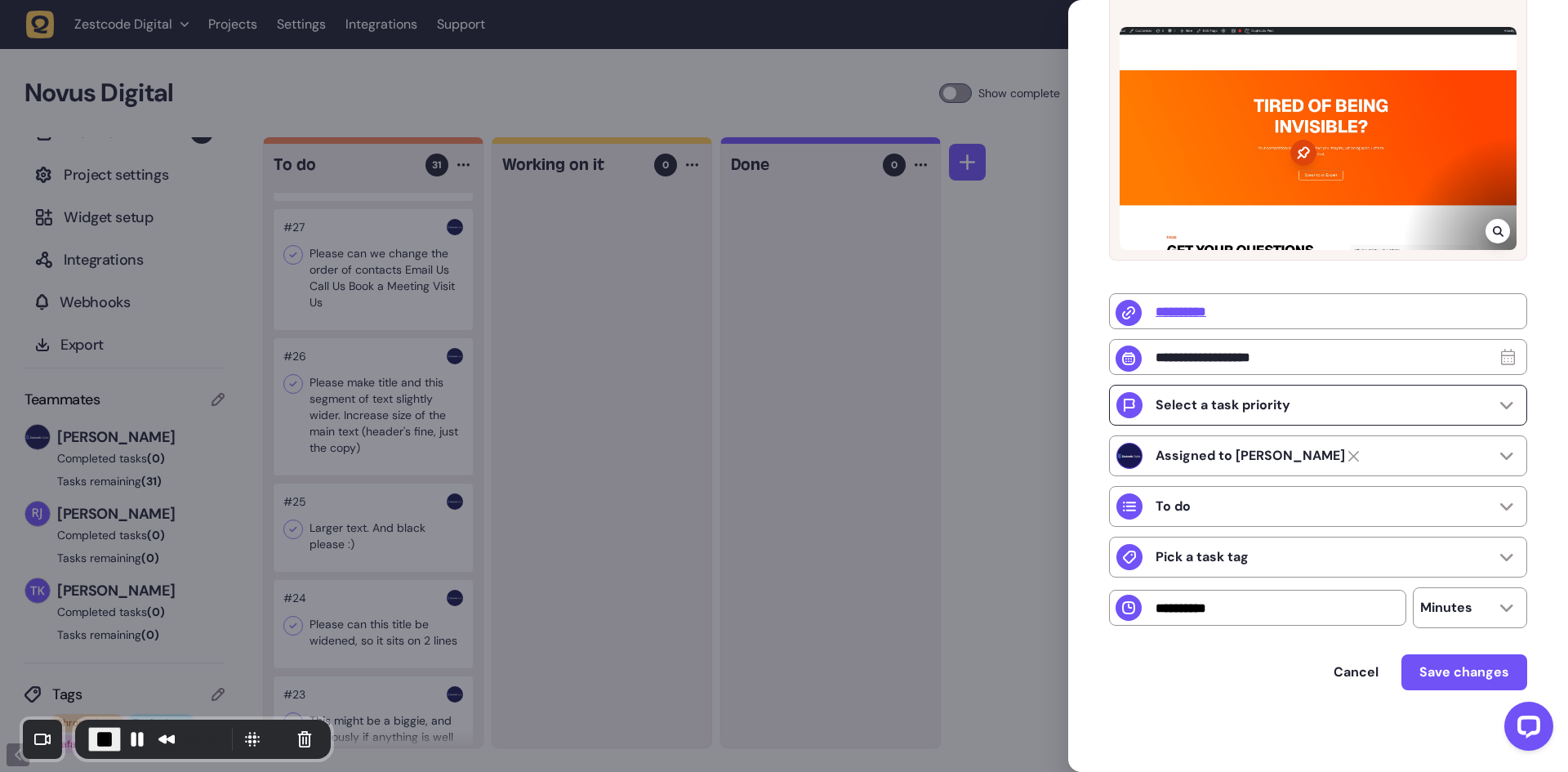
click at [1257, 399] on p "Select a task priority" at bounding box center [1222, 404] width 135 height 16
click at [1235, 409] on p "Select a task priority" at bounding box center [1222, 404] width 135 height 16
click at [1090, 426] on div "**********" at bounding box center [1318, 308] width 499 height 927
click at [1225, 452] on strong "Assigned to [PERSON_NAME]" at bounding box center [1250, 455] width 189 height 16
click at [1217, 535] on span "[PERSON_NAME]" at bounding box center [1206, 537] width 102 height 16
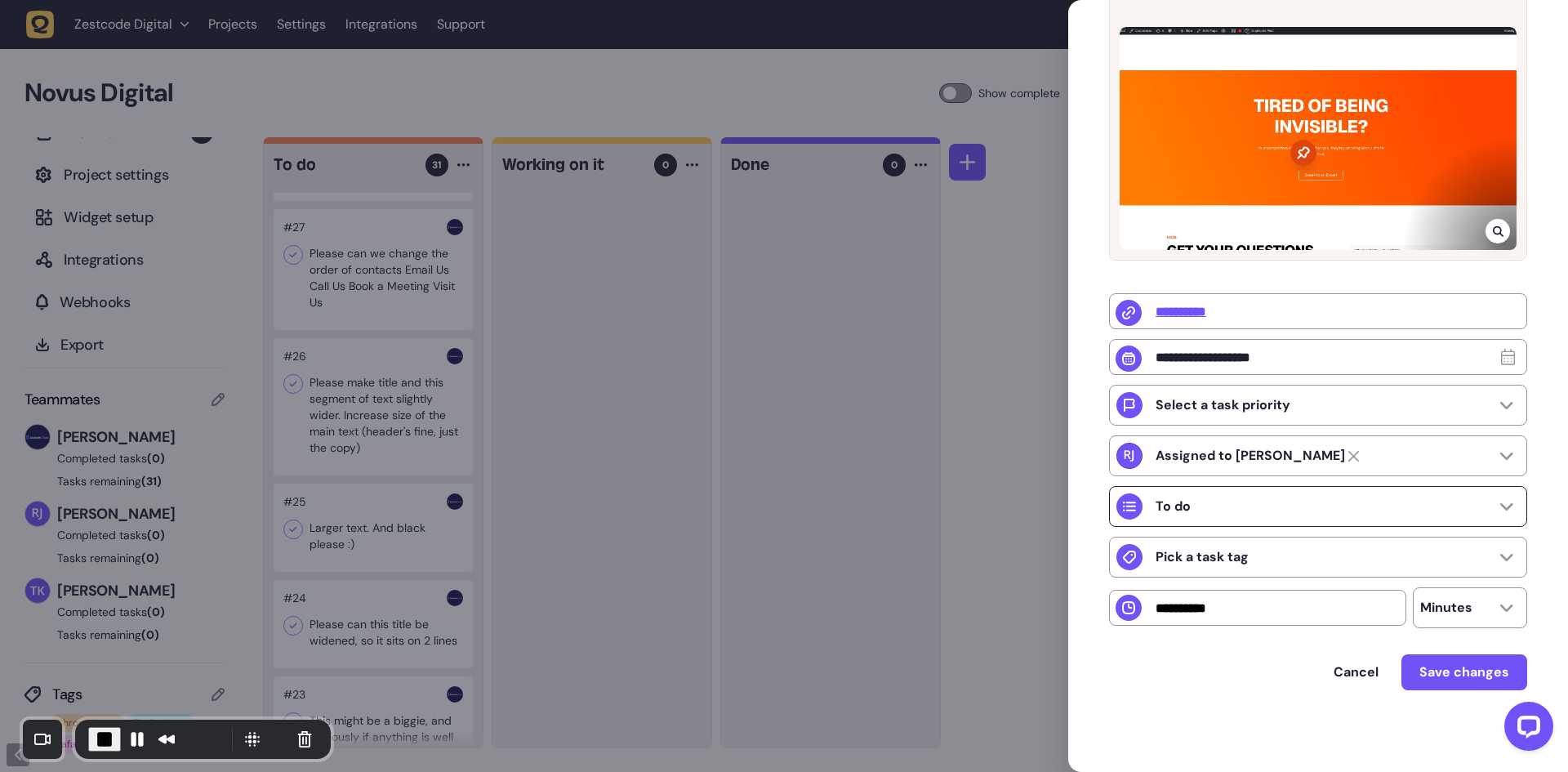
click at [1180, 516] on div "To do" at bounding box center [1153, 506] width 74 height 26
click at [1080, 487] on div "**********" at bounding box center [1318, 308] width 499 height 927
click at [1191, 551] on p "Pick a task tag" at bounding box center [1201, 556] width 93 height 16
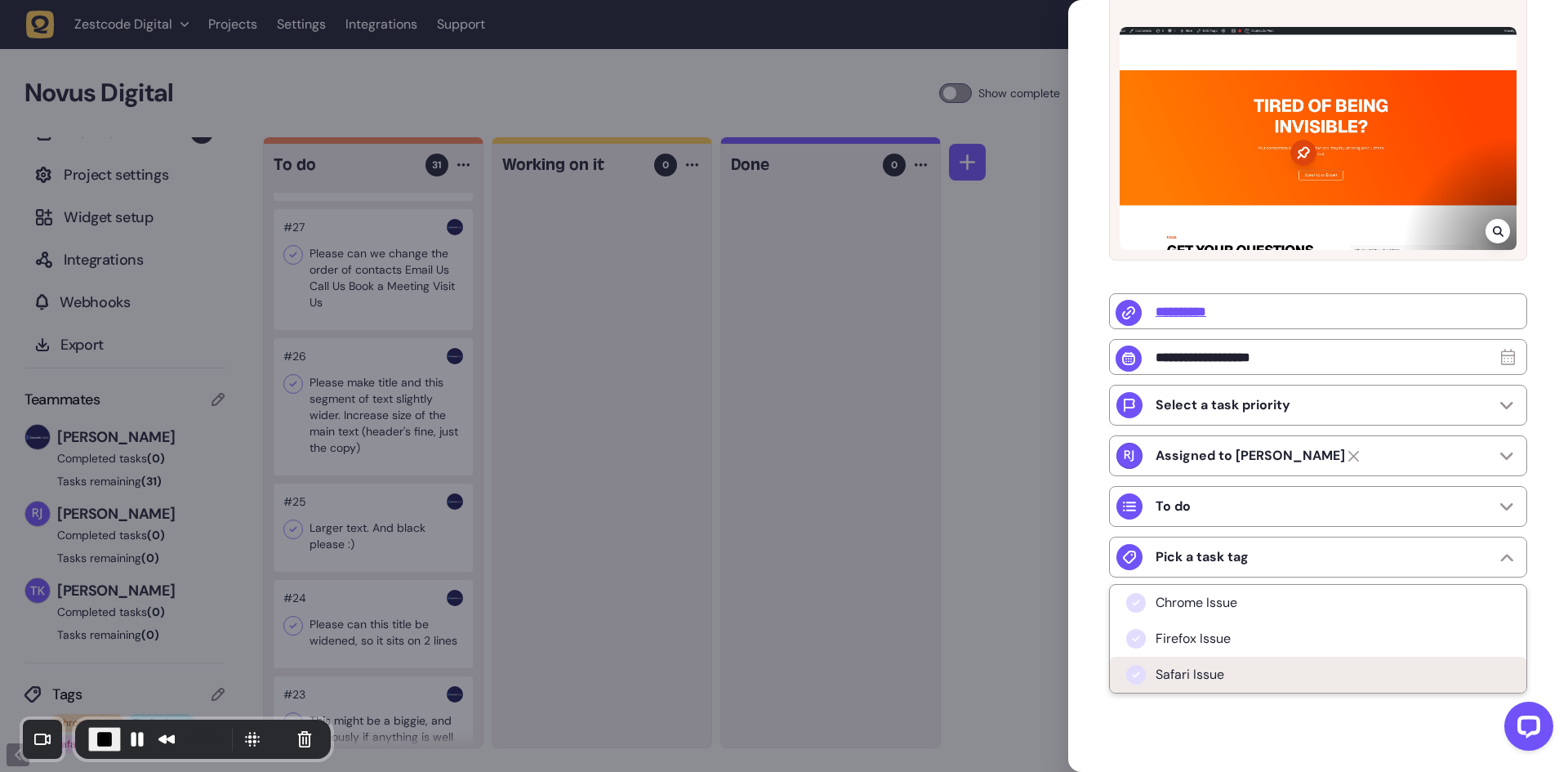
click at [1201, 666] on span "Safari Issue" at bounding box center [1189, 674] width 69 height 16
click at [1087, 611] on div "**********" at bounding box center [1318, 308] width 499 height 927
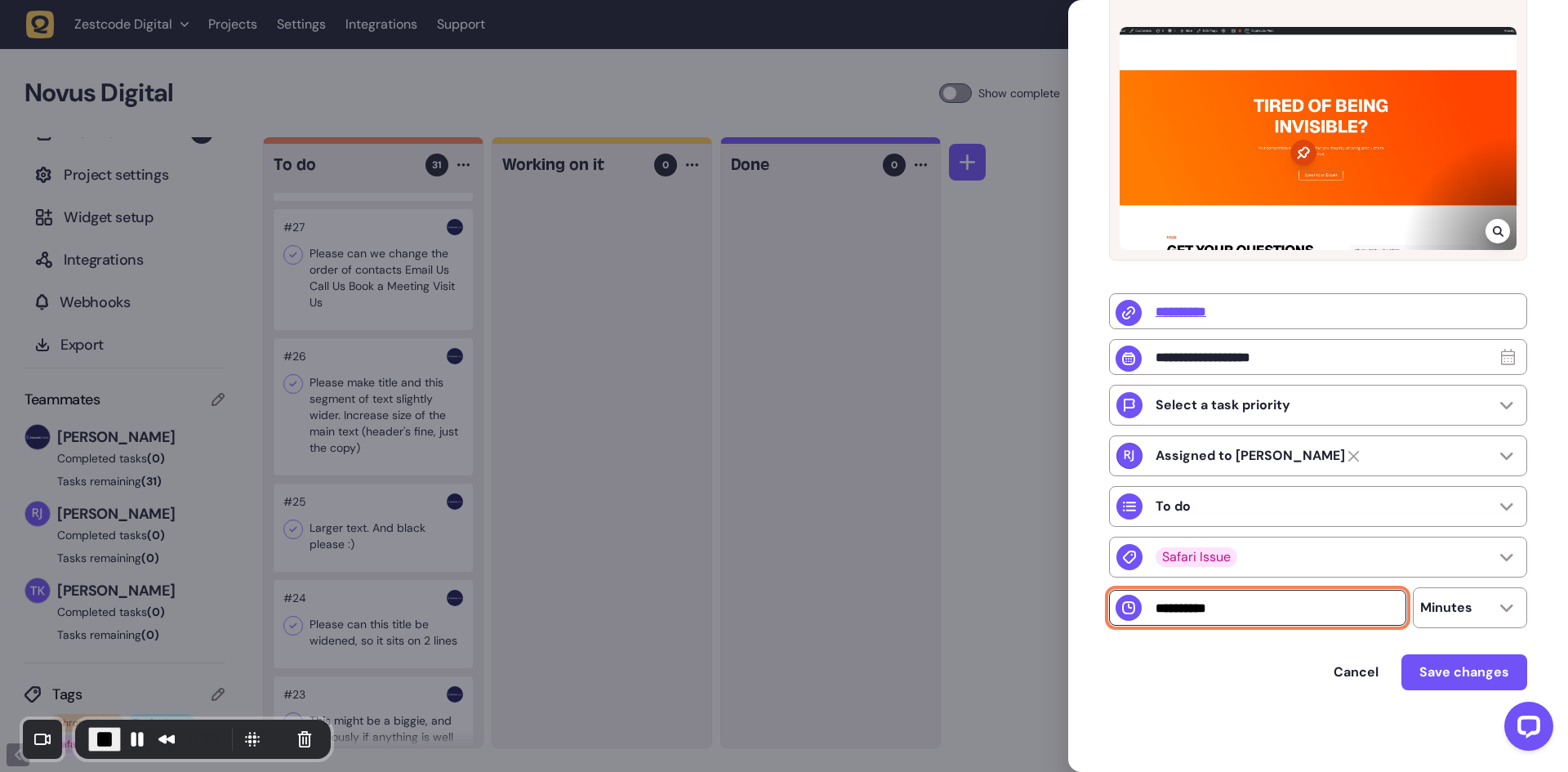
click at [1260, 611] on input "number" at bounding box center [1257, 608] width 297 height 36
type input "**"
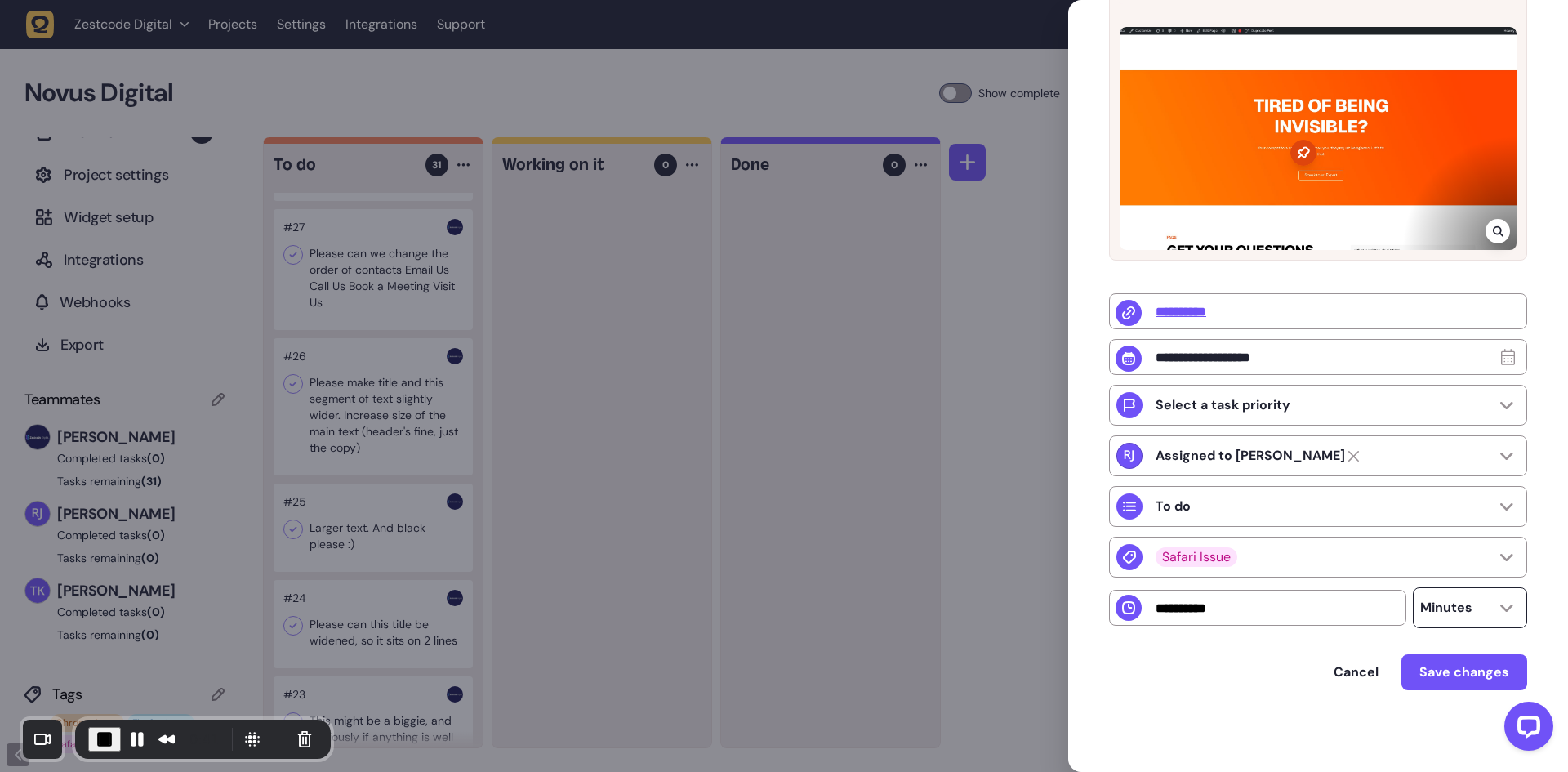
click at [1463, 611] on p "Minutes" at bounding box center [1446, 607] width 52 height 16
click at [1451, 685] on li "Hours" at bounding box center [1470, 689] width 113 height 36
click at [100, 735] on span "End Recording" at bounding box center [105, 739] width 20 height 20
